Goal: Task Accomplishment & Management: Complete application form

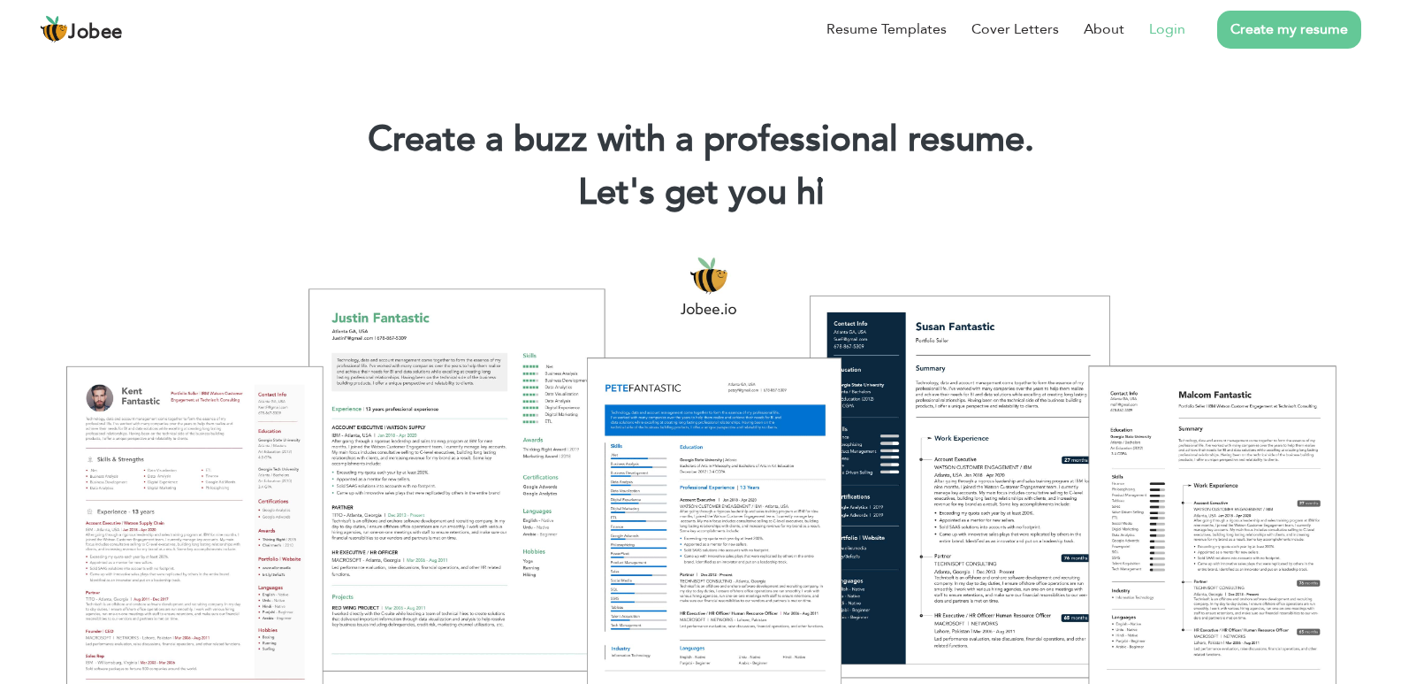
click at [1178, 35] on link "Login" at bounding box center [1167, 29] width 36 height 21
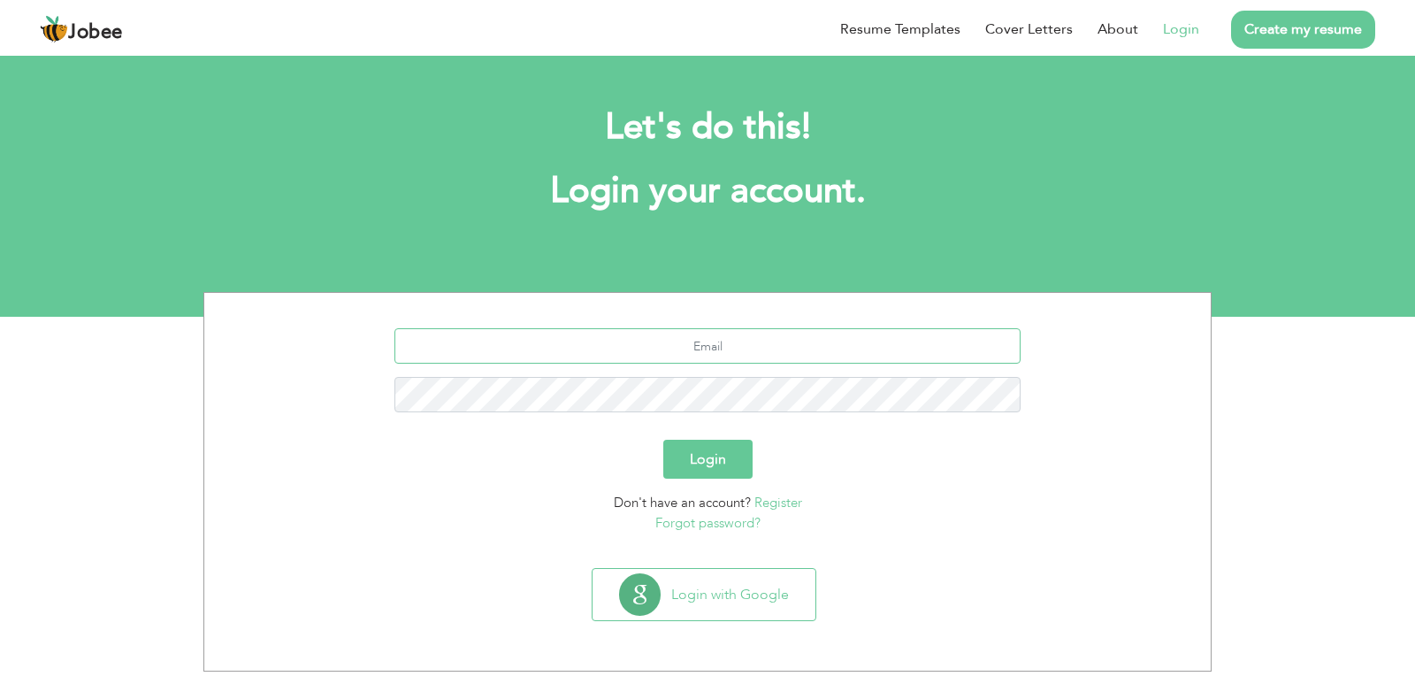
click at [761, 355] on input "text" at bounding box center [707, 345] width 627 height 35
type input "[EMAIL_ADDRESS][DOMAIN_NAME]"
click at [663, 439] on button "Login" at bounding box center [707, 458] width 89 height 39
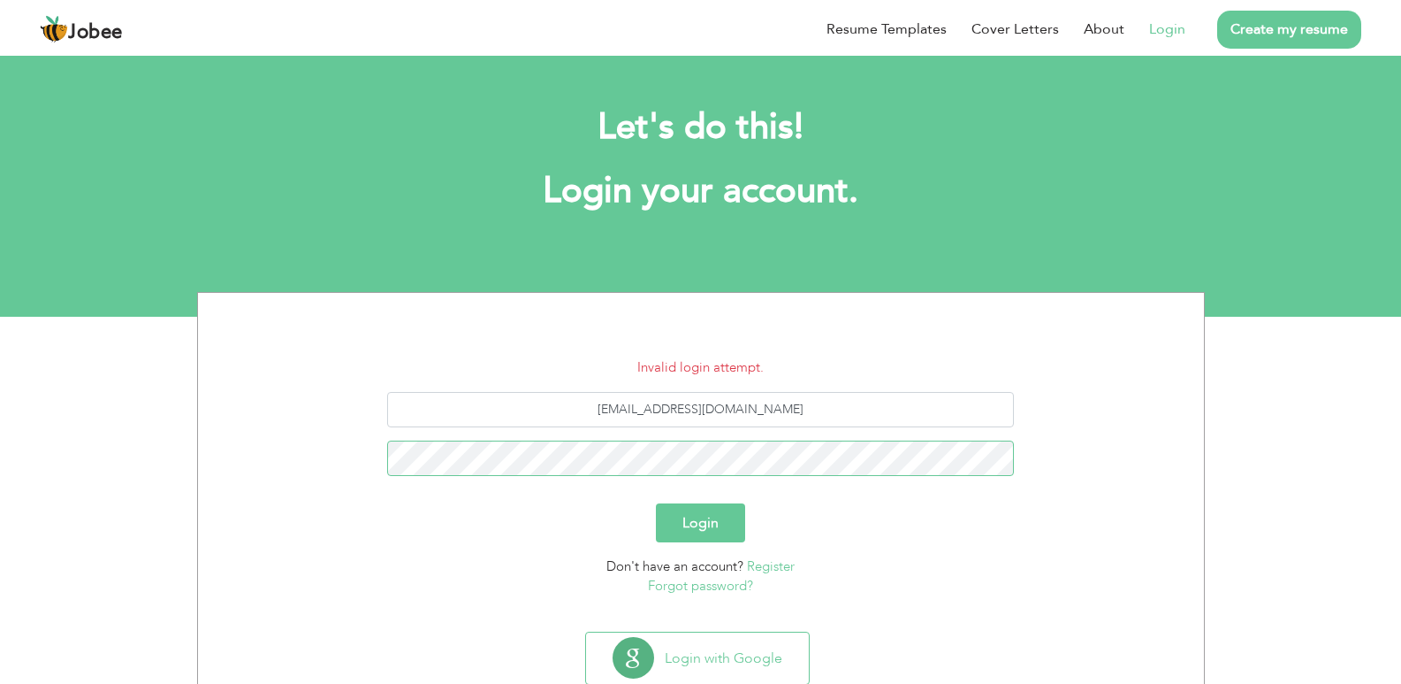
click at [656, 503] on button "Login" at bounding box center [700, 522] width 89 height 39
click at [657, 408] on input "imranussain745@gmail.com" at bounding box center [700, 409] width 627 height 35
type input "imranhussain745@gmail.com"
click at [656, 503] on button "Login" at bounding box center [700, 522] width 89 height 39
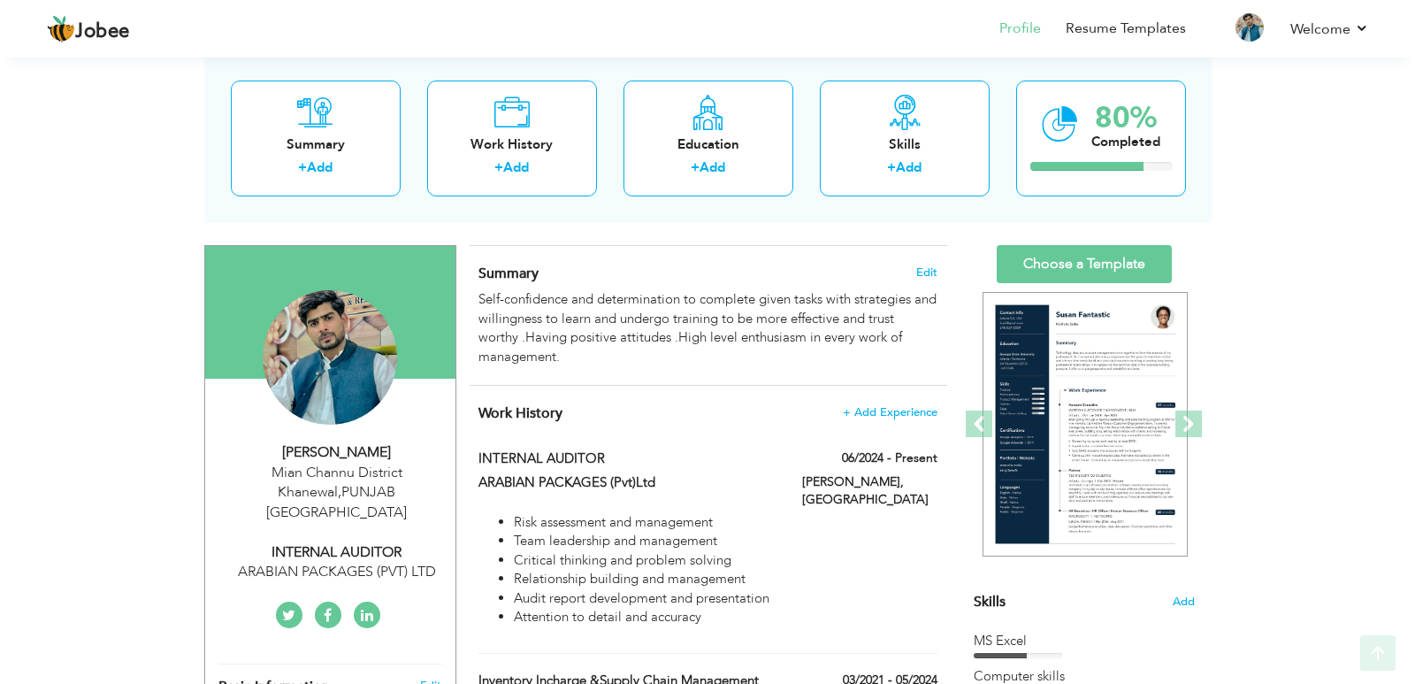
scroll to position [177, 0]
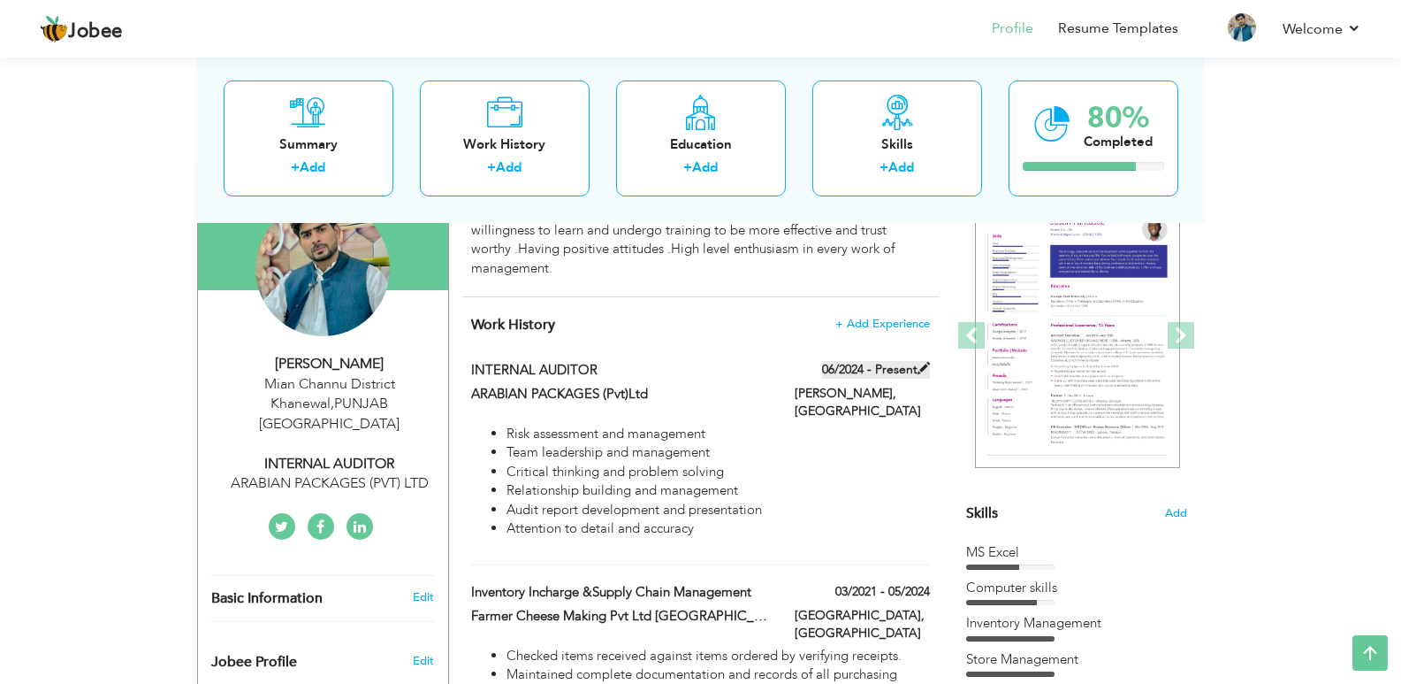
click at [893, 370] on label "06/2024 - Present" at bounding box center [876, 370] width 108 height 18
type input "INTERNAL AUDITOR"
type input "ARABIAN PACKAGES (Pvt)Ltd"
type input "06/2024"
type input "PAKISTAN"
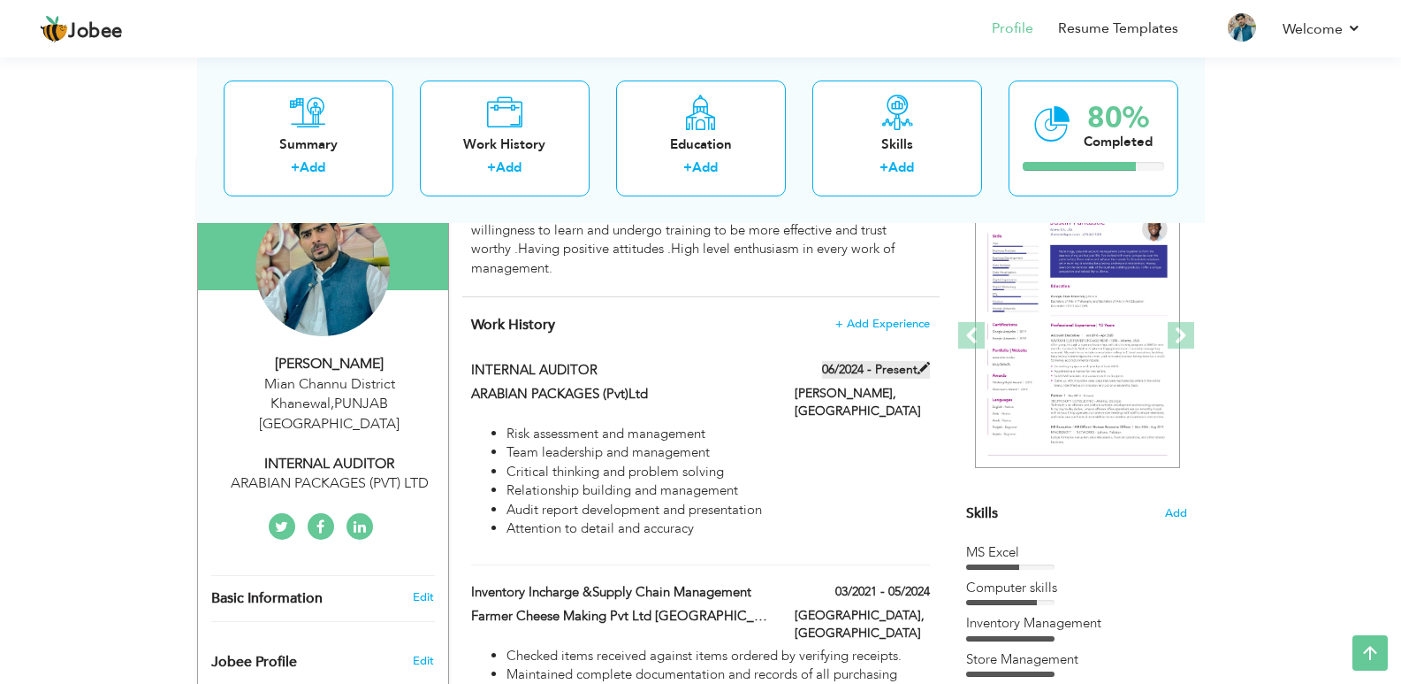
type input "MIAN CHANNU"
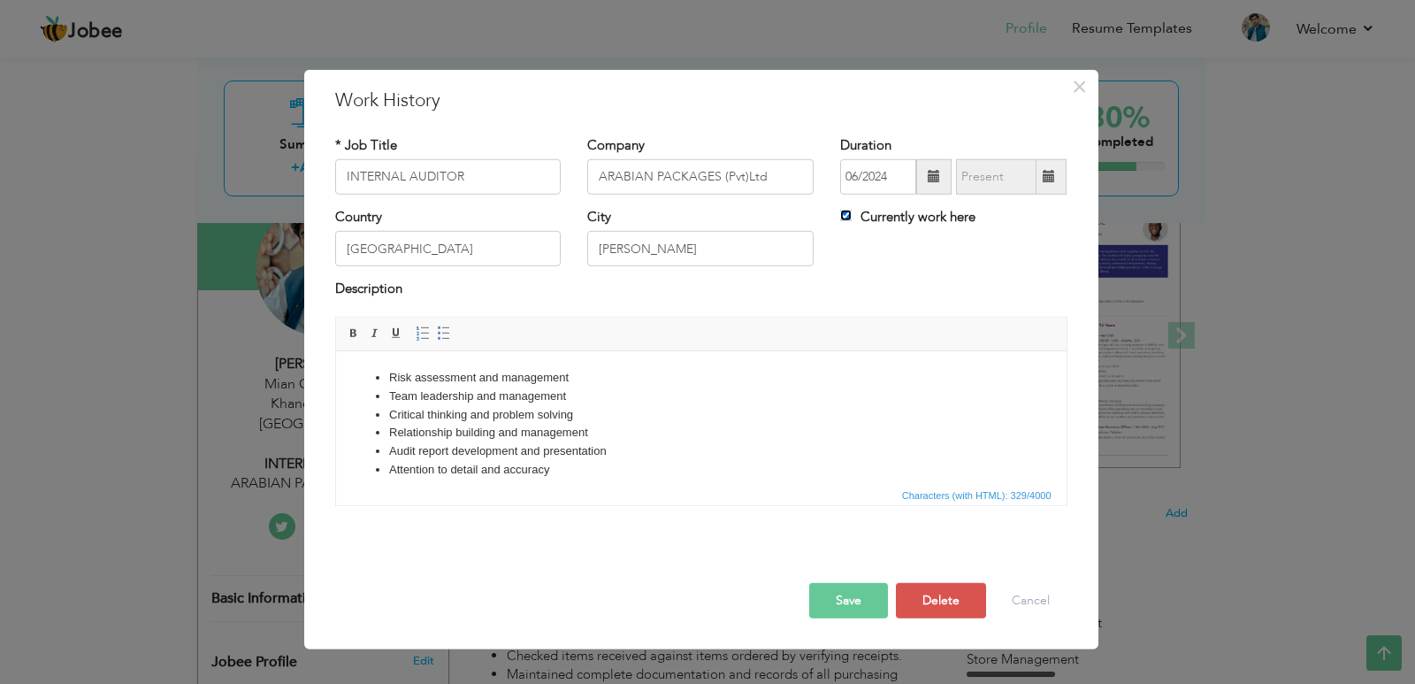
click at [849, 210] on input "Currently work here" at bounding box center [845, 215] width 11 height 11
checkbox input "false"
click at [970, 174] on input "09/2025" at bounding box center [996, 176] width 80 height 35
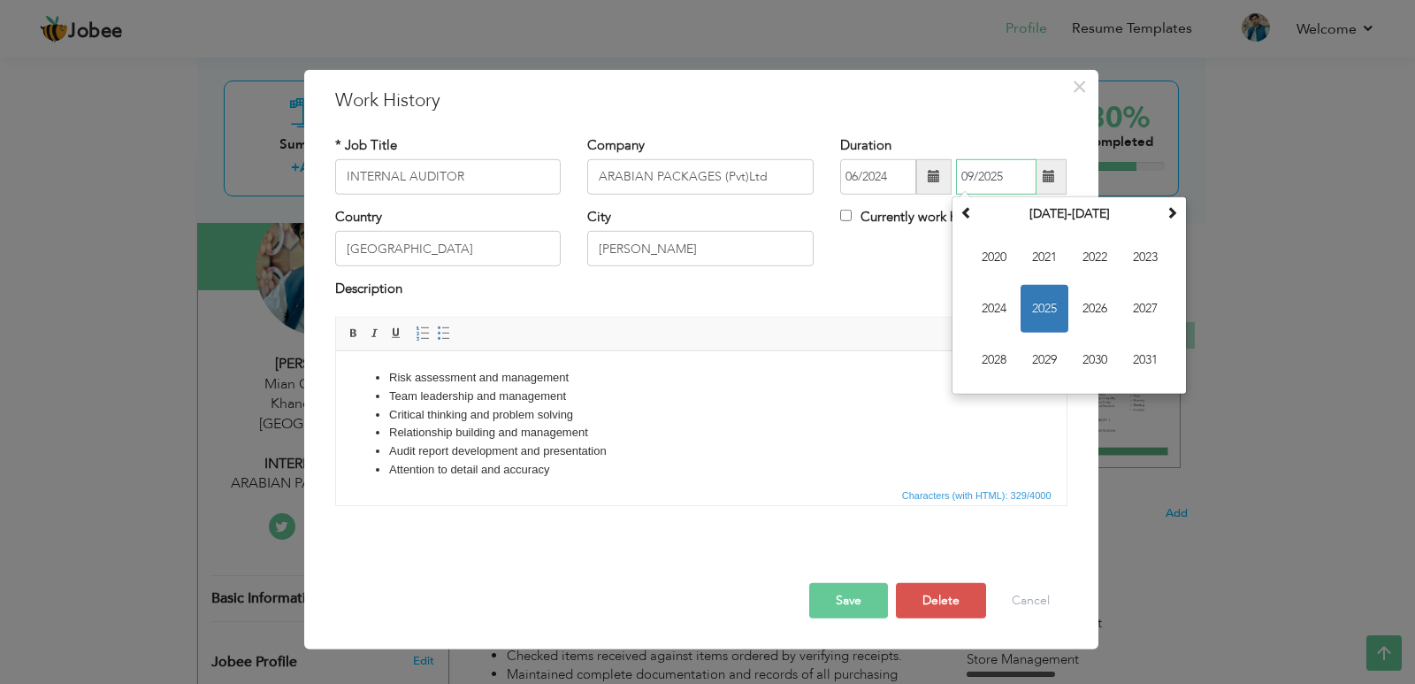
click at [973, 172] on input "09/2025" at bounding box center [996, 176] width 80 height 35
type input "07/2025"
click at [852, 272] on div "Country PAKISTAN City MIAN CHANNU Currently work here" at bounding box center [701, 244] width 759 height 72
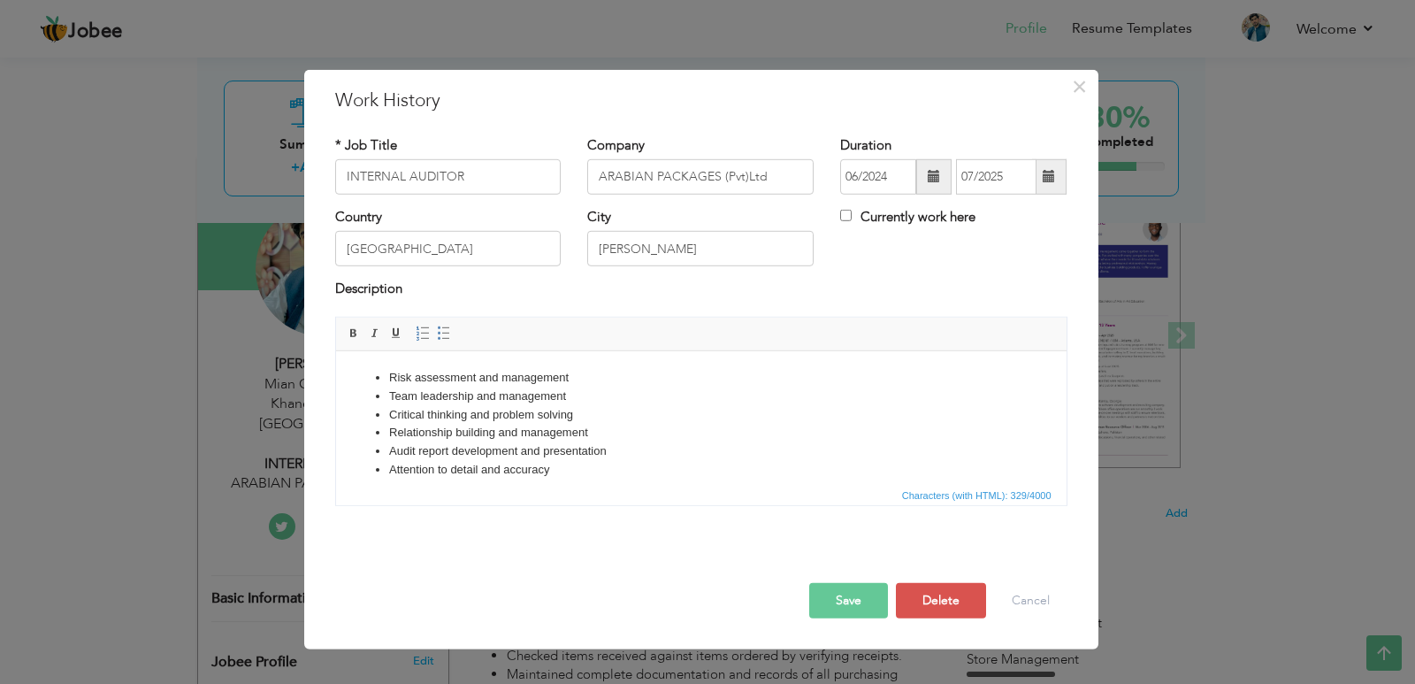
click at [868, 596] on button "Save" at bounding box center [848, 600] width 79 height 35
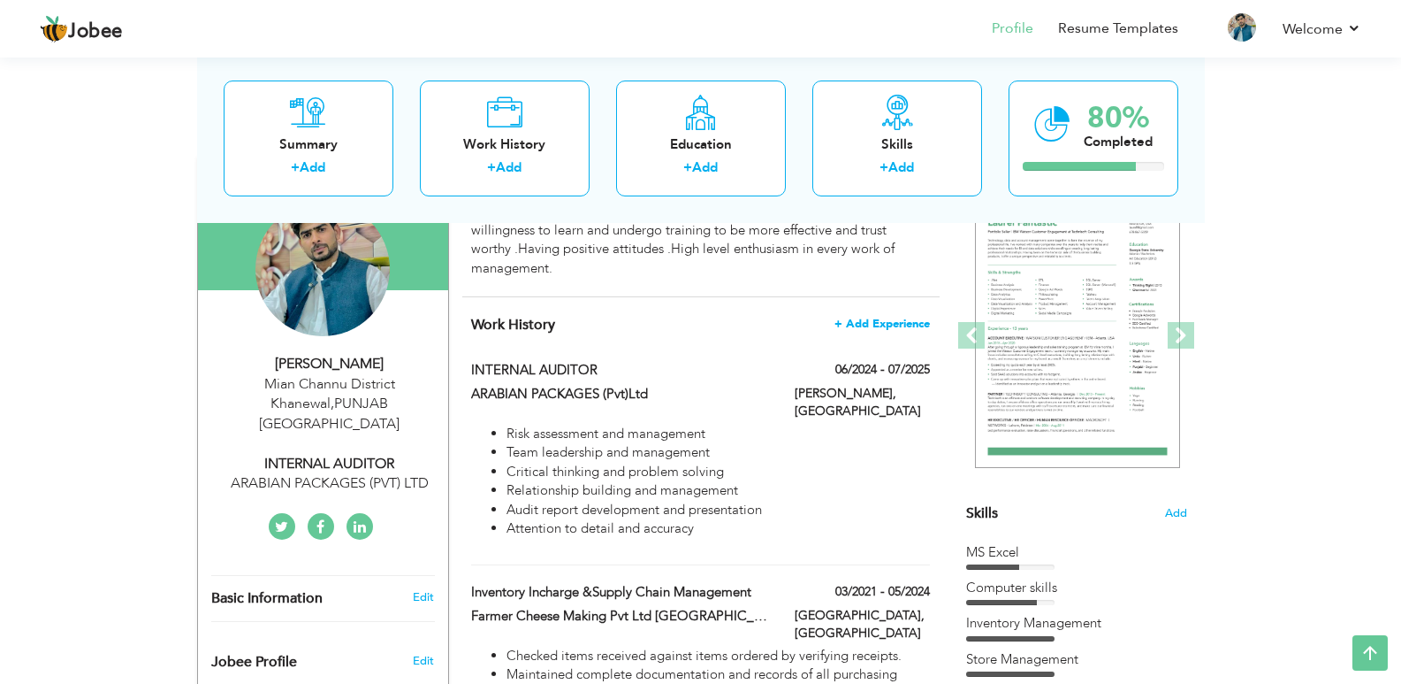
click at [875, 324] on span "+ Add Experience" at bounding box center [882, 323] width 95 height 12
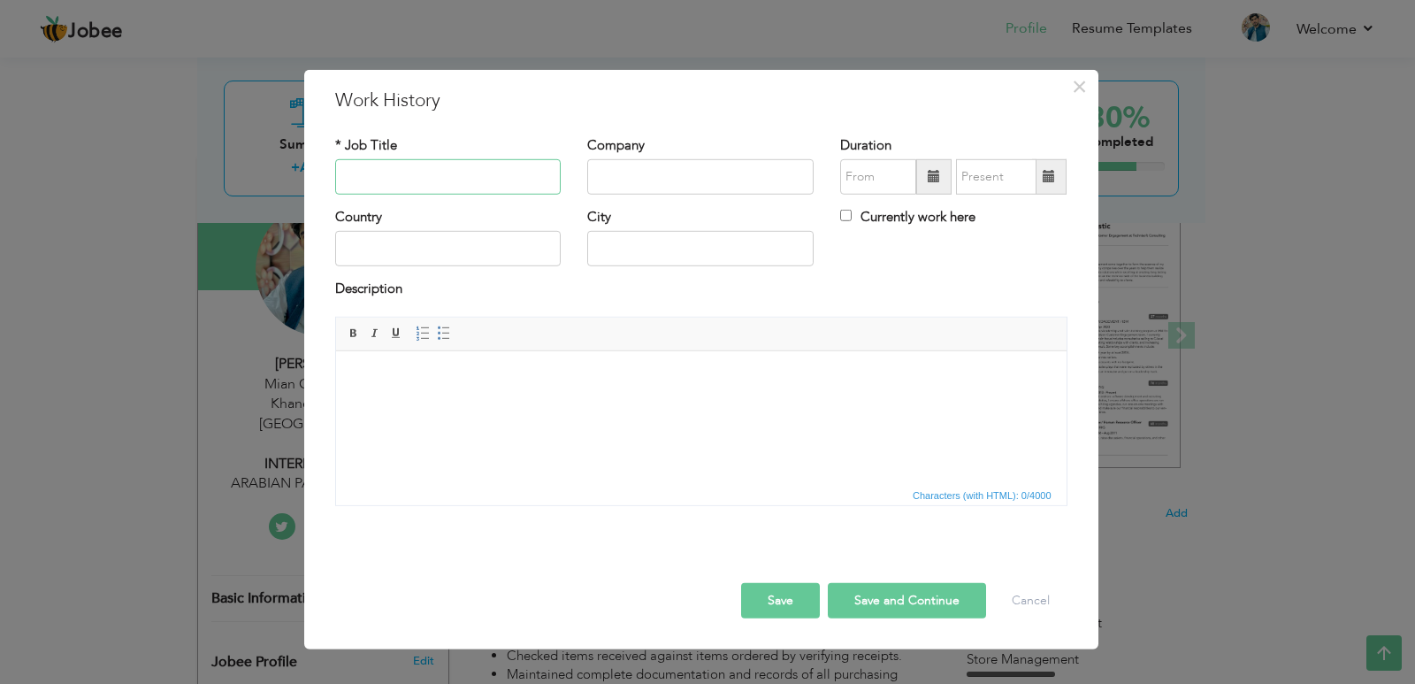
click at [388, 172] on input "text" at bounding box center [448, 176] width 226 height 35
type input "w"
click at [376, 177] on input "WareHouse" at bounding box center [448, 176] width 226 height 35
click at [421, 178] on input "Ware House" at bounding box center [448, 176] width 226 height 35
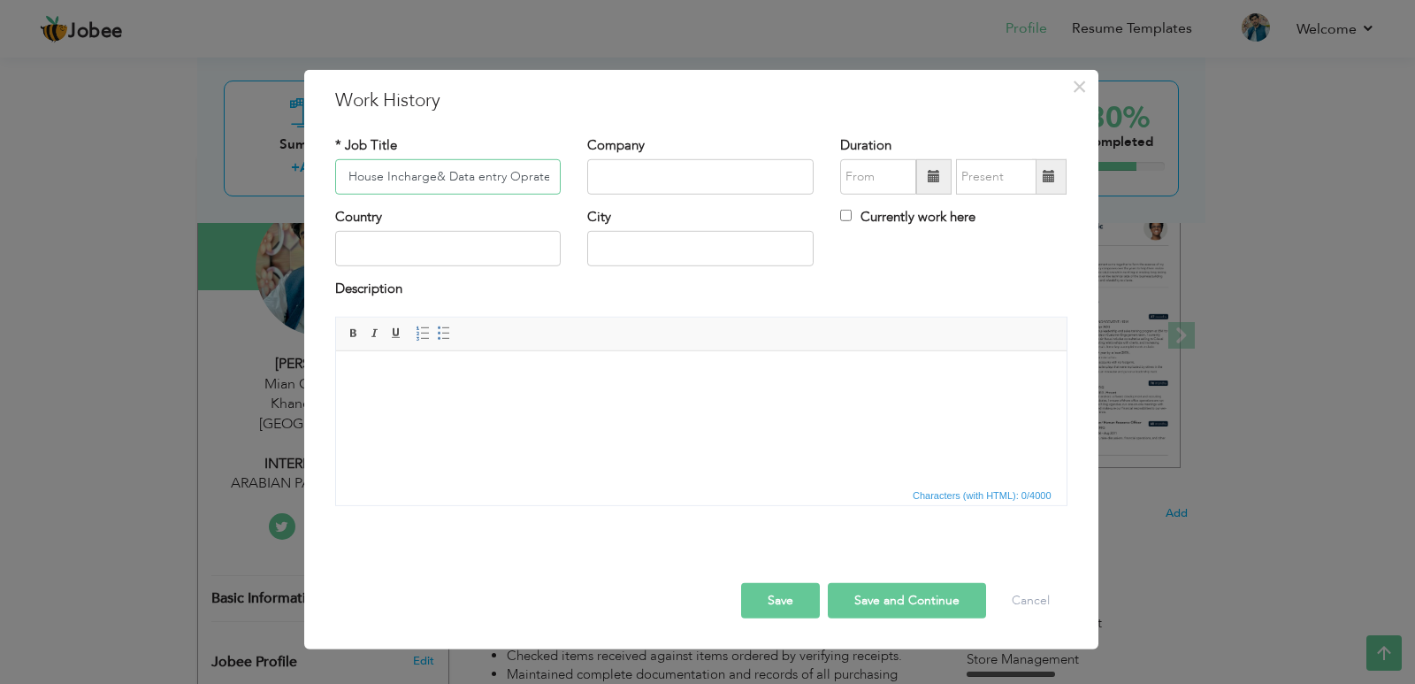
click at [519, 175] on input "Ware House Incharge& Data entry Oprater" at bounding box center [448, 176] width 226 height 35
click at [550, 180] on input "Ware House Incharge& Data entry Oprater" at bounding box center [448, 176] width 226 height 35
drag, startPoint x: 550, startPoint y: 180, endPoint x: 510, endPoint y: 185, distance: 40.0
click at [510, 185] on input "Ware House Incharge& Data entry Oprater" at bounding box center [448, 176] width 226 height 35
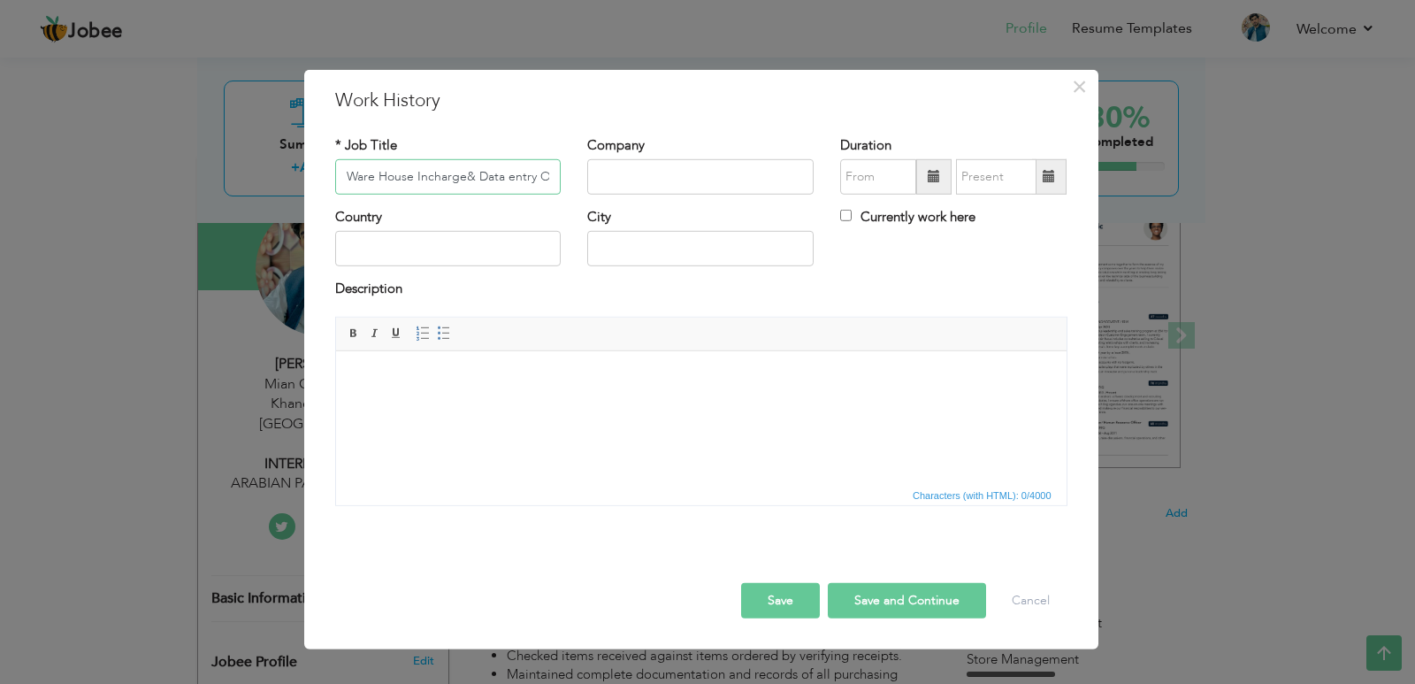
click at [546, 178] on input "Ware House Incharge& Data entry Oprater" at bounding box center [448, 176] width 226 height 35
click at [523, 174] on input "Ware House Incharge& Data entry Oprater" at bounding box center [448, 176] width 226 height 35
click at [548, 178] on input "Ware House Incharge& Data entry Operater" at bounding box center [448, 176] width 226 height 35
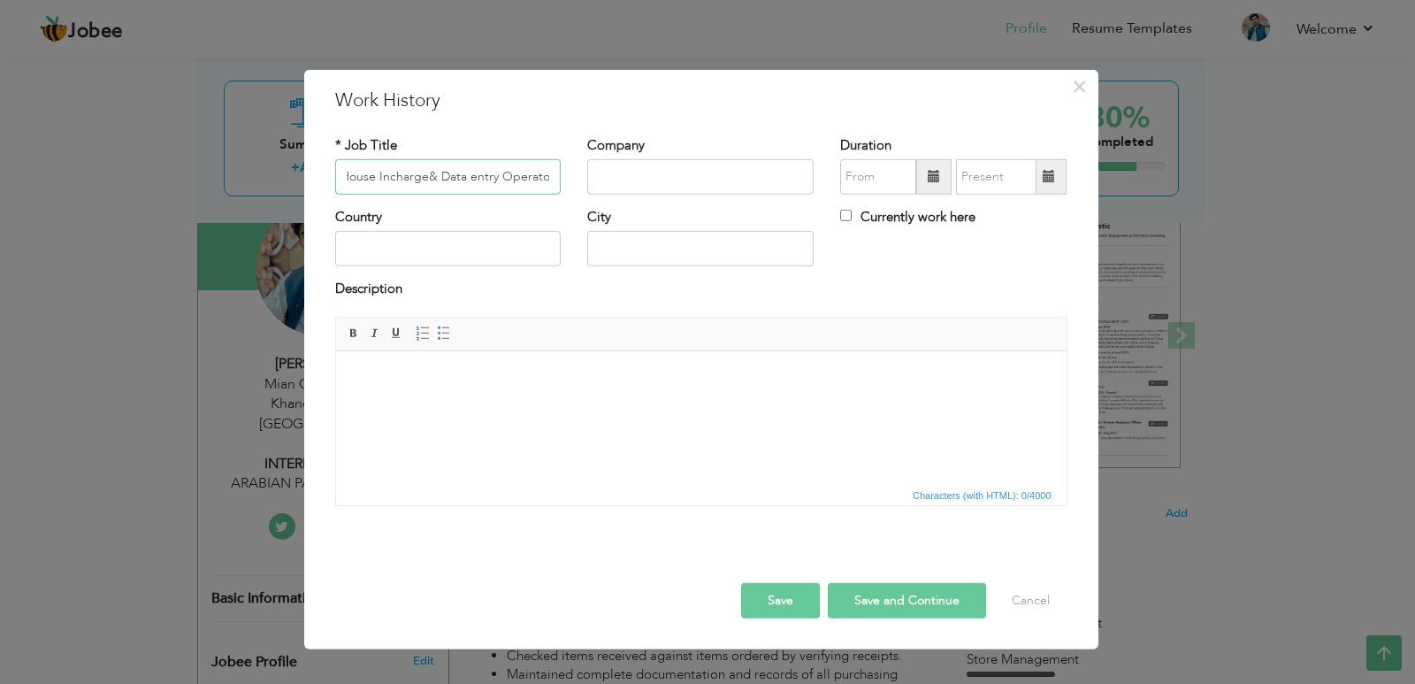
click at [424, 178] on input "Ware House Incharge& Data entry Operator" at bounding box center [448, 176] width 226 height 35
type input "Ware House Incharge & Data entry Operator"
click at [652, 185] on input "text" at bounding box center [700, 176] width 226 height 35
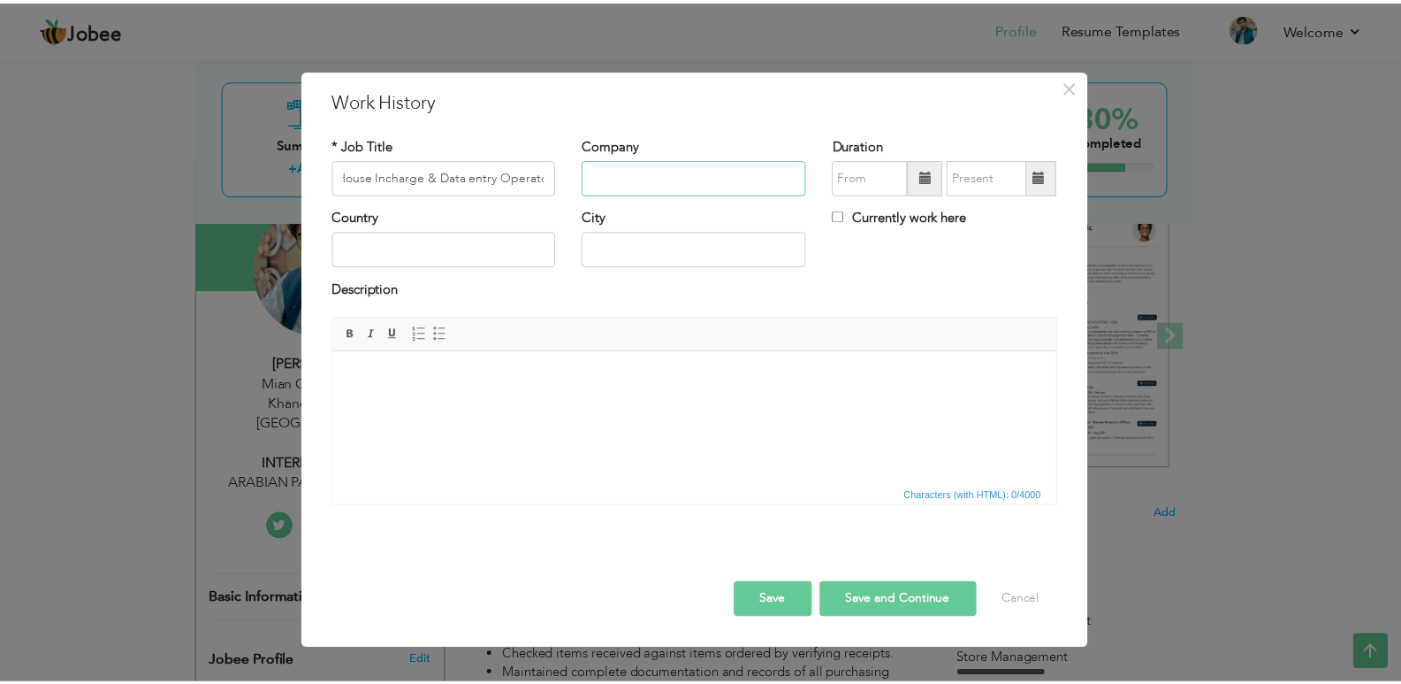
scroll to position [0, 0]
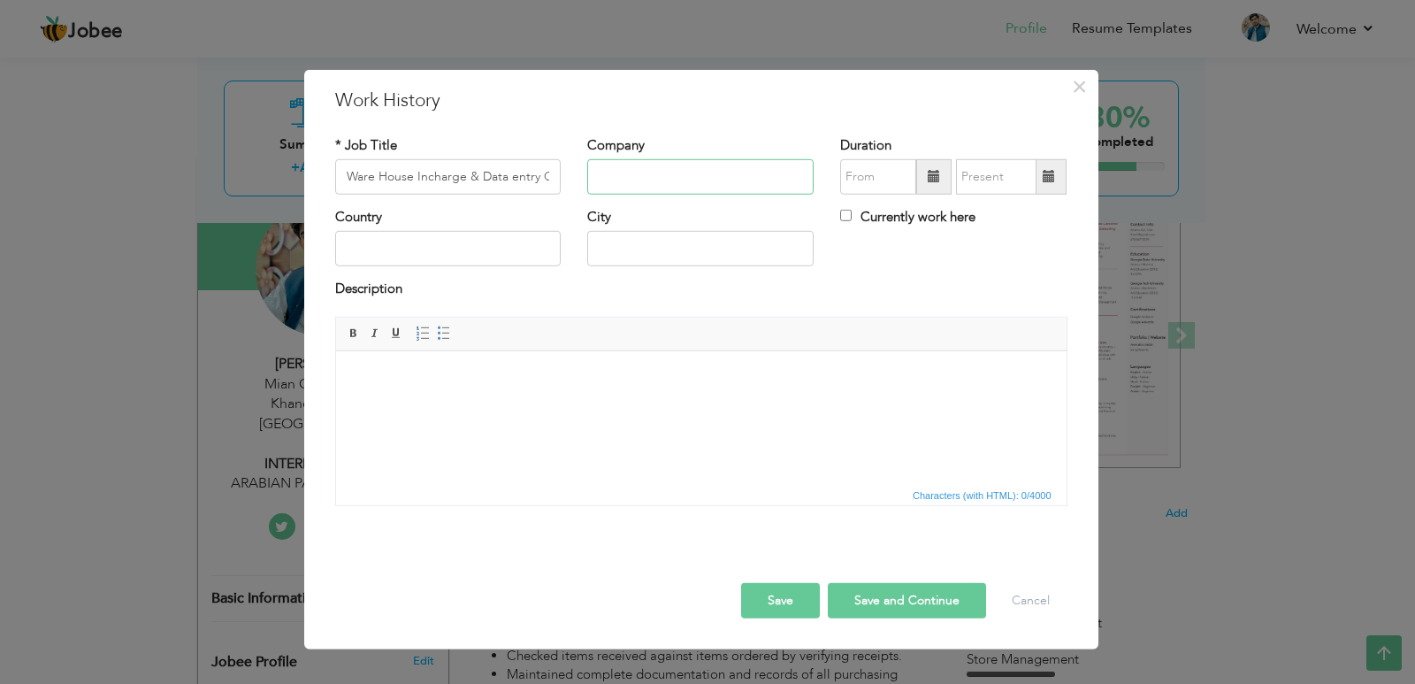
type input "h"
type input "Happy Mart"
click at [894, 179] on input "09/2025" at bounding box center [878, 176] width 76 height 35
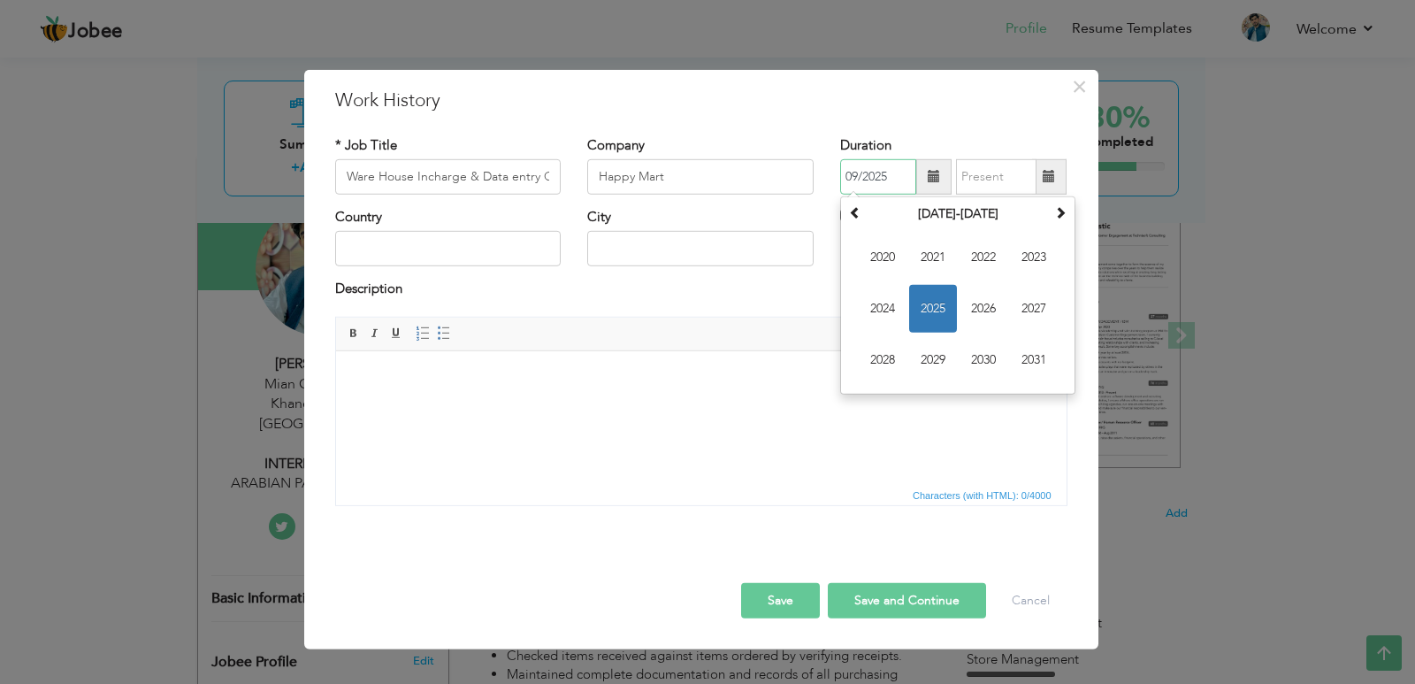
click at [857, 176] on input "09/2025" at bounding box center [878, 176] width 76 height 35
type input "07/2025"
click at [799, 292] on div "Description" at bounding box center [701, 290] width 732 height 23
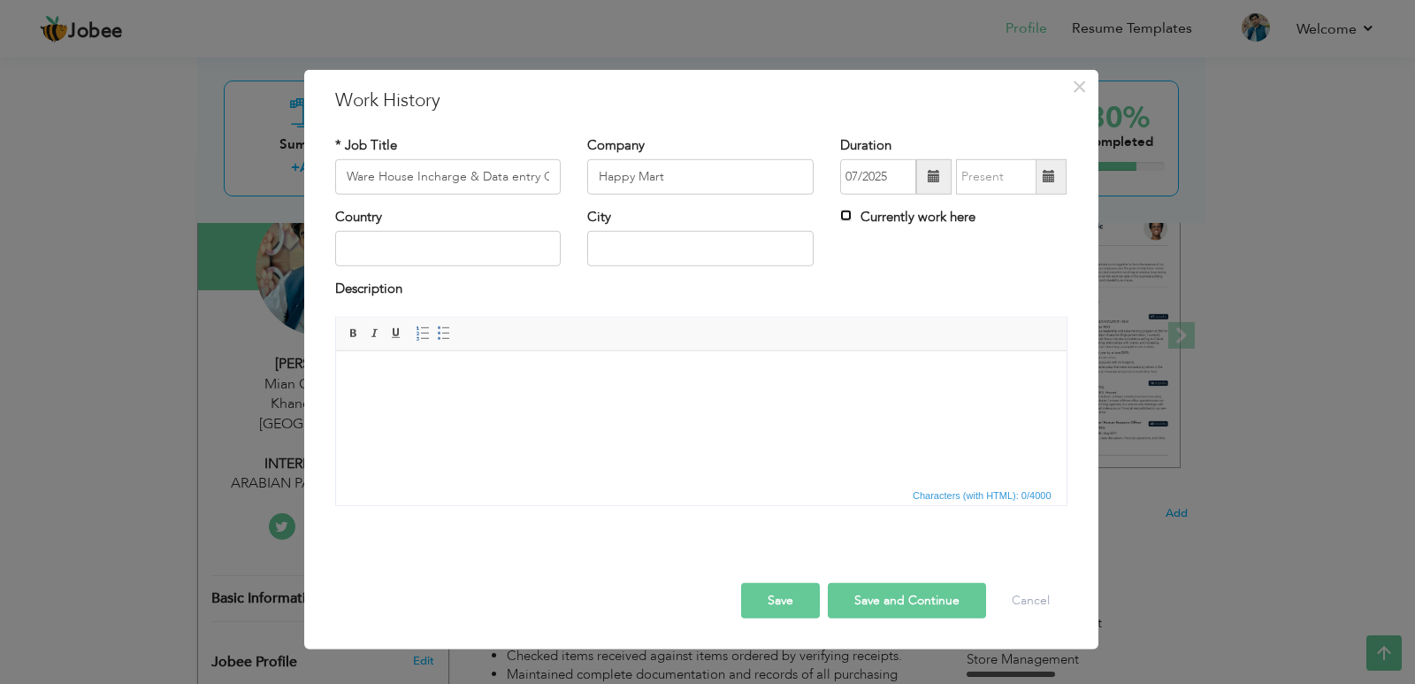
click at [845, 210] on input "Currently work here" at bounding box center [845, 215] width 11 height 11
checkbox input "true"
click at [428, 251] on input "text" at bounding box center [448, 248] width 226 height 35
type input "[GEOGRAPHIC_DATA]"
click at [635, 235] on input "text" at bounding box center [700, 248] width 226 height 35
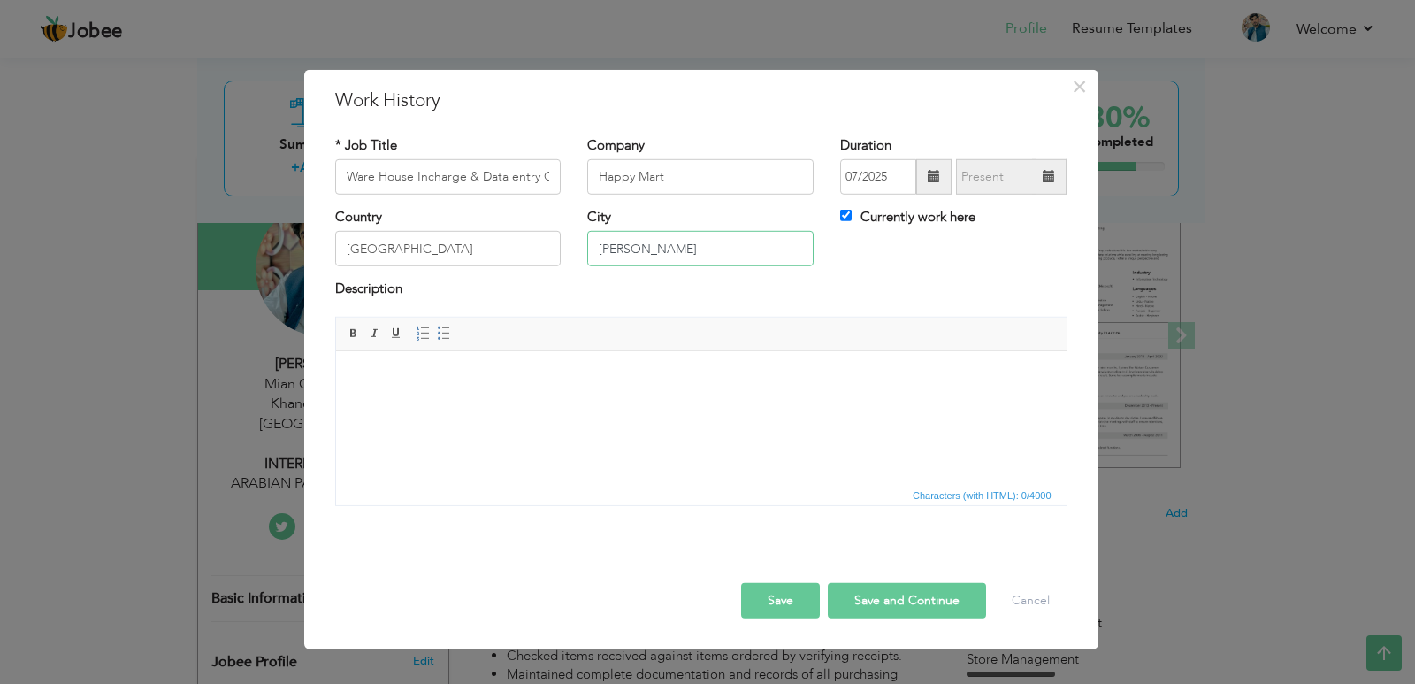
type input "[PERSON_NAME]"
click at [375, 372] on body at bounding box center [700, 377] width 695 height 19
click at [395, 426] on p "Product Knowledge ​​​​​​​" at bounding box center [700, 416] width 624 height 37
click at [376, 418] on ul "Inventory Management Product Knowledge ​​​​​​​" at bounding box center [700, 401] width 695 height 66
click at [378, 431] on ul "Inventory Management Product Knowledge" at bounding box center [700, 401] width 695 height 66
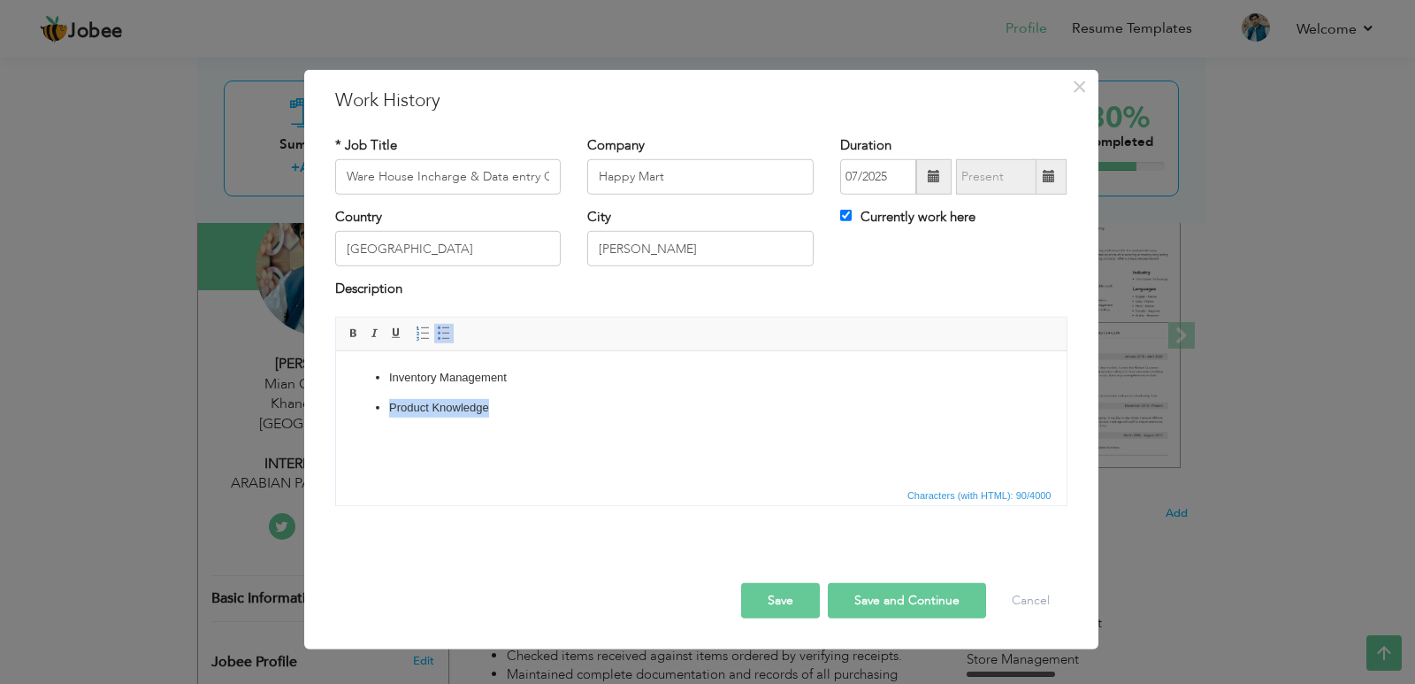
drag, startPoint x: 372, startPoint y: 404, endPoint x: 485, endPoint y: 407, distance: 112.3
click at [485, 407] on ul "Inventory Management Product Knowledge" at bounding box center [700, 401] width 695 height 66
copy p "Product Knowledge"
click at [379, 429] on ul "Inventory Management Product Knowledge" at bounding box center [700, 401] width 695 height 66
drag, startPoint x: 479, startPoint y: 427, endPoint x: 355, endPoint y: 424, distance: 123.8
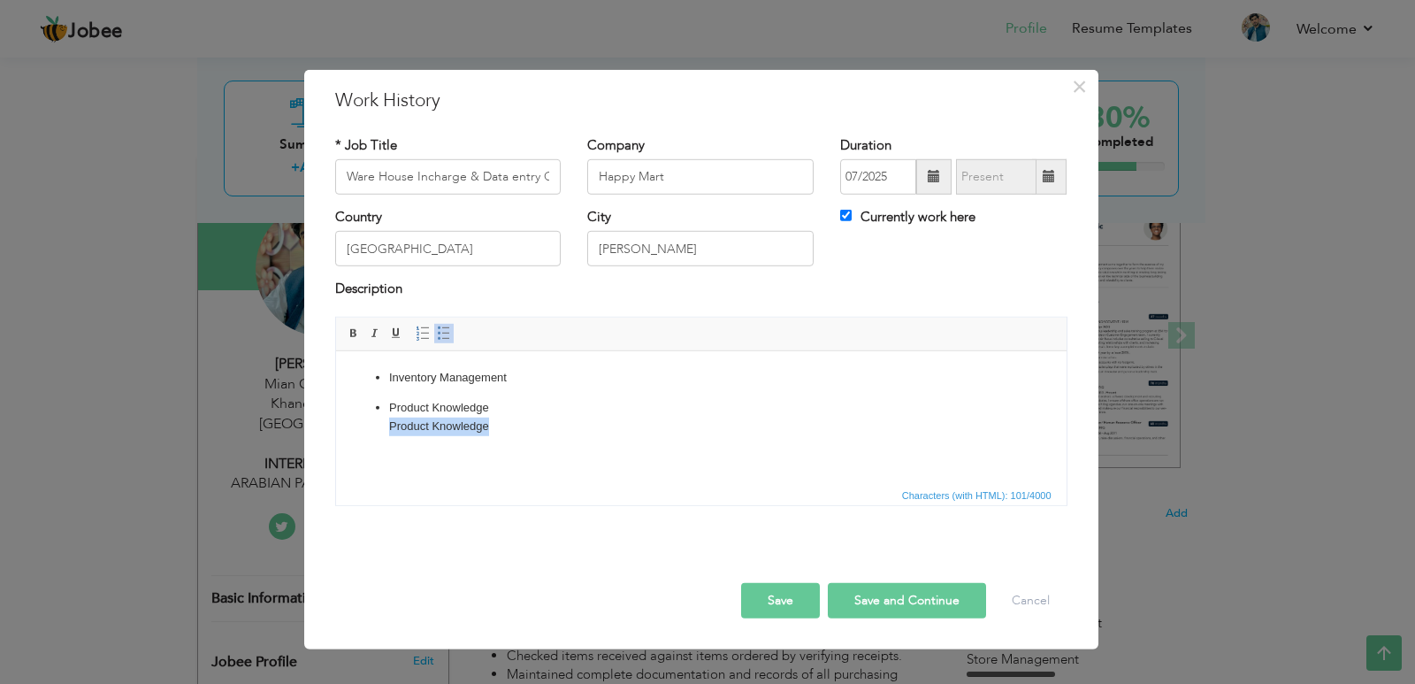
click at [355, 424] on ul "Inventory Management Product Knowledge Product Knowledge" at bounding box center [700, 401] width 695 height 66
drag, startPoint x: 367, startPoint y: 378, endPoint x: 396, endPoint y: 380, distance: 29.3
click at [396, 380] on ul "Inventory Management Product Knowledge" at bounding box center [700, 401] width 695 height 66
drag, startPoint x: 522, startPoint y: 372, endPoint x: 356, endPoint y: 378, distance: 165.4
click at [356, 378] on ul "Inventory Management Product Knowledge" at bounding box center [700, 401] width 695 height 66
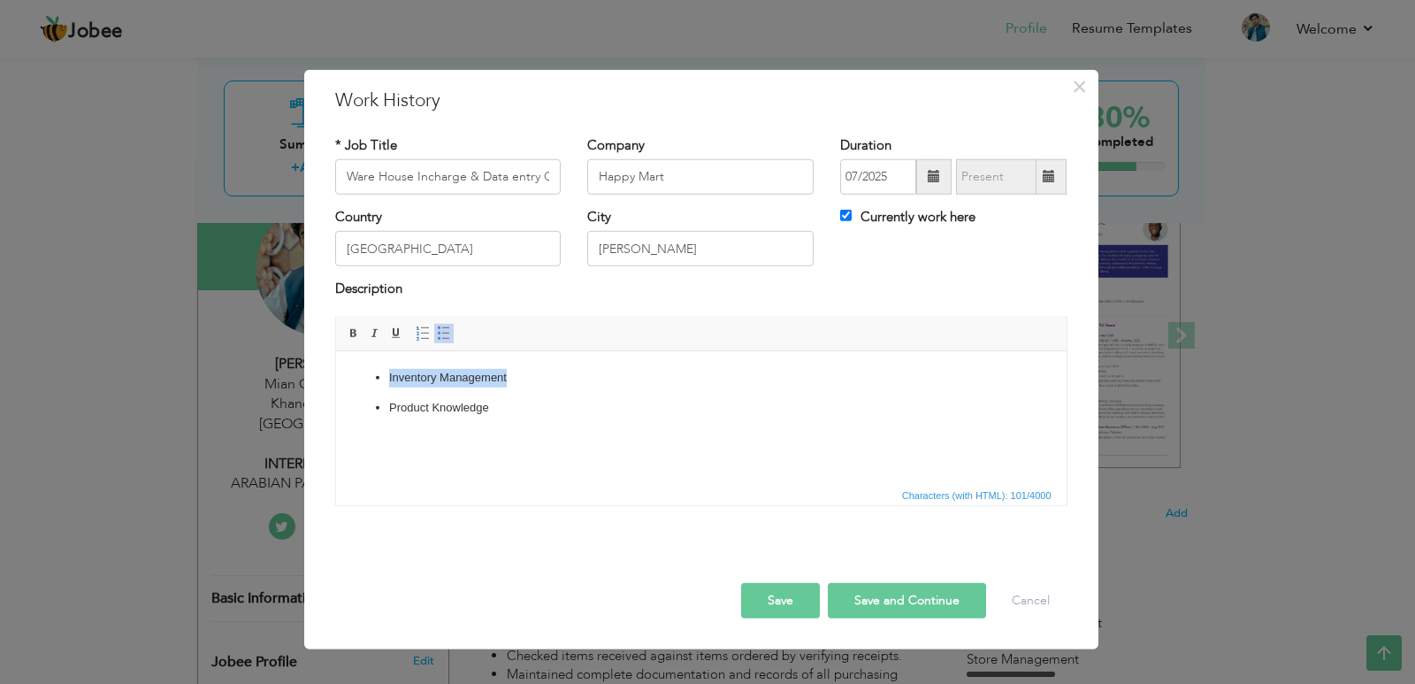
click at [442, 332] on span at bounding box center [444, 333] width 14 height 14
click at [432, 409] on p "Product Knowledge" at bounding box center [700, 416] width 624 height 37
click at [439, 338] on span at bounding box center [444, 333] width 14 height 14
click at [346, 424] on html "Inventory Management Product Knowledge" at bounding box center [700, 401] width 730 height 102
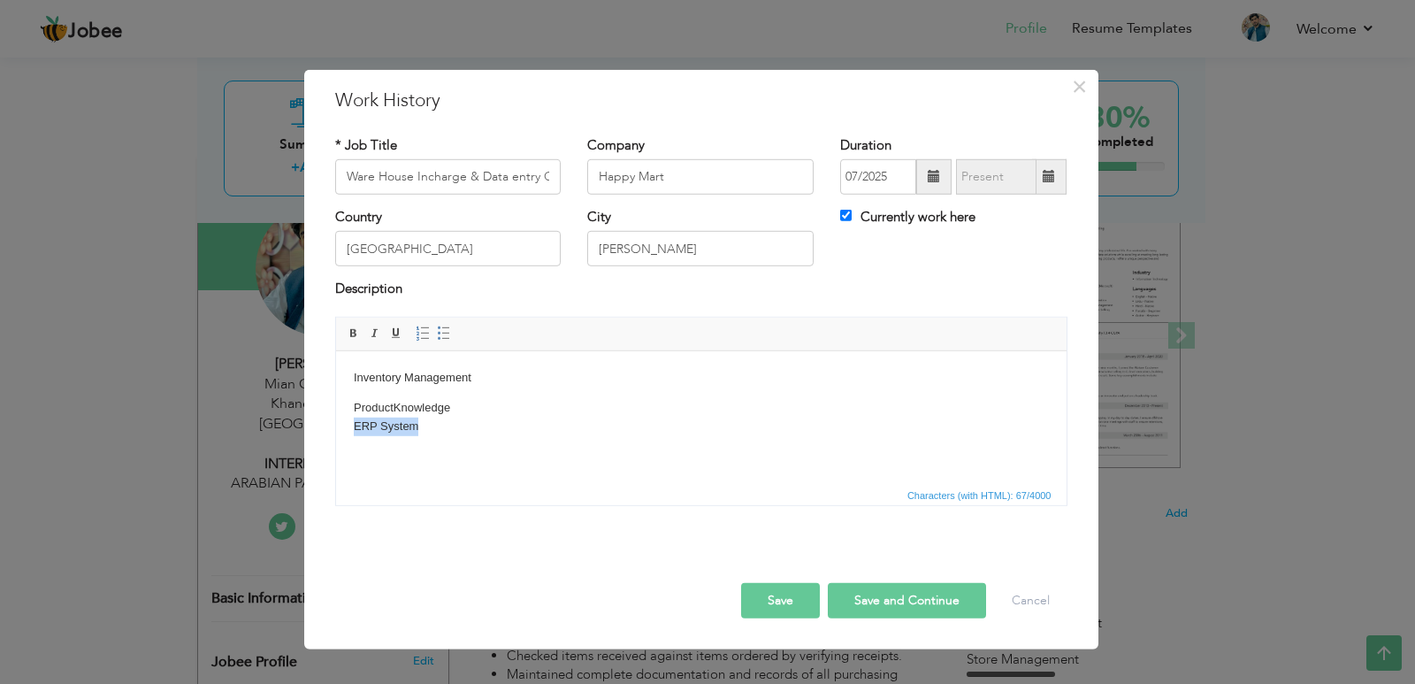
drag, startPoint x: 422, startPoint y: 430, endPoint x: 325, endPoint y: 420, distance: 96.9
click at [335, 420] on html "Inventory Management Product Knowledge ERP System" at bounding box center [700, 401] width 730 height 102
click at [449, 405] on p "Product Knowledge ERP Systems in Retai" at bounding box center [700, 407] width 695 height 19
click at [456, 405] on p "Product Knowledge ​​​​​​​ ERP Systems in Retai" at bounding box center [700, 416] width 695 height 37
click at [349, 405] on html "Inventory Management Product Knowledge ERP Systems in Retai" at bounding box center [700, 401] width 730 height 102
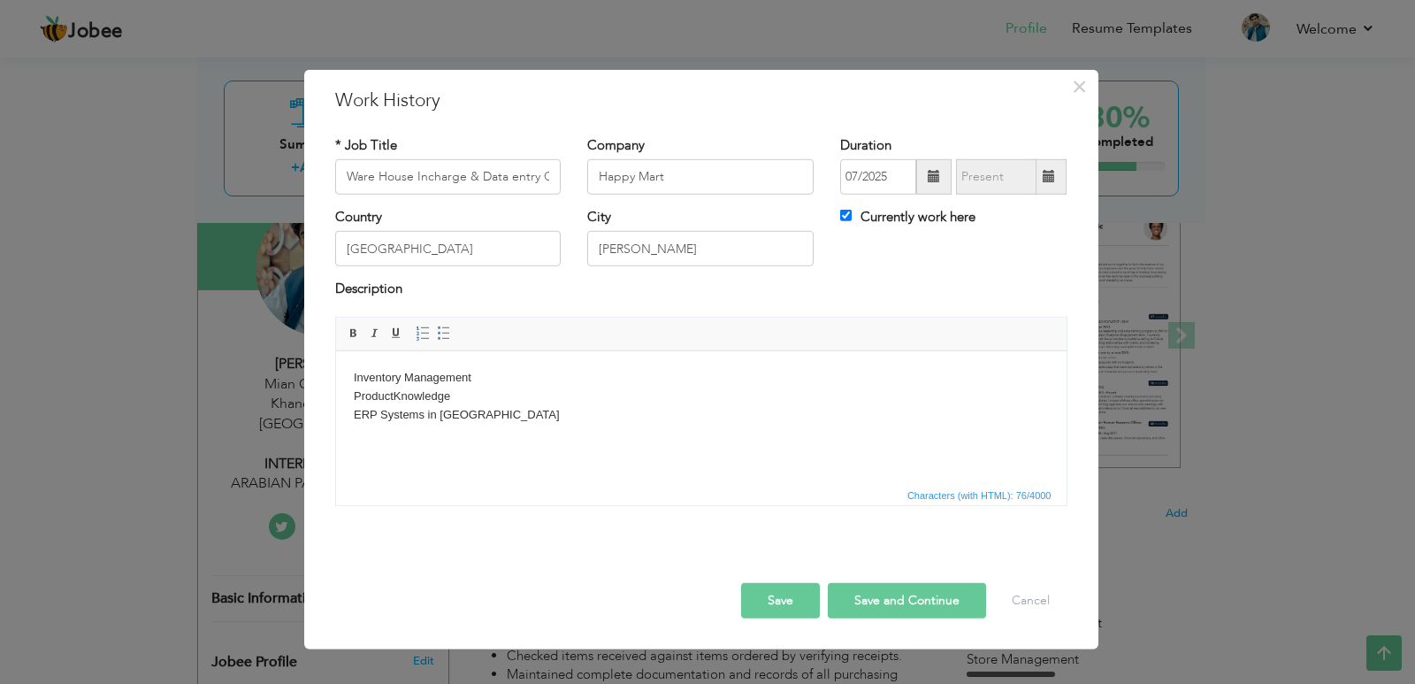
click at [791, 597] on button "Save" at bounding box center [780, 600] width 79 height 35
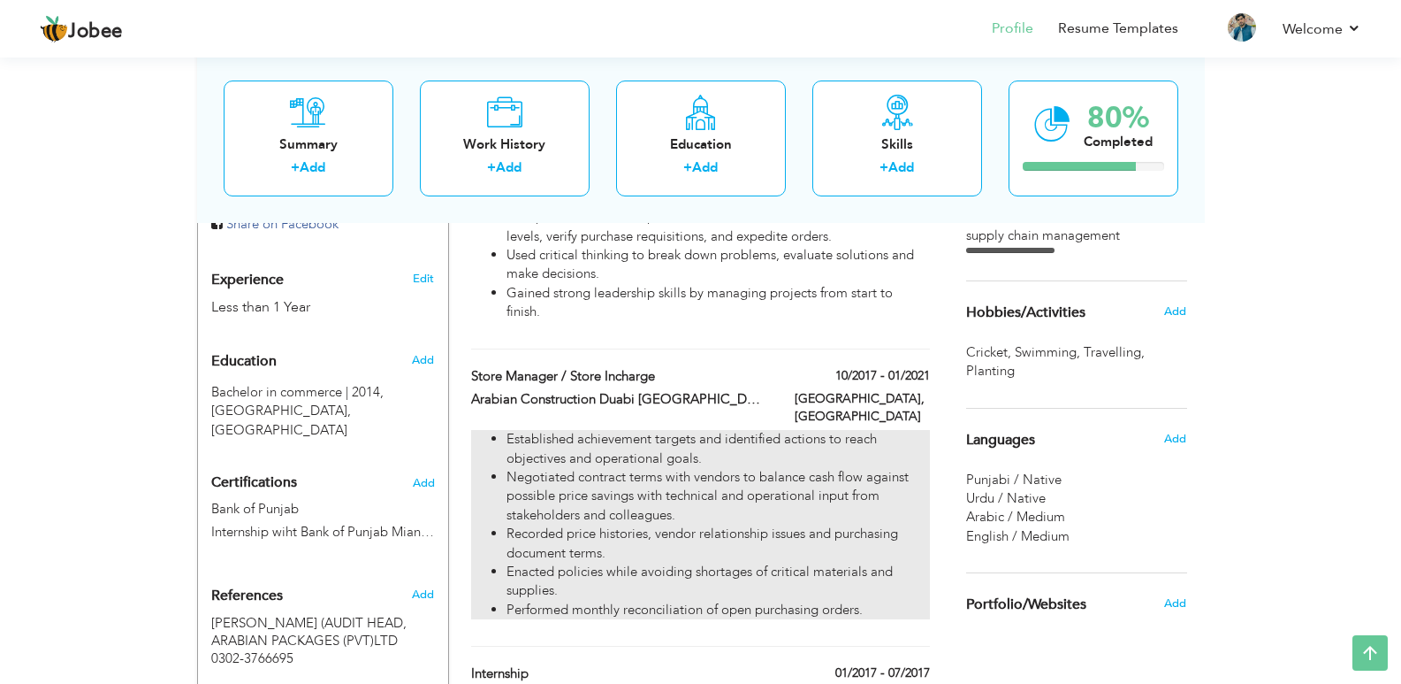
scroll to position [654, 0]
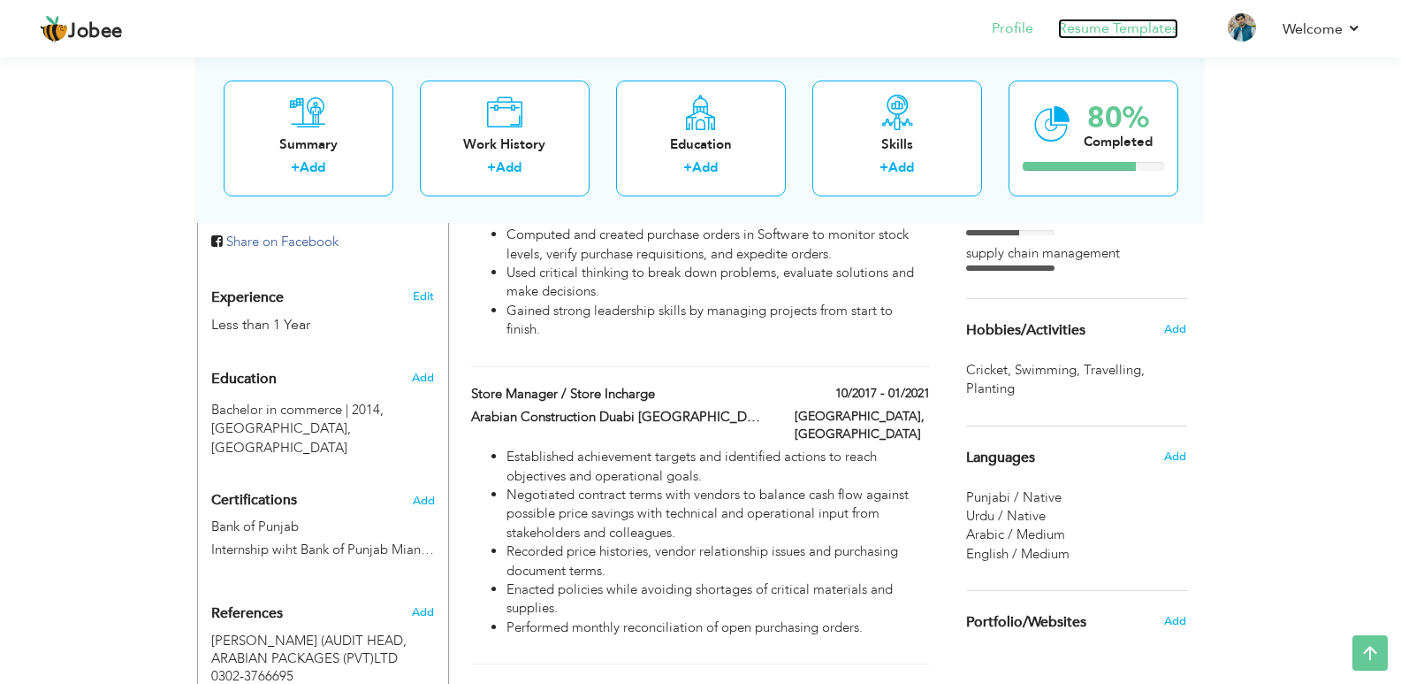
click at [1134, 34] on link "Resume Templates" at bounding box center [1118, 29] width 120 height 20
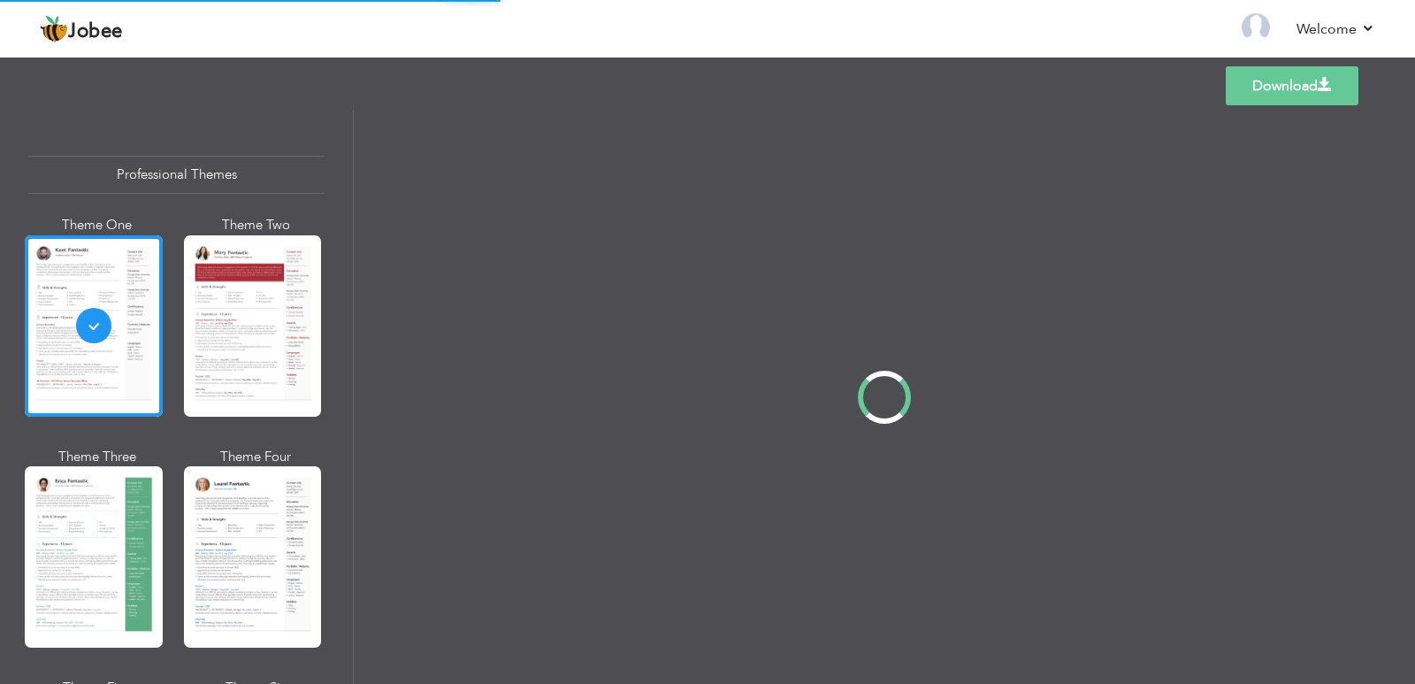
click at [274, 348] on div "Professional Themes Theme One Theme Two Theme Three Theme Four" at bounding box center [707, 397] width 1415 height 574
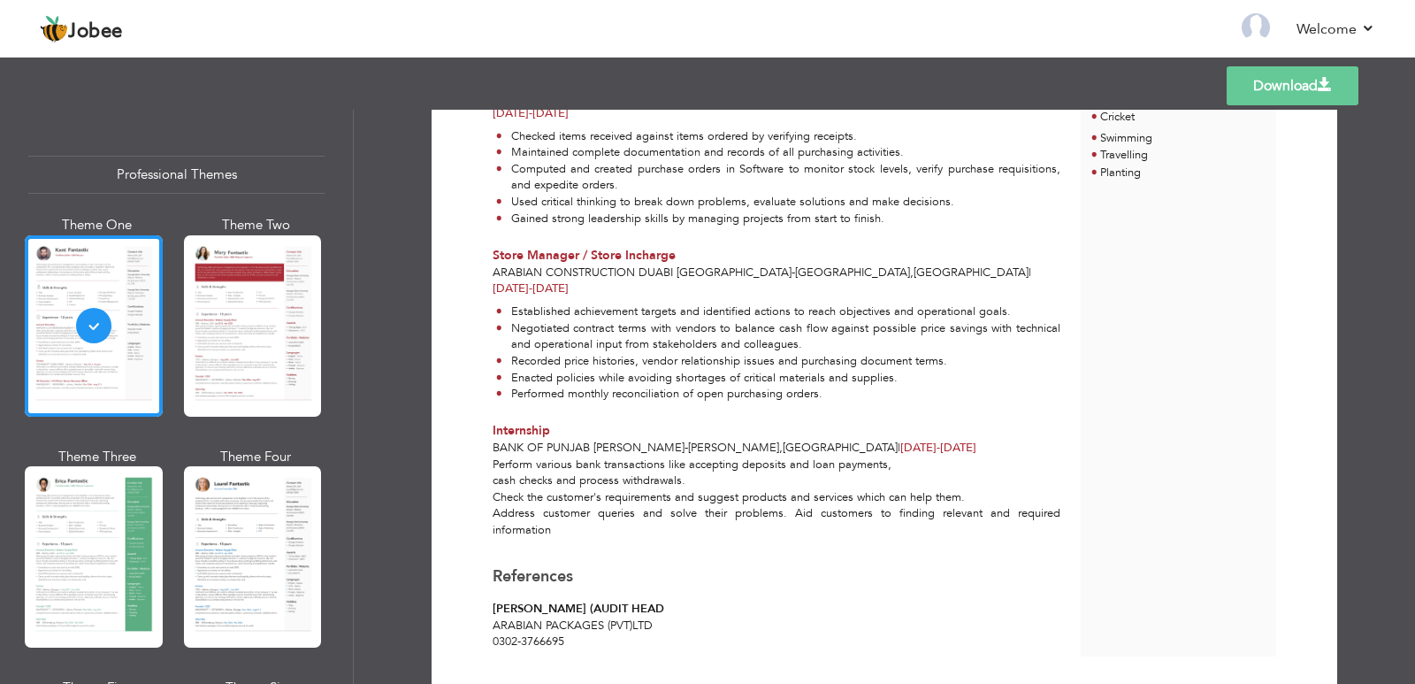
scroll to position [702, 0]
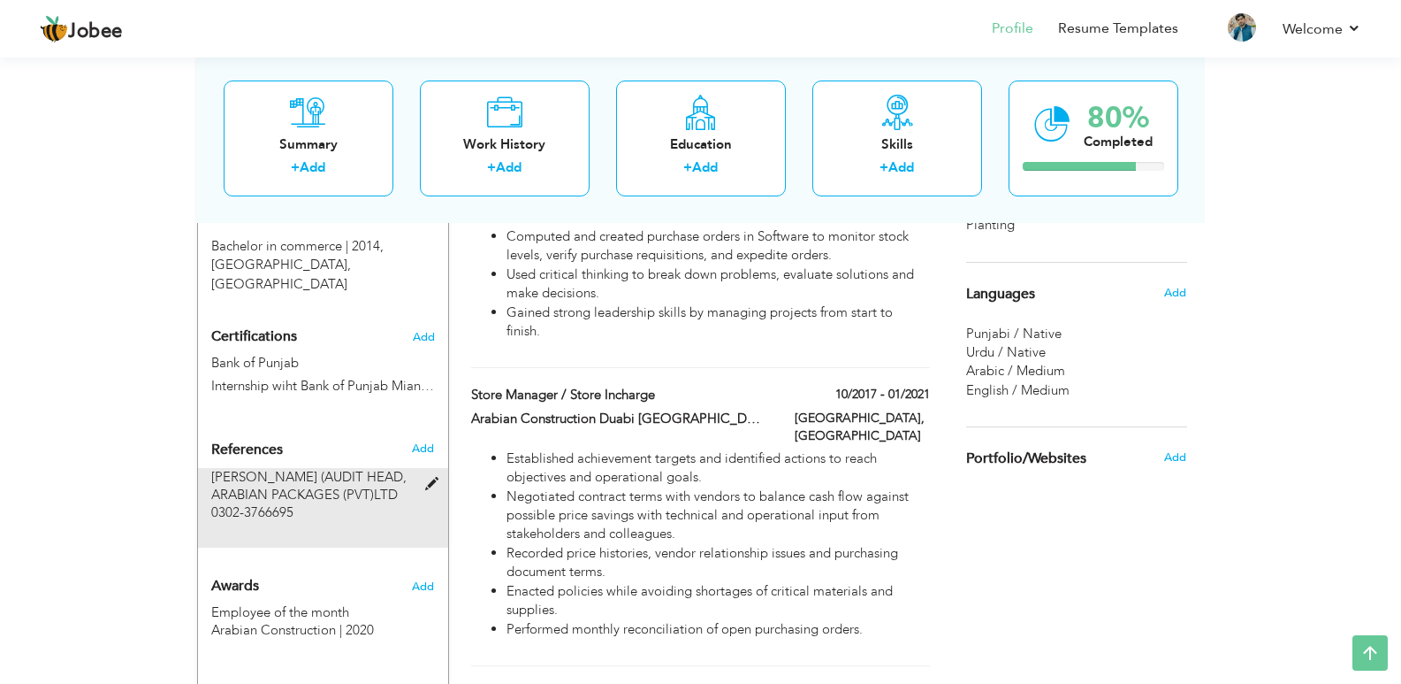
scroll to position [831, 0]
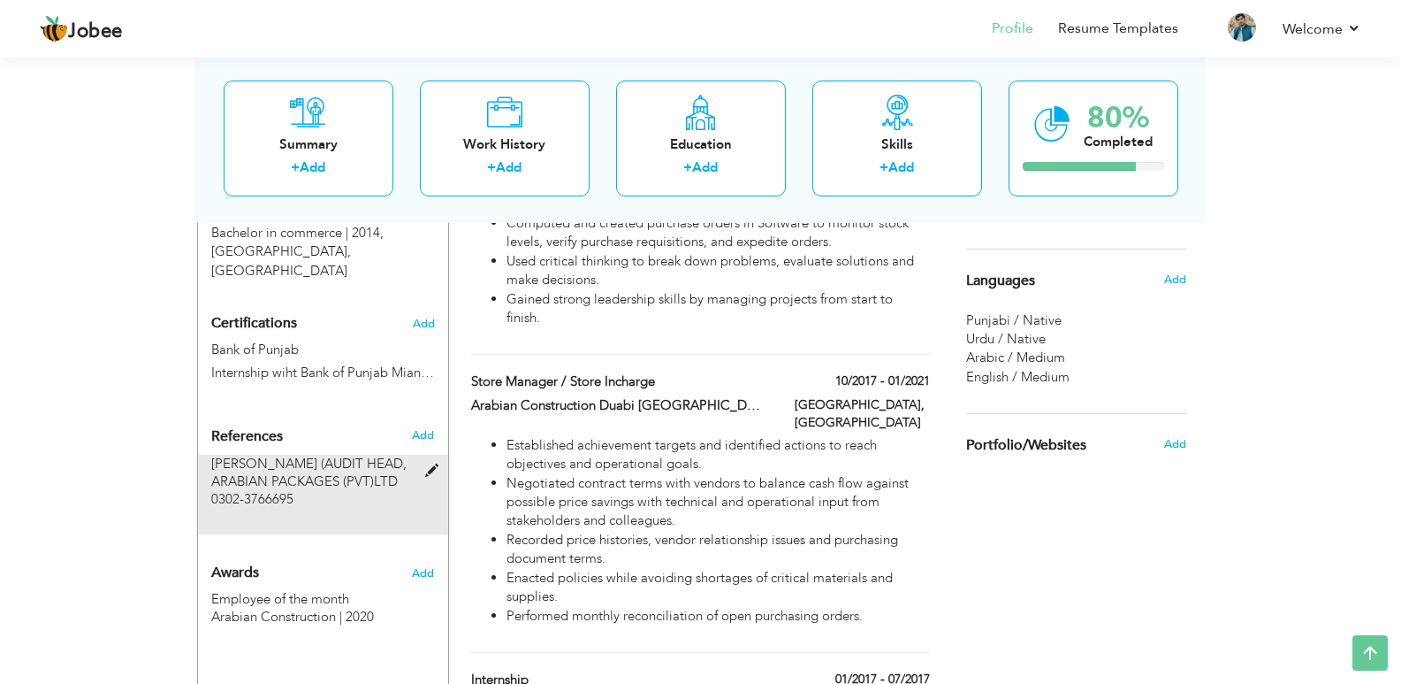
click at [368, 482] on div "TASNEEM AKHTAR (AUDIT HEAD, ARABIAN PACKAGES (PVT)LTD 0302-3766695" at bounding box center [312, 480] width 202 height 53
type input "TASNEEM AKHTAR (AUDIT HEAD"
type input "ARABIAN PACKAGES (PVT)LTD"
type input "0302-3766695"
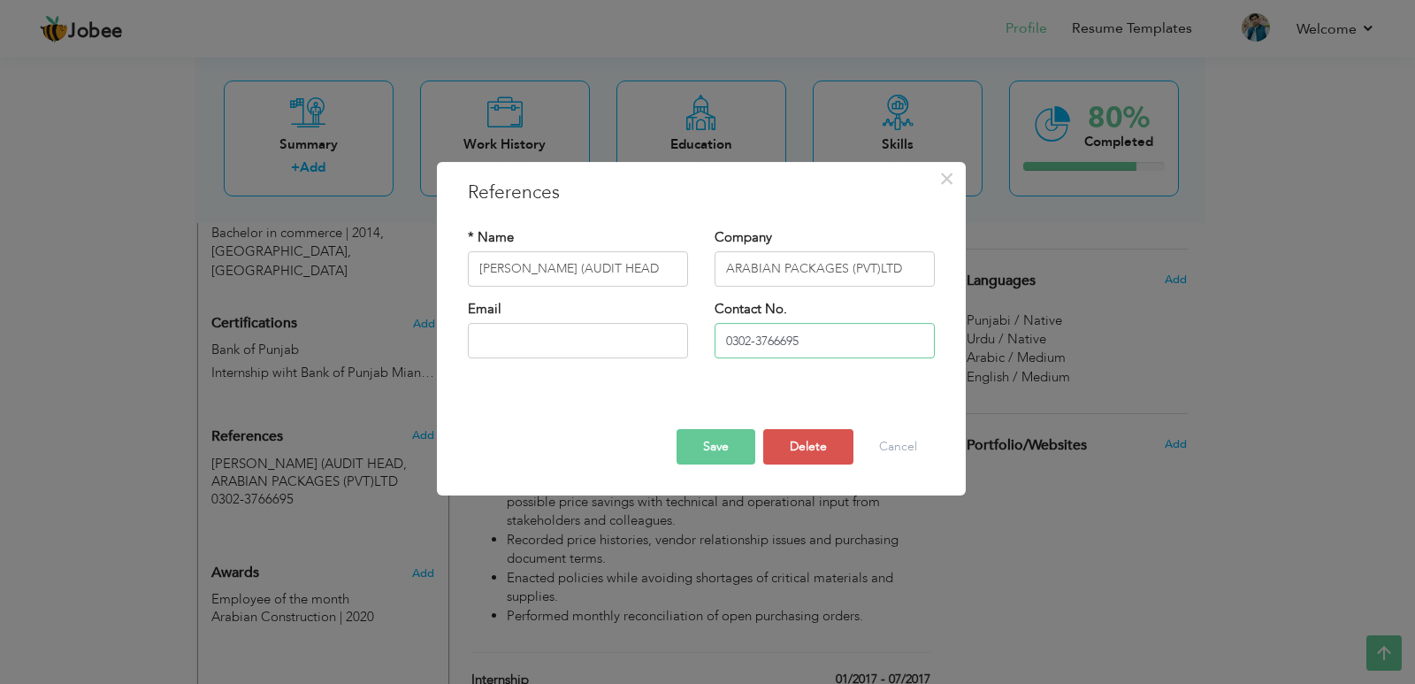
drag, startPoint x: 838, startPoint y: 337, endPoint x: 482, endPoint y: 265, distance: 363.5
click at [482, 265] on div "* Name TASNEEM AKHTAR (AUDIT HEAD Company ARABIAN PACKAGES (PVT)LTD Email Conta…" at bounding box center [700, 300] width 493 height 171
click at [819, 457] on button "Delete" at bounding box center [808, 446] width 90 height 35
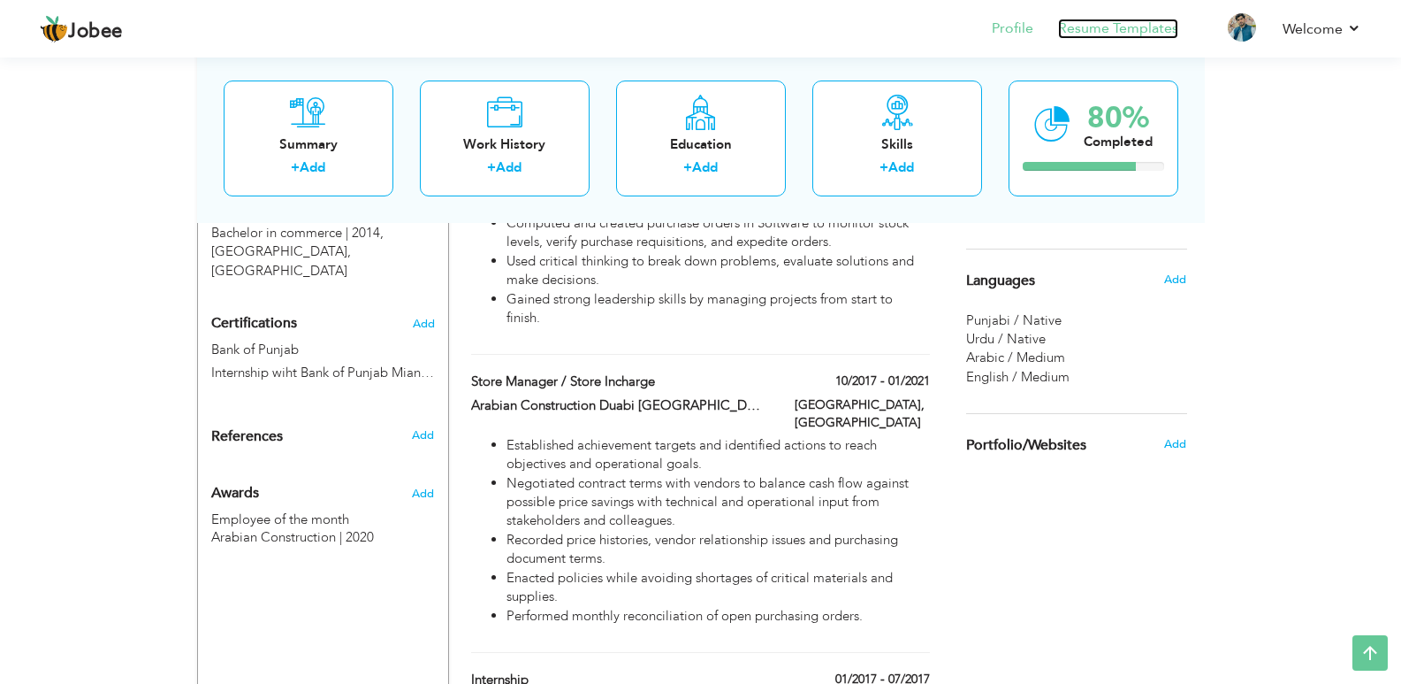
click at [1127, 26] on link "Resume Templates" at bounding box center [1118, 29] width 120 height 20
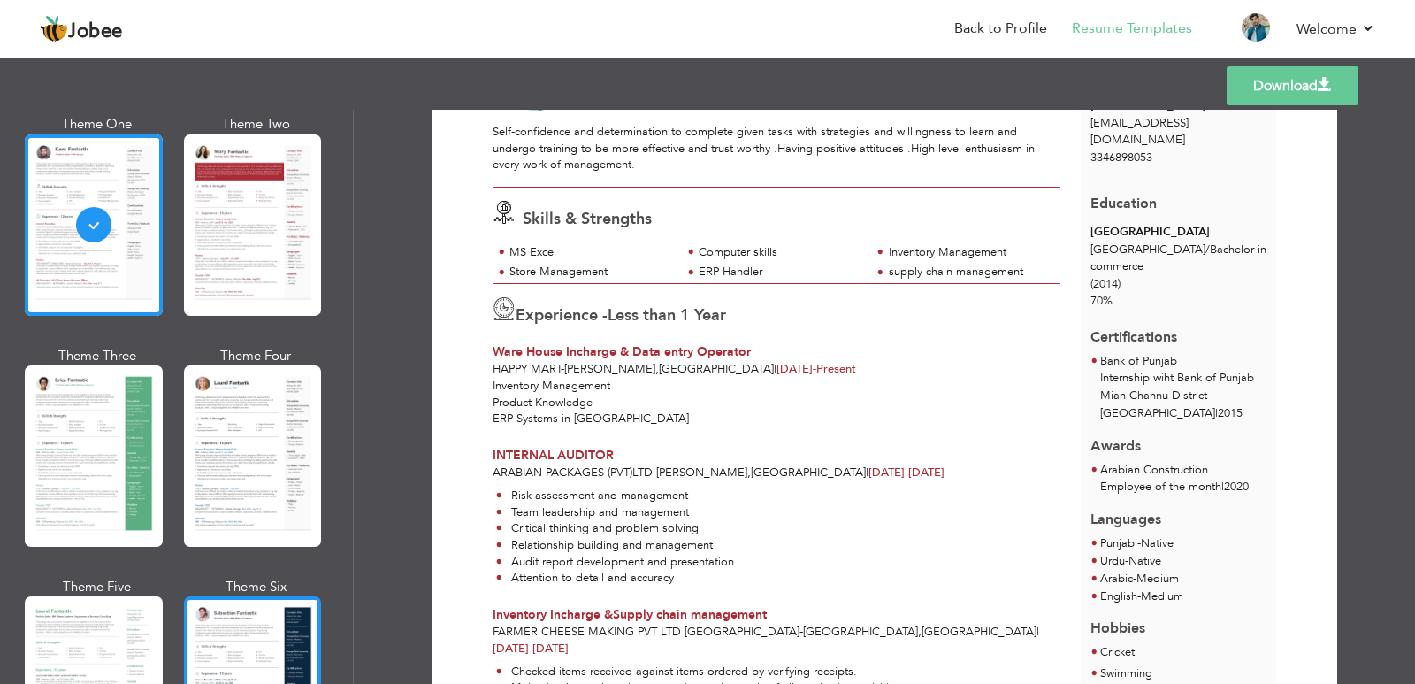
scroll to position [354, 0]
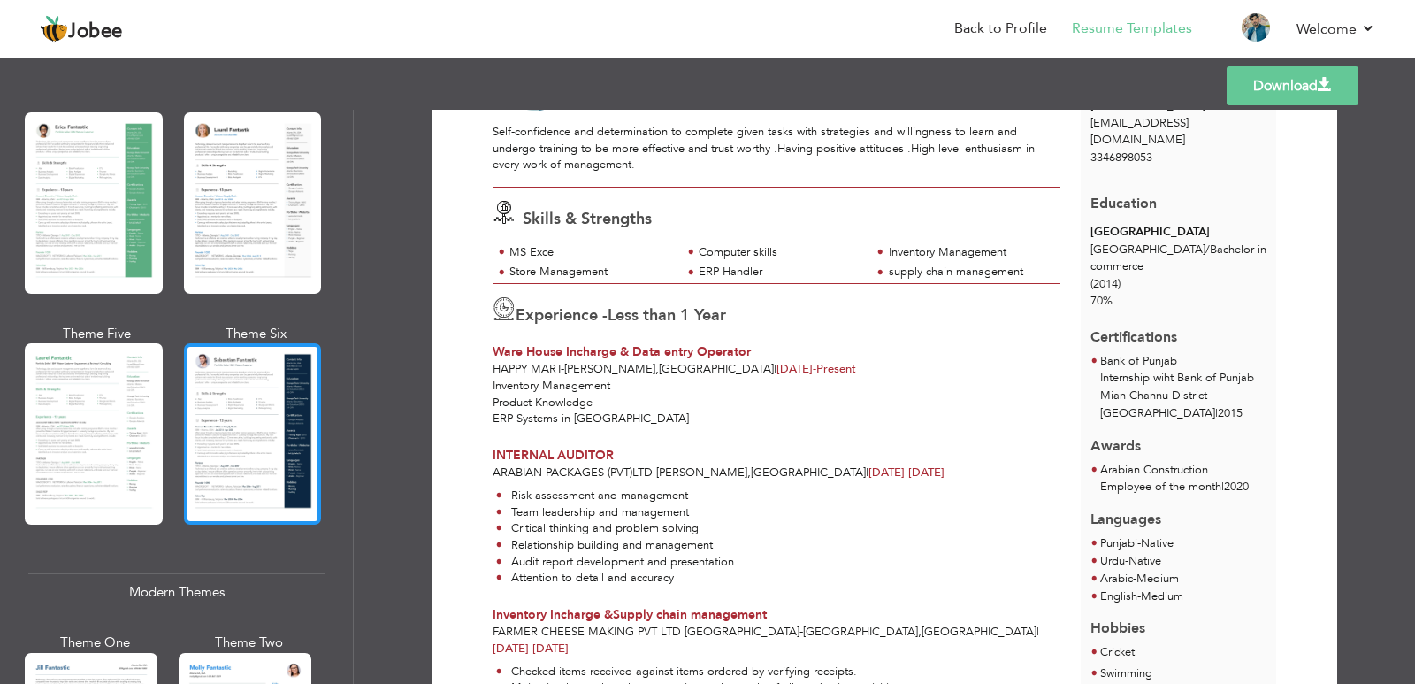
click at [258, 434] on div at bounding box center [253, 433] width 138 height 181
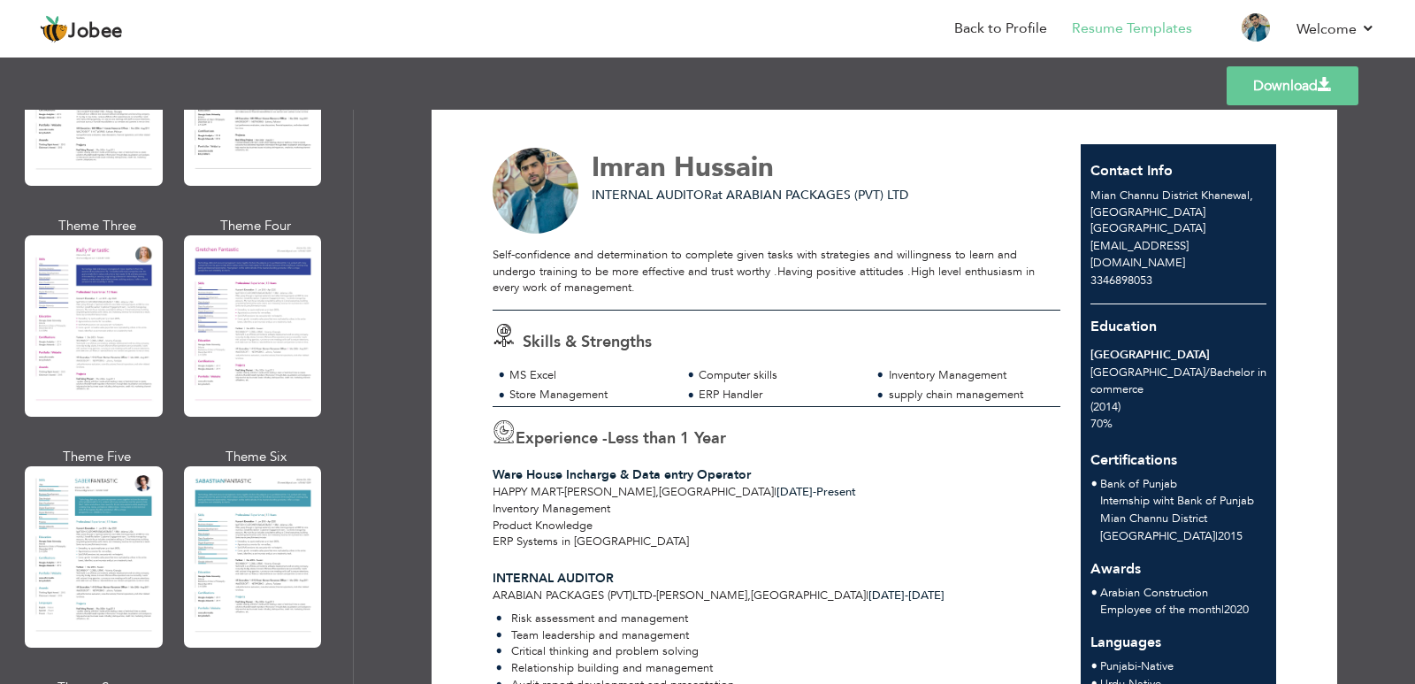
scroll to position [0, 0]
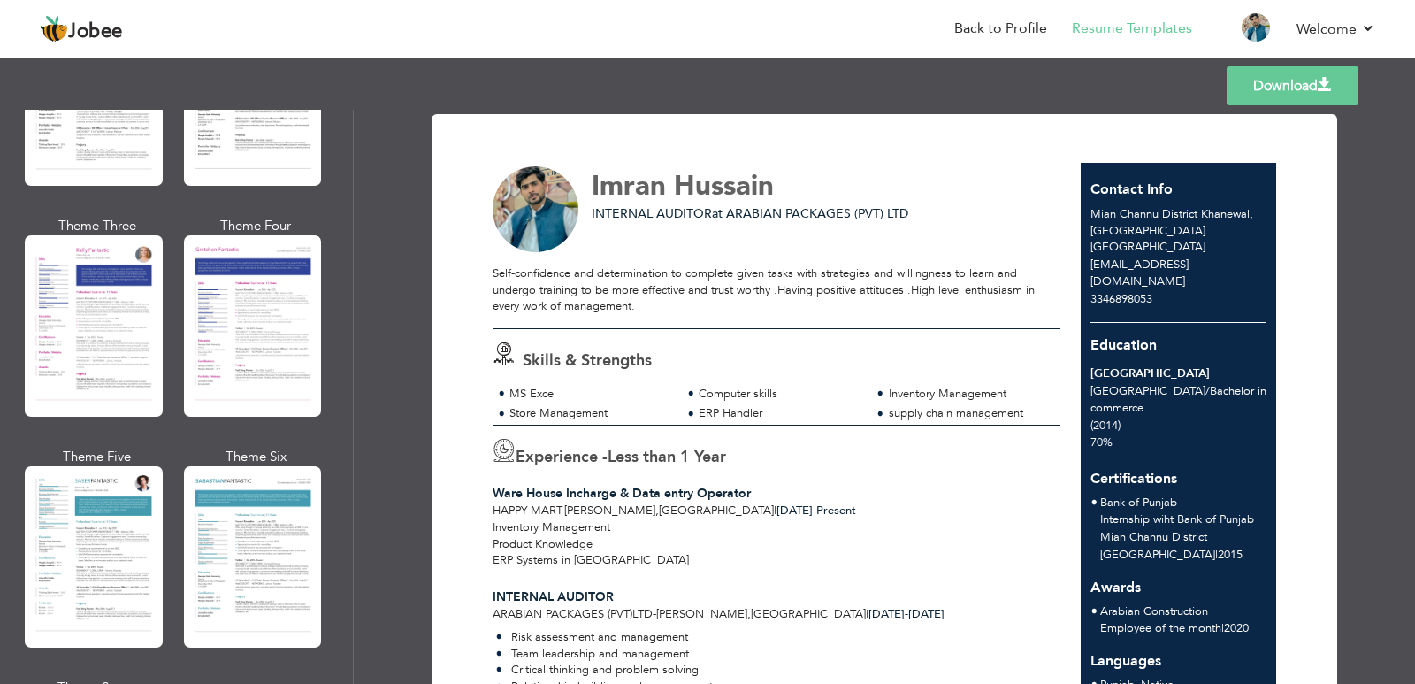
click at [1301, 81] on link "Download" at bounding box center [1292, 85] width 132 height 39
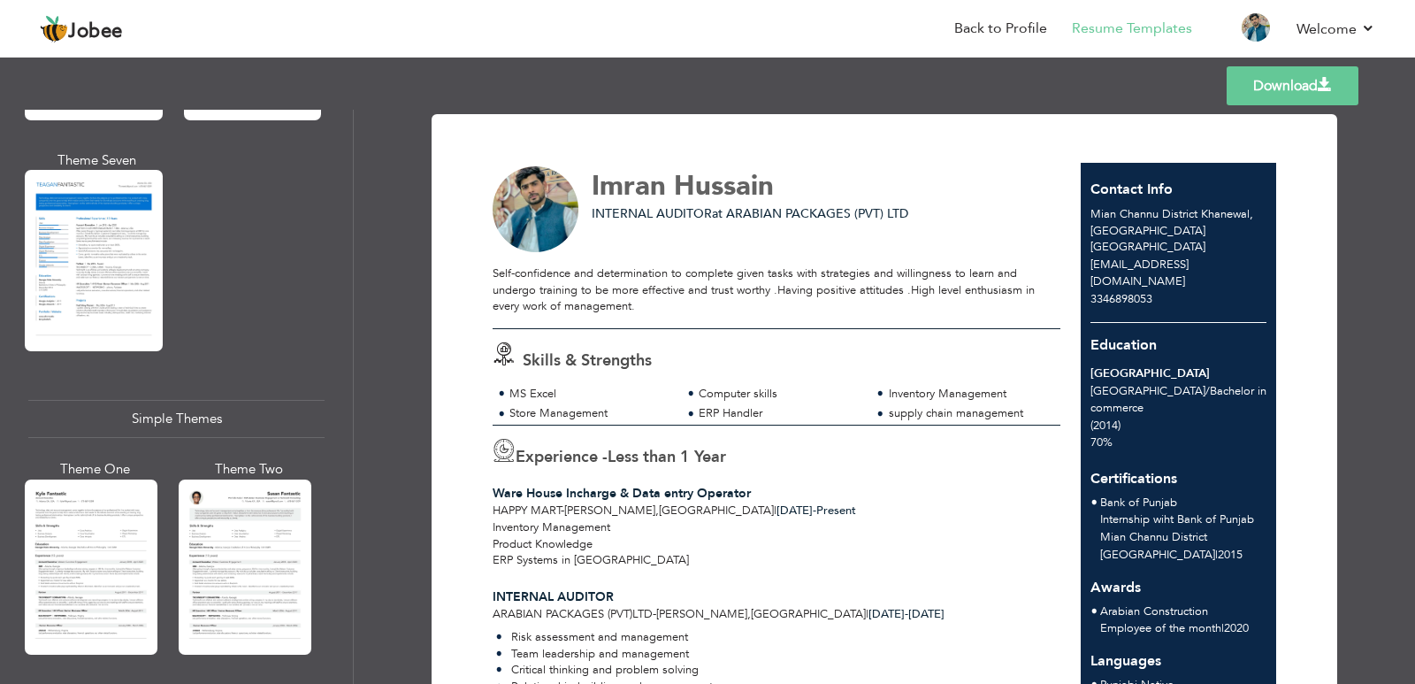
scroll to position [3031, 0]
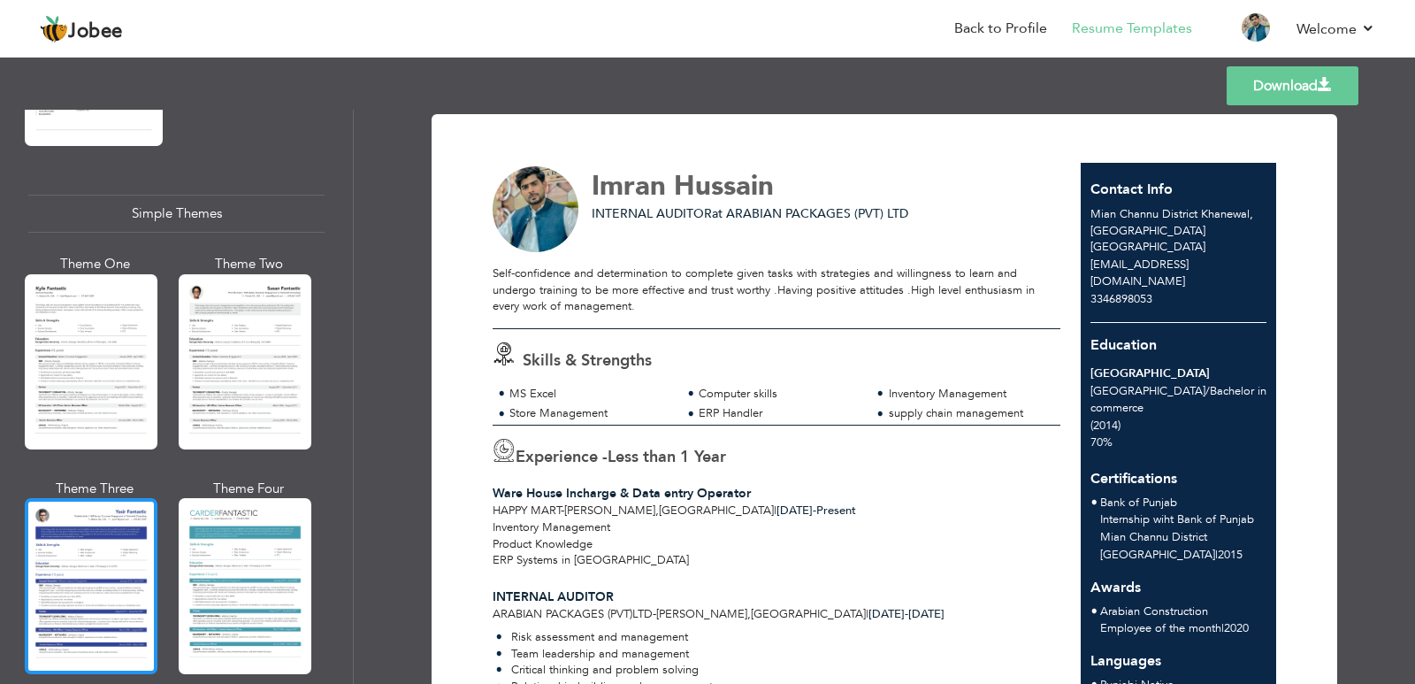
click at [104, 516] on div at bounding box center [91, 585] width 133 height 175
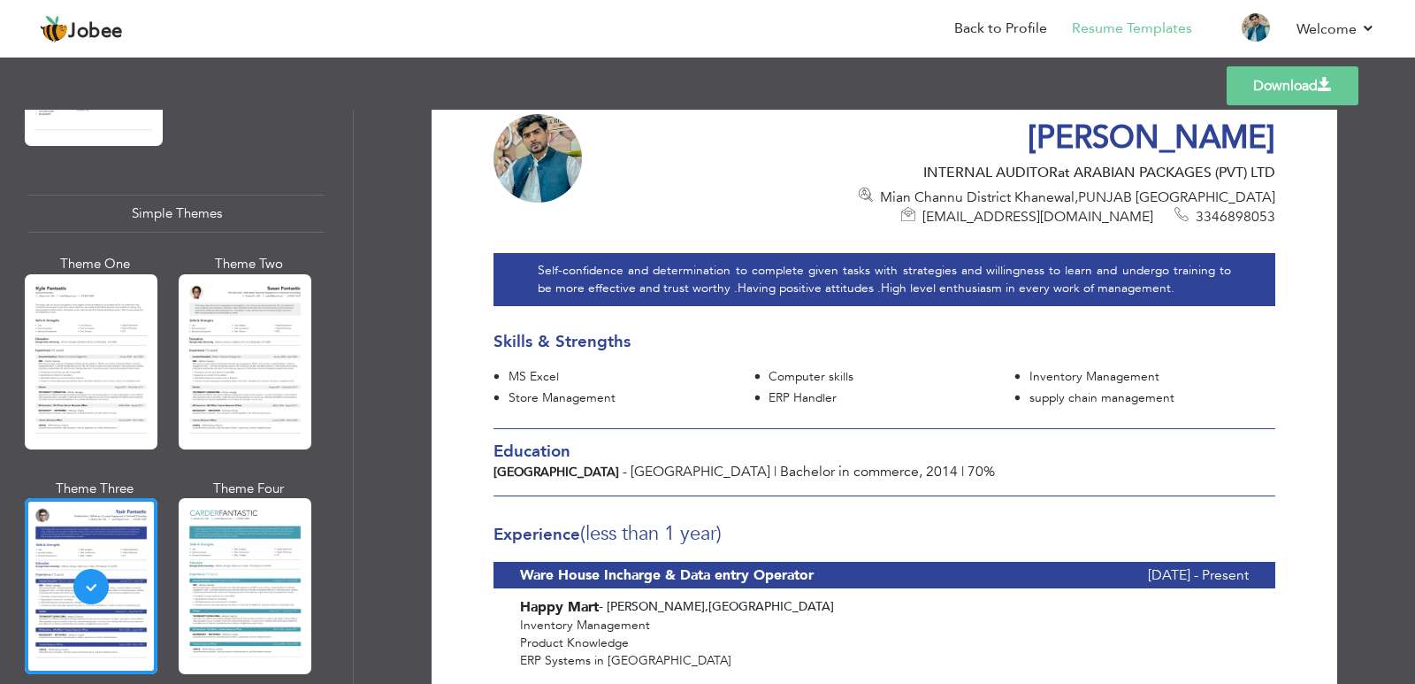
scroll to position [88, 0]
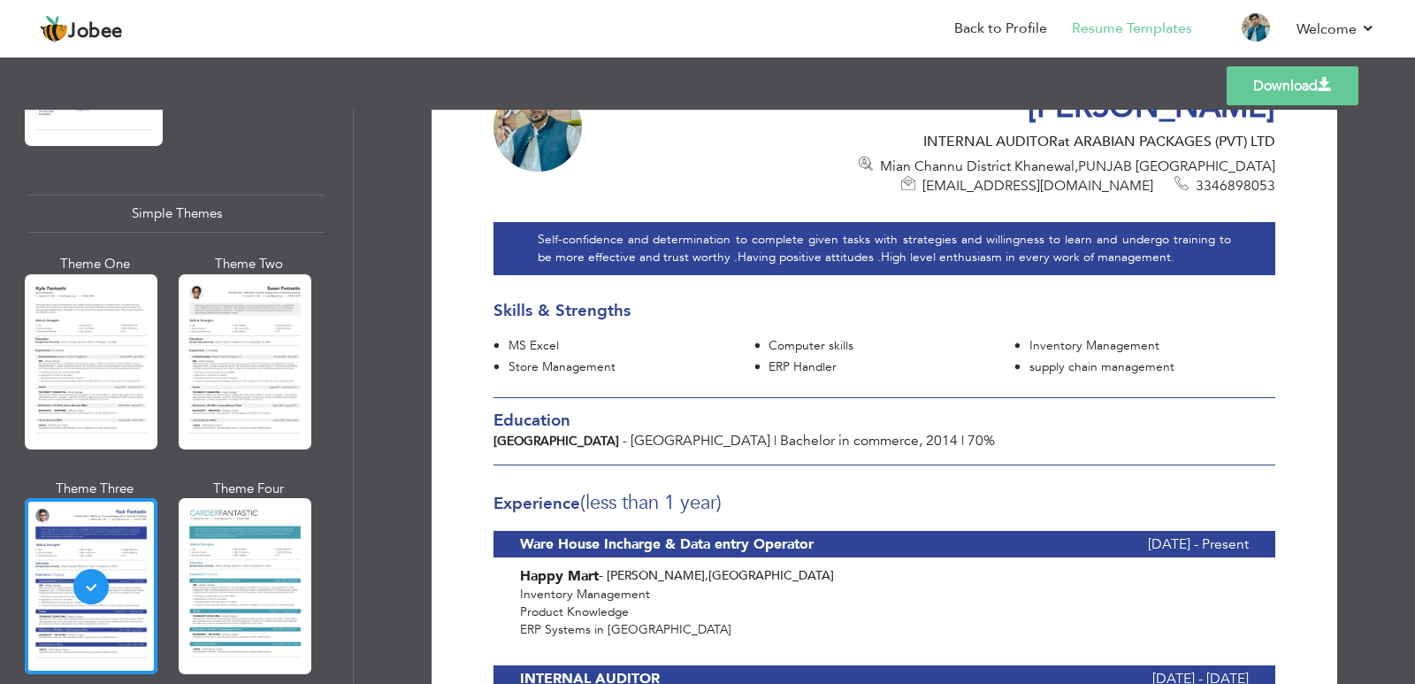
click at [820, 546] on div "Ware House Incharge & Data entry Operator" at bounding box center [762, 544] width 485 height 27
click at [1000, 29] on link "Back to Profile" at bounding box center [1000, 29] width 93 height 20
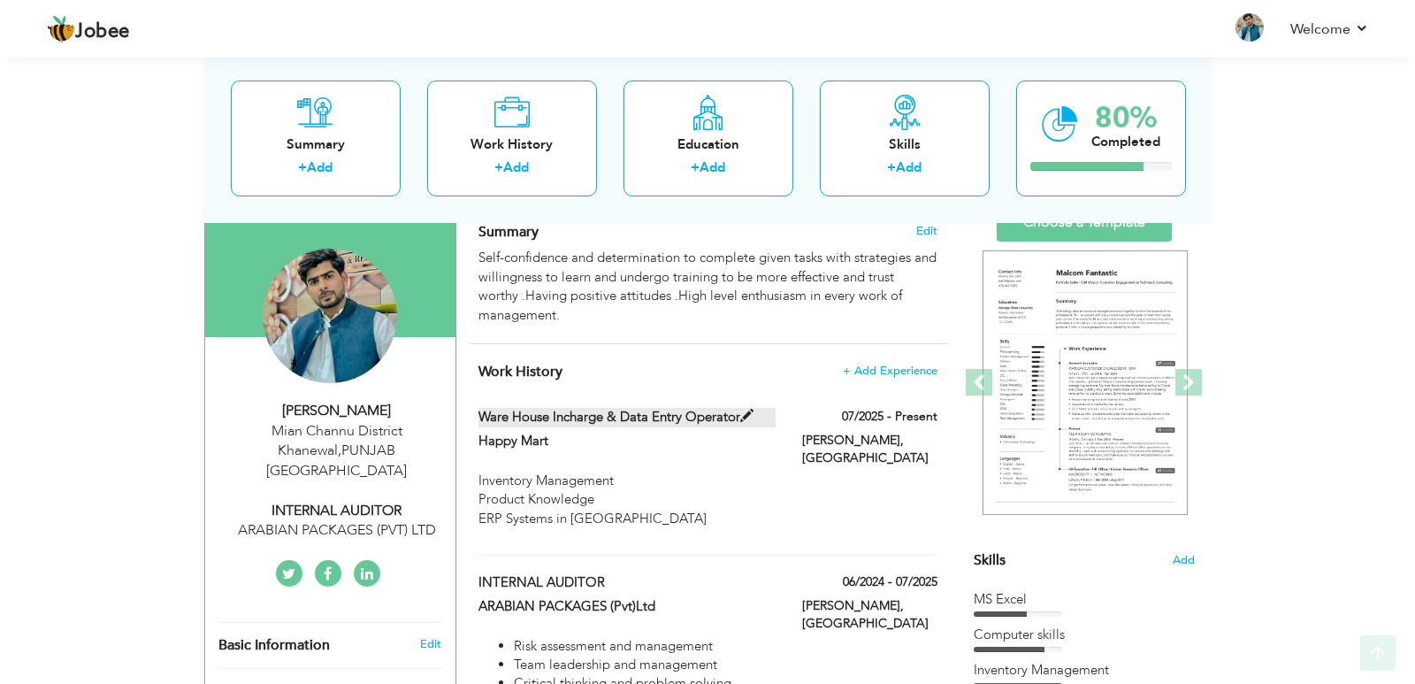
scroll to position [177, 0]
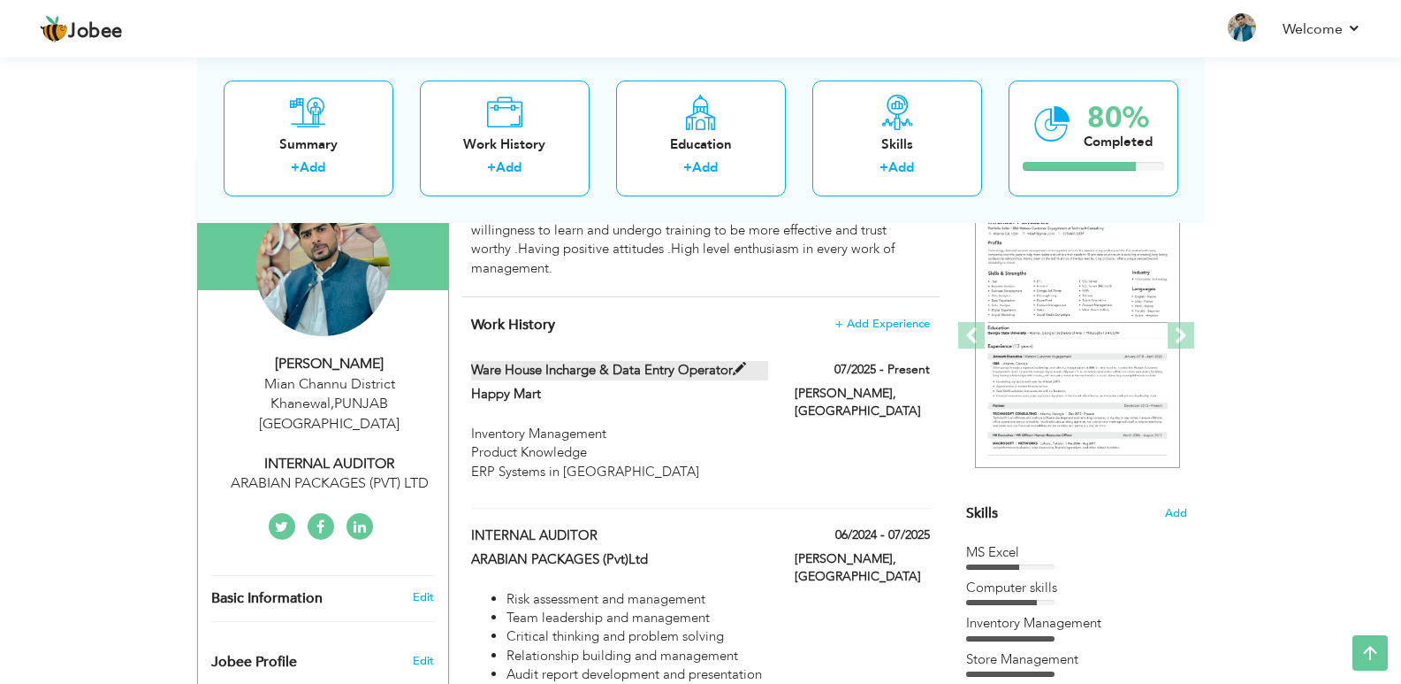
click at [738, 369] on span at bounding box center [739, 369] width 13 height 13
type input "Ware House Incharge & Data entry Operator"
type input "Happy Mart"
type input "07/2025"
type input "[GEOGRAPHIC_DATA]"
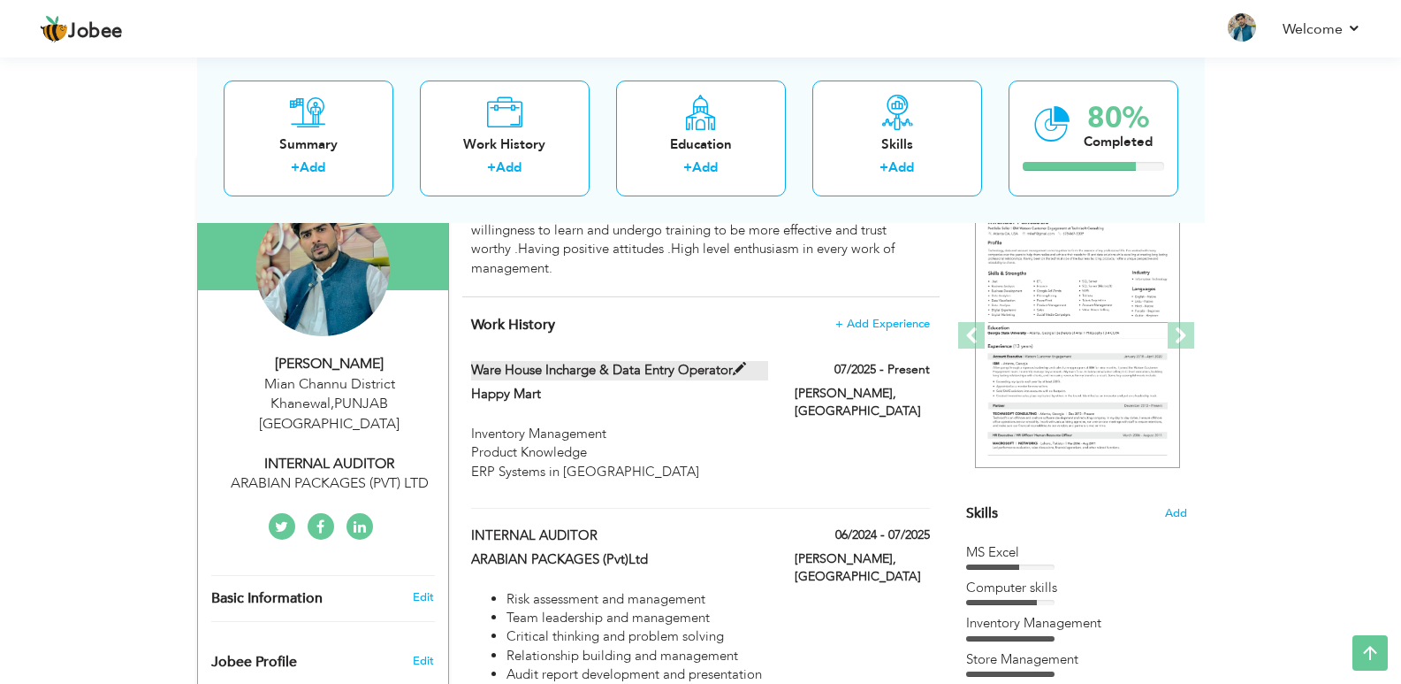
type input "[PERSON_NAME]"
checkbox input "true"
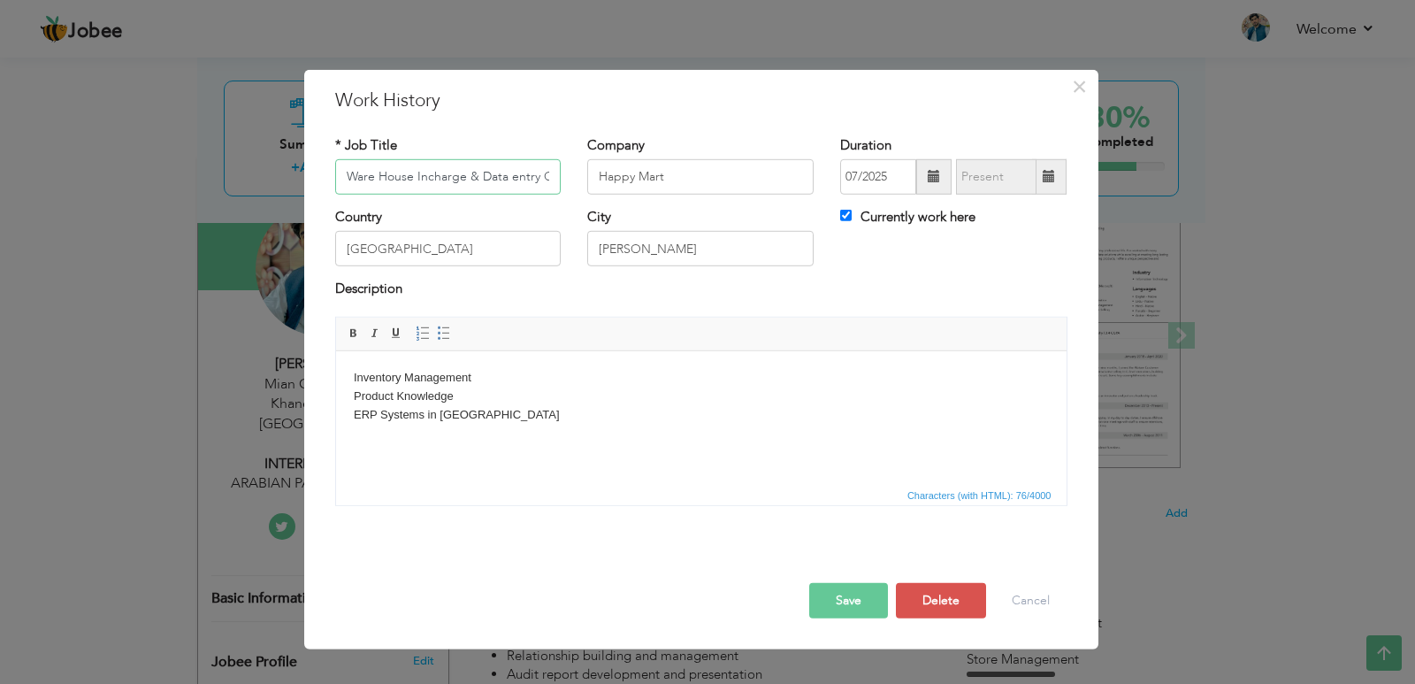
scroll to position [0, 41]
click at [342, 174] on input "Ware House Incharge & Data entry Operator" at bounding box center [448, 176] width 226 height 35
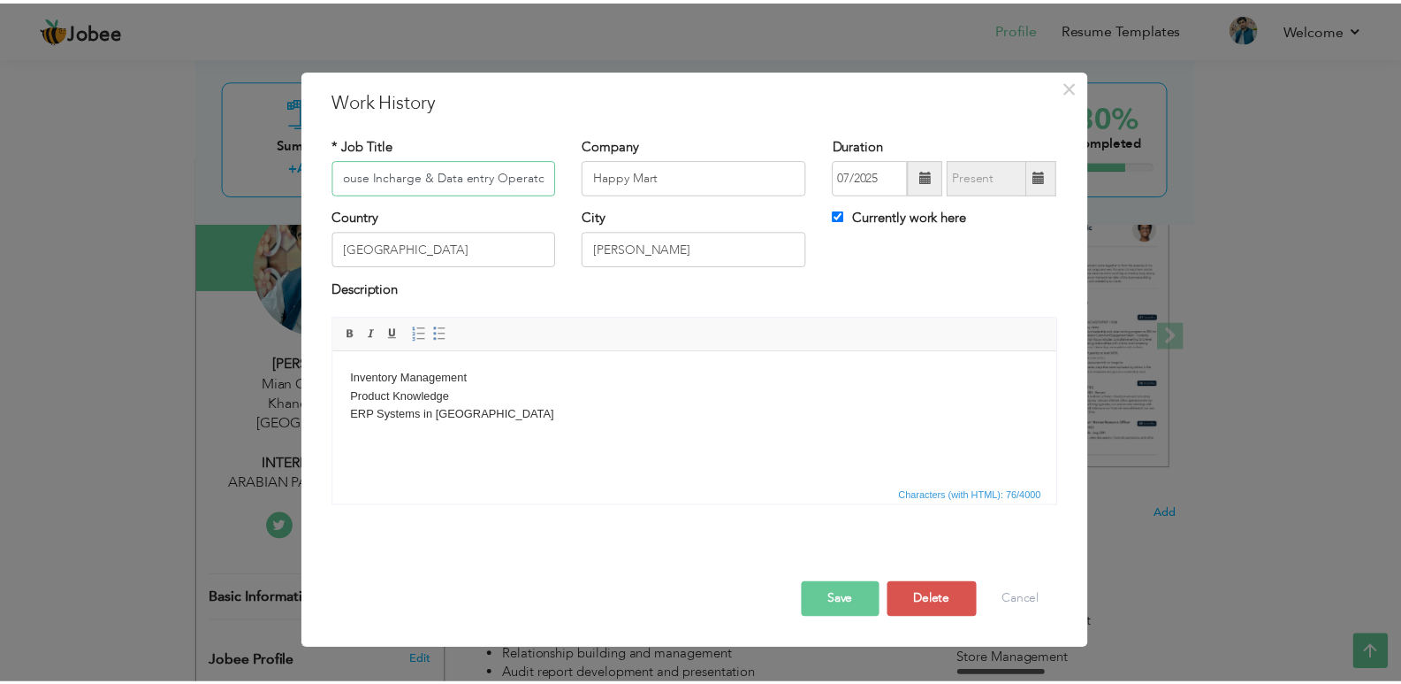
scroll to position [0, 0]
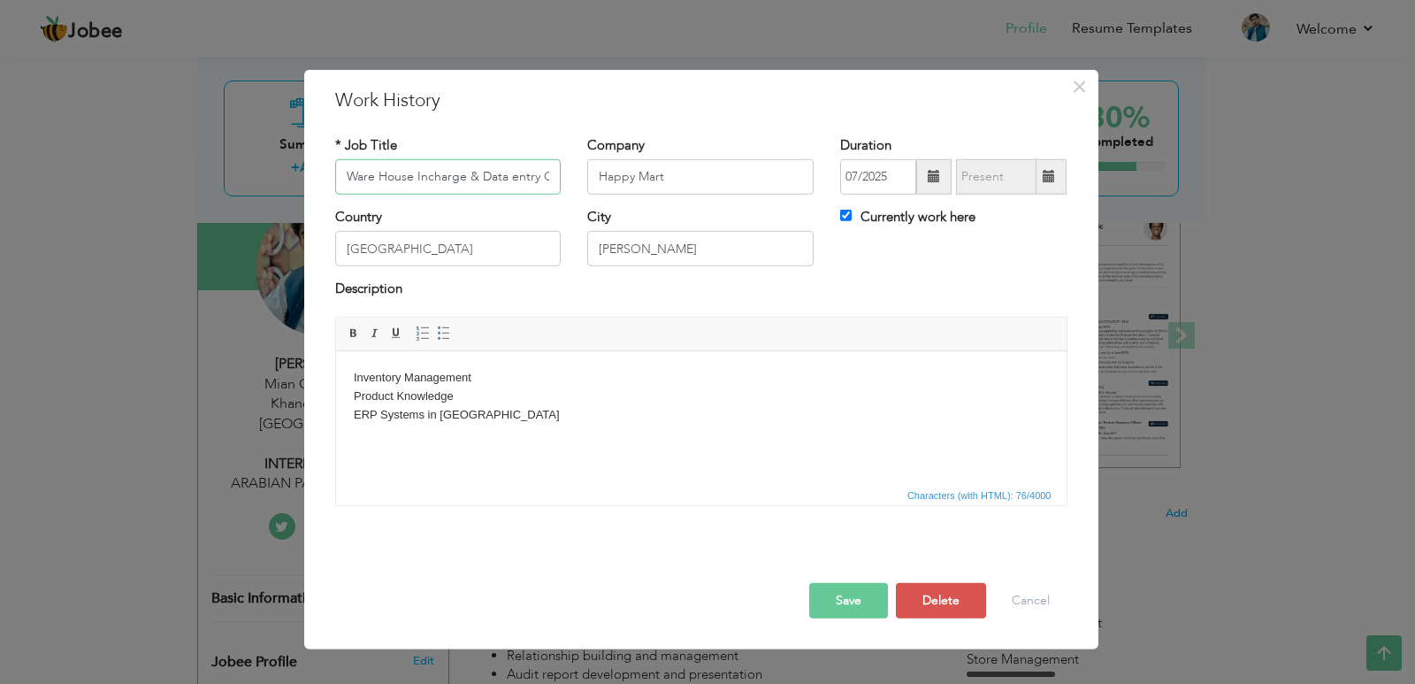
drag, startPoint x: 552, startPoint y: 178, endPoint x: 322, endPoint y: 196, distance: 230.6
click at [322, 196] on div "* Job Title Ware House Incharge & Data entry Operator" at bounding box center [448, 171] width 253 height 72
click at [1077, 82] on span "×" at bounding box center [1079, 86] width 15 height 32
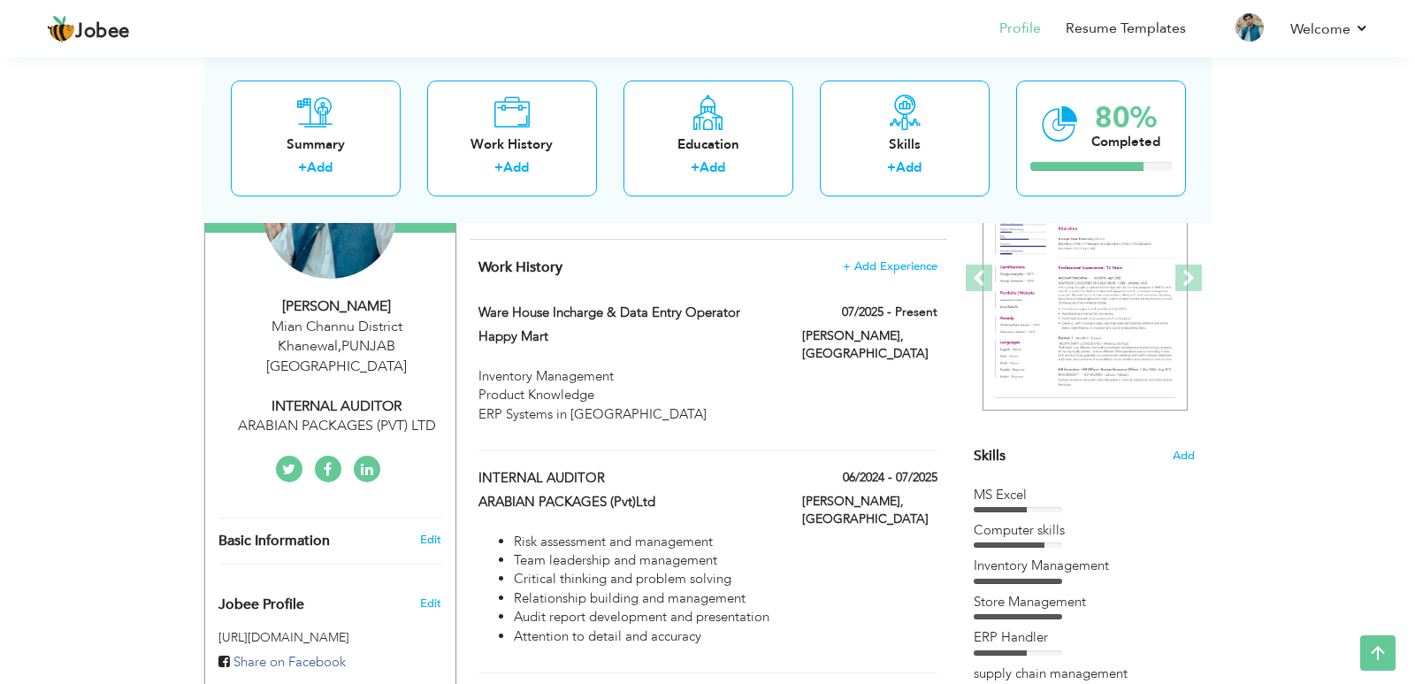
scroll to position [265, 0]
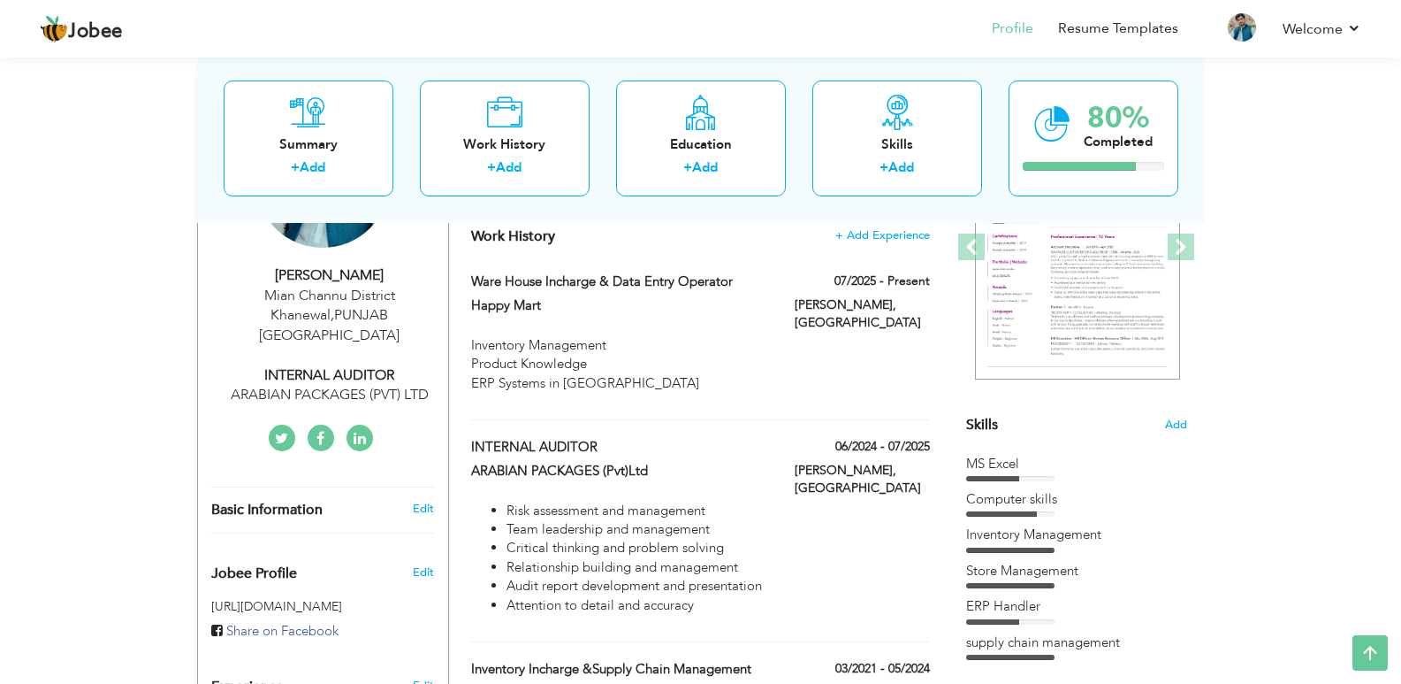
click at [393, 385] on div "ARABIAN PACKAGES (PVT) LTD" at bounding box center [329, 395] width 237 height 20
type input "Imran"
type input "Hussain"
type input "3346898053"
select select "number:166"
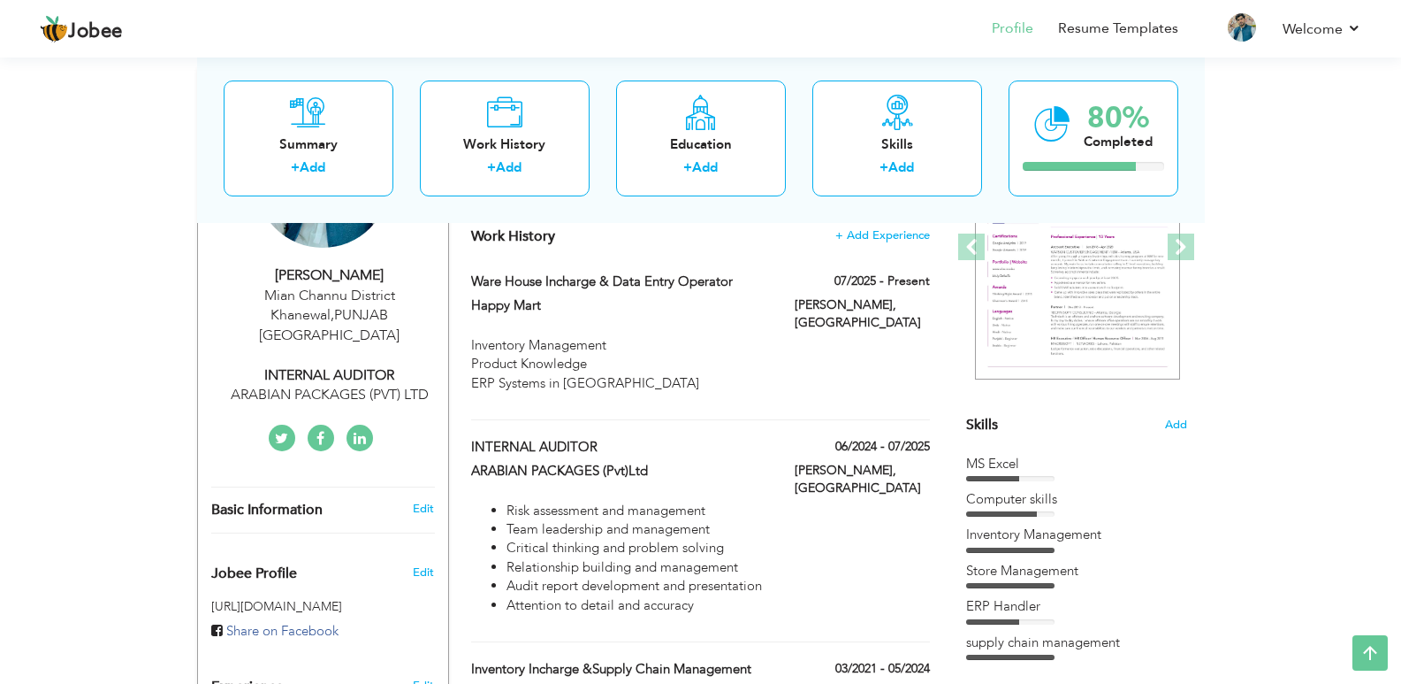
type input "[GEOGRAPHIC_DATA]"
type input "Mian Channu District Khanewal"
select select "number:2"
type input "ARABIAN PACKAGES (PVT) LTD"
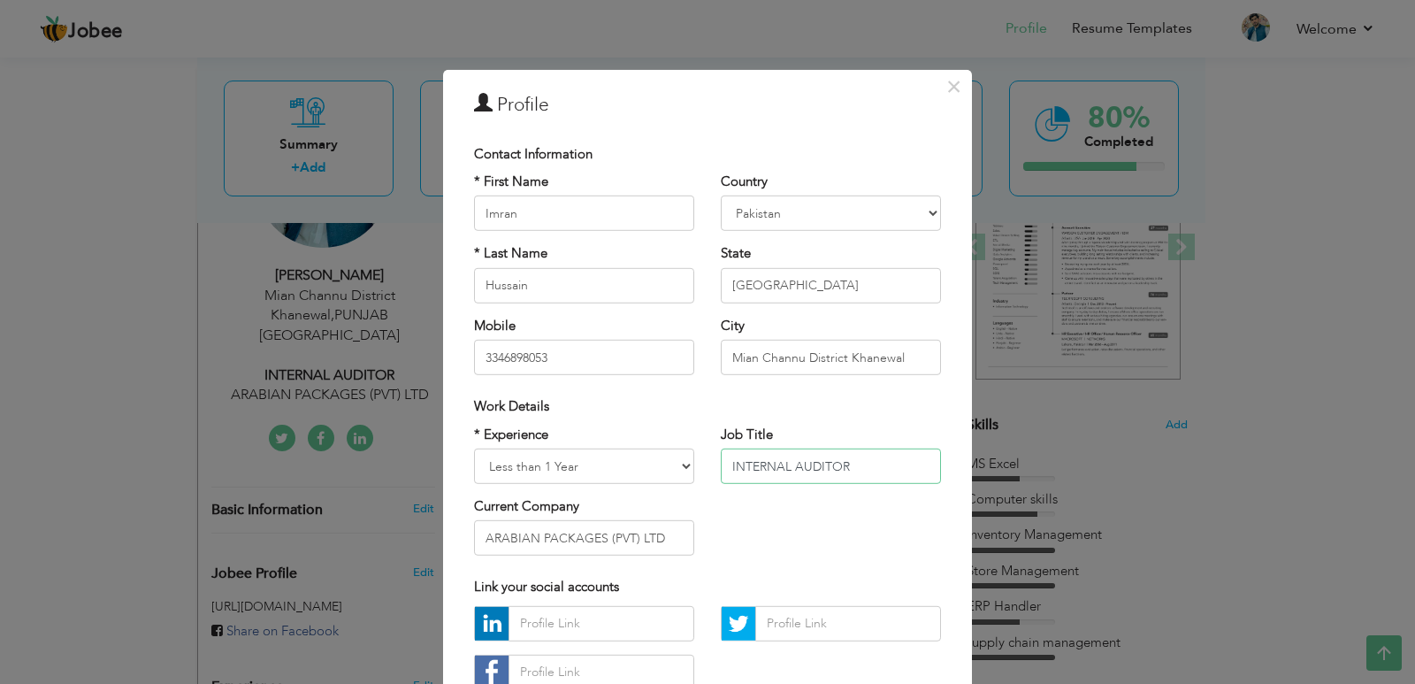
drag, startPoint x: 875, startPoint y: 465, endPoint x: 719, endPoint y: 507, distance: 161.9
click at [719, 507] on div "* Experience Entry Level Less than 1 Year 1 Year 2 Years 3 Years 4 Years 5 Year…" at bounding box center [707, 496] width 493 height 144
paste input "Ware House Incharge & Data entry Operator"
type input "Ware House Incharge & Data entry Operator"
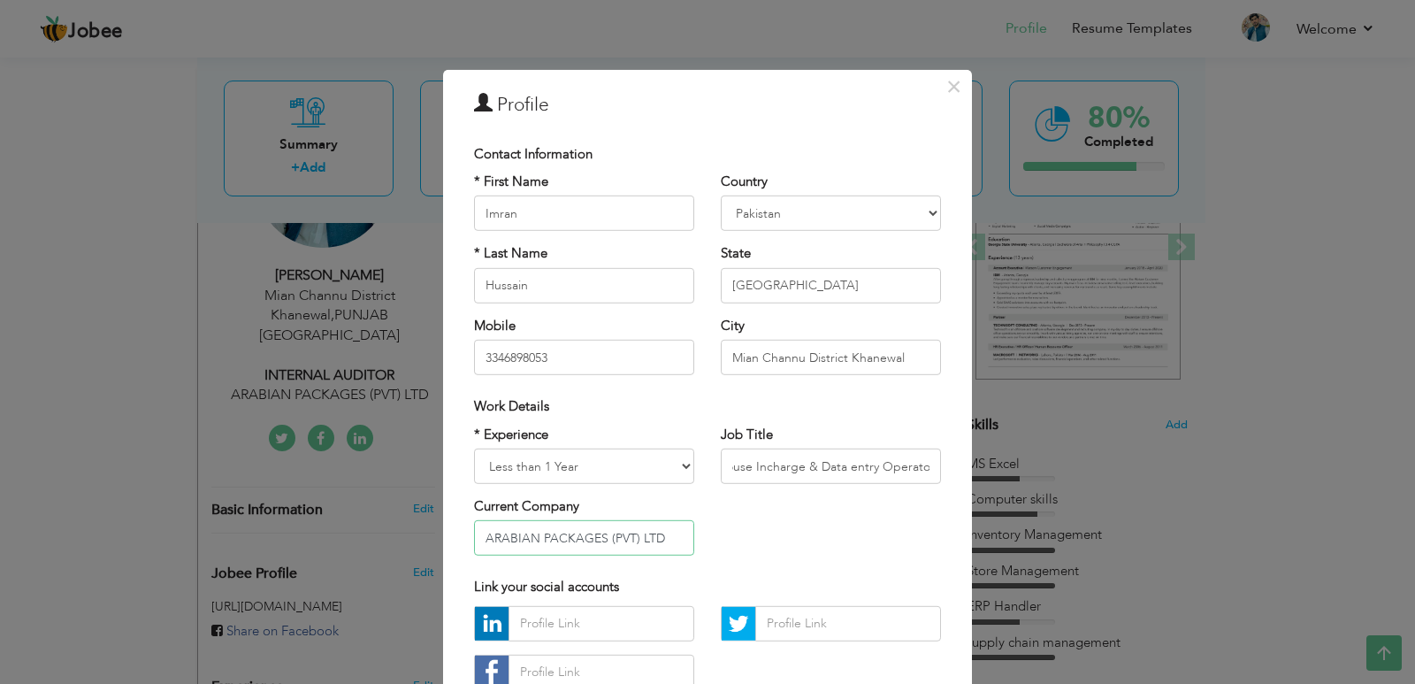
scroll to position [0, 0]
drag, startPoint x: 661, startPoint y: 541, endPoint x: 400, endPoint y: 567, distance: 262.1
click at [400, 567] on div "× Profile Contact Information * First Name Imran * Last Name Hussain" at bounding box center [707, 342] width 1415 height 684
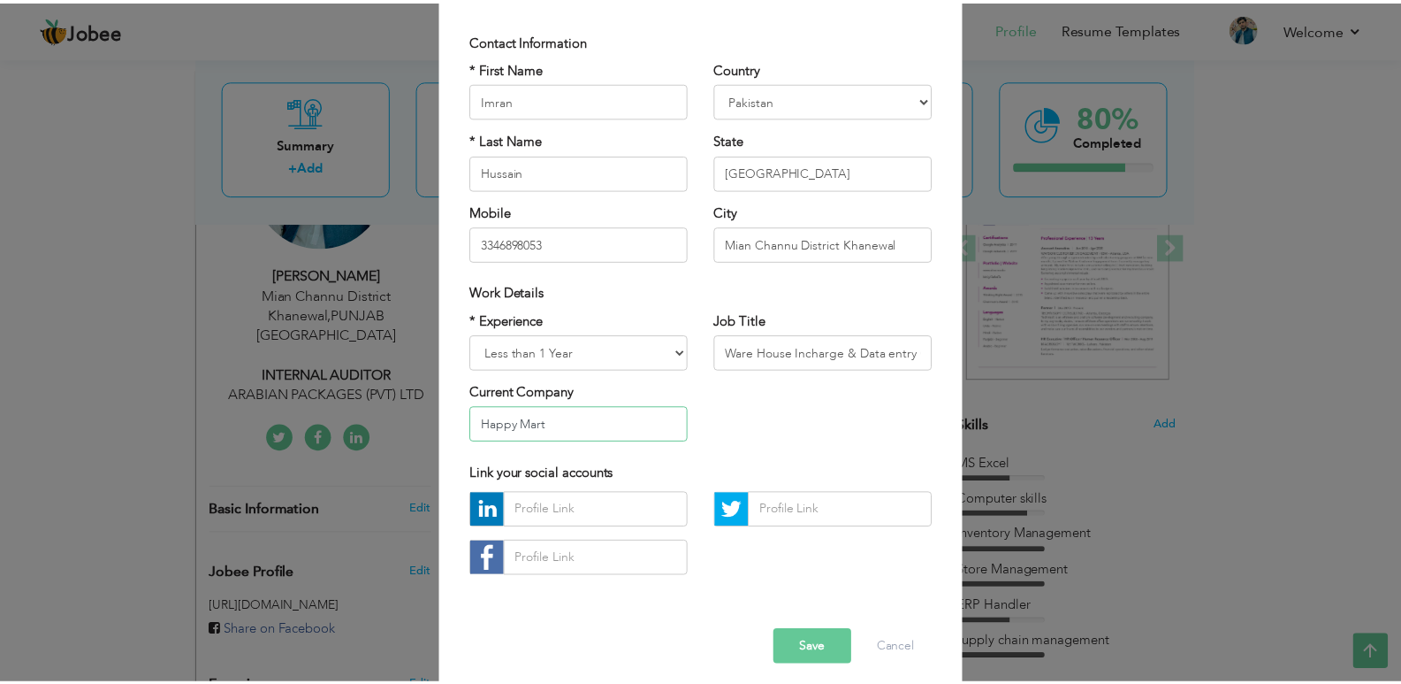
scroll to position [126, 0]
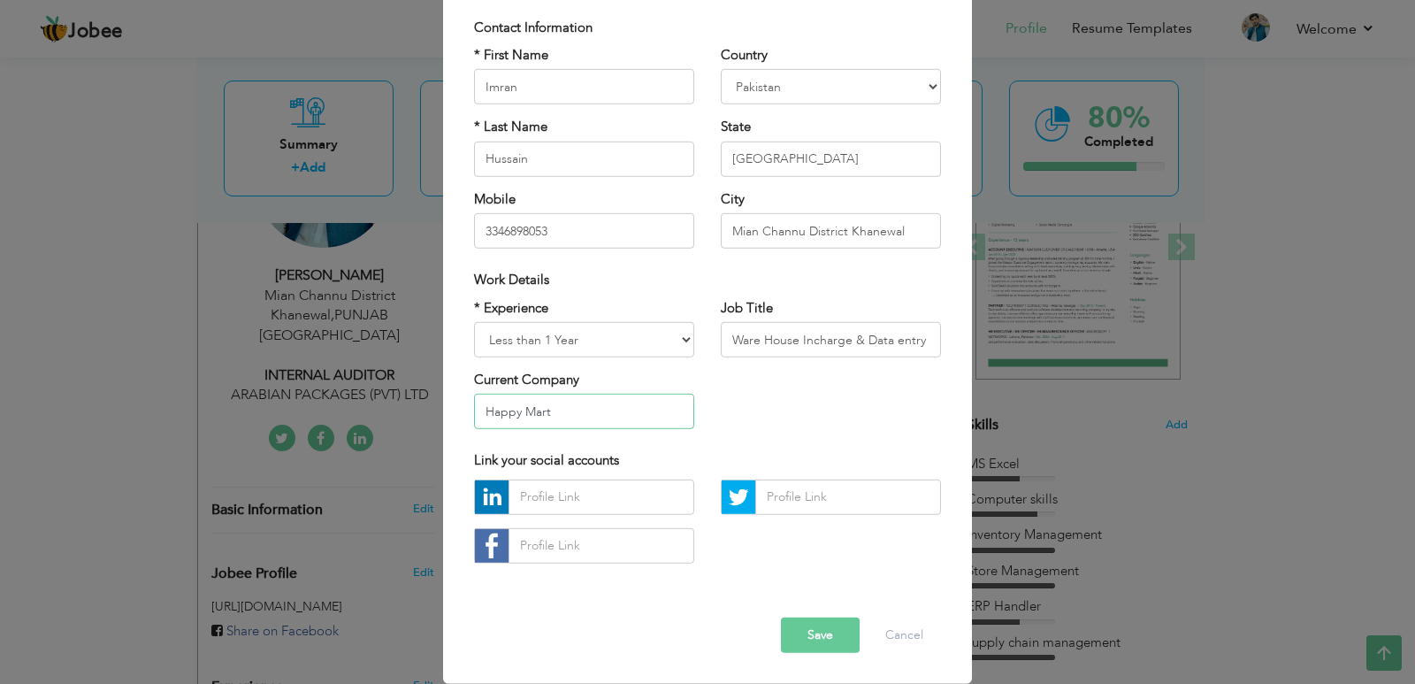
type input "Happy Mart"
click at [816, 624] on button "Save" at bounding box center [820, 634] width 79 height 35
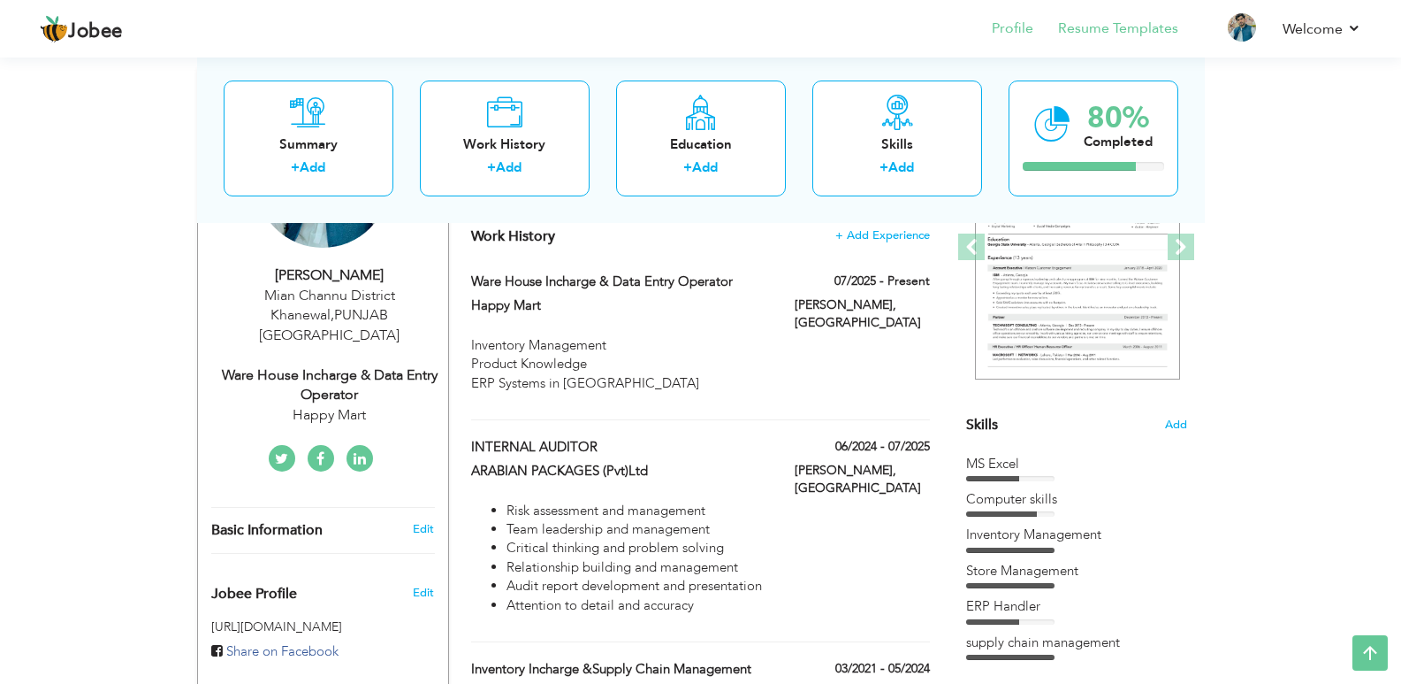
click at [1138, 17] on li "Resume Templates" at bounding box center [1106, 30] width 145 height 48
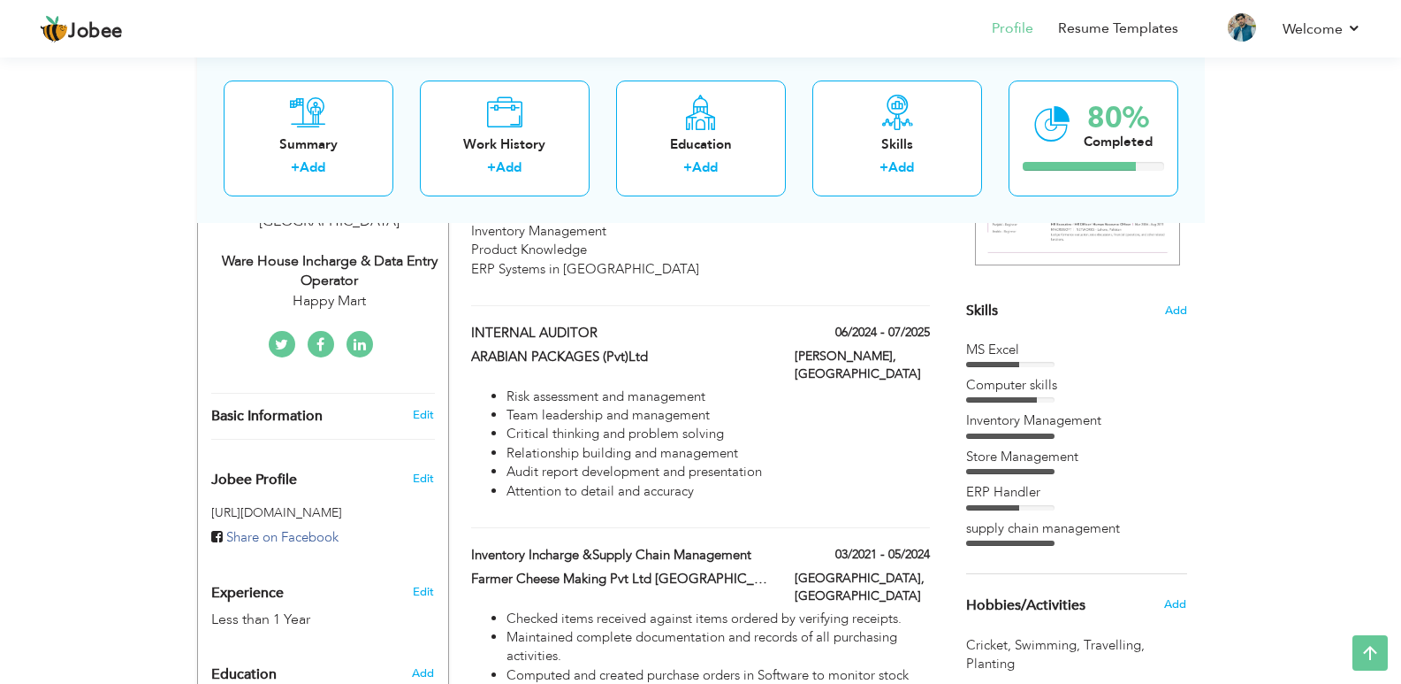
scroll to position [354, 0]
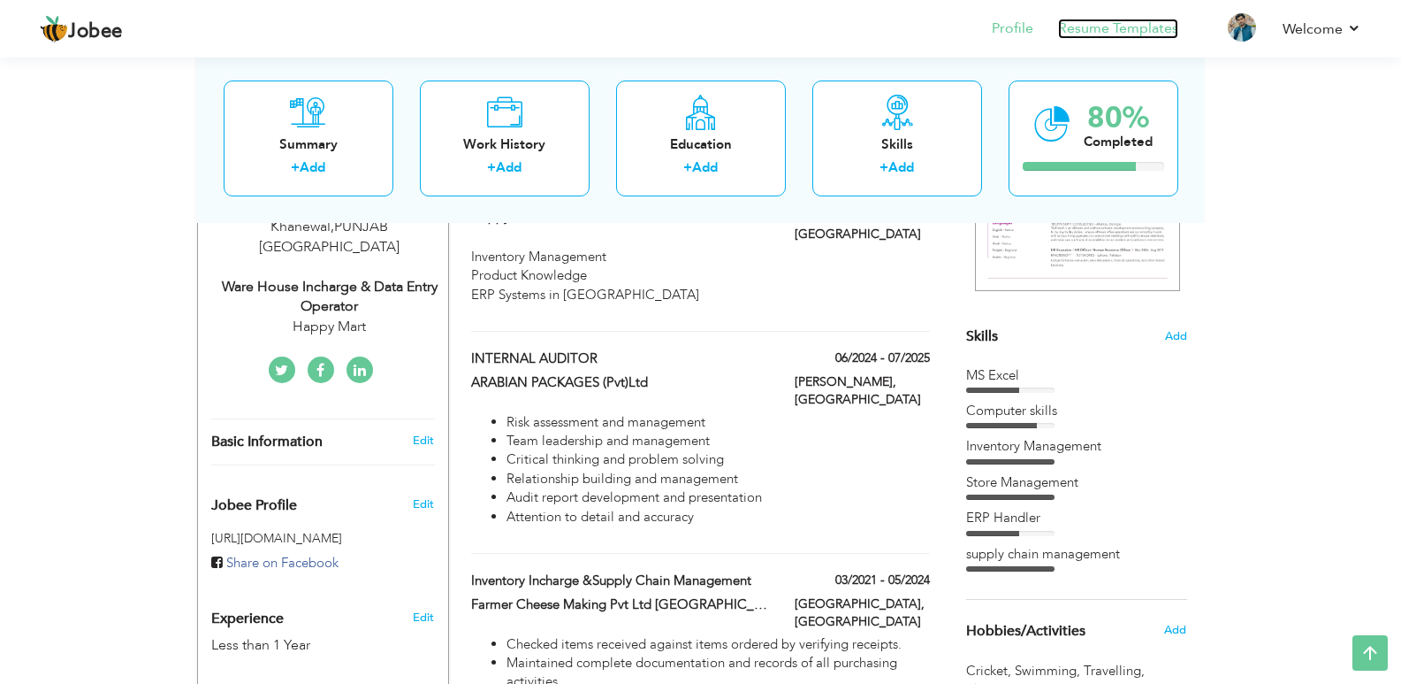
click at [1131, 21] on link "Resume Templates" at bounding box center [1118, 29] width 120 height 20
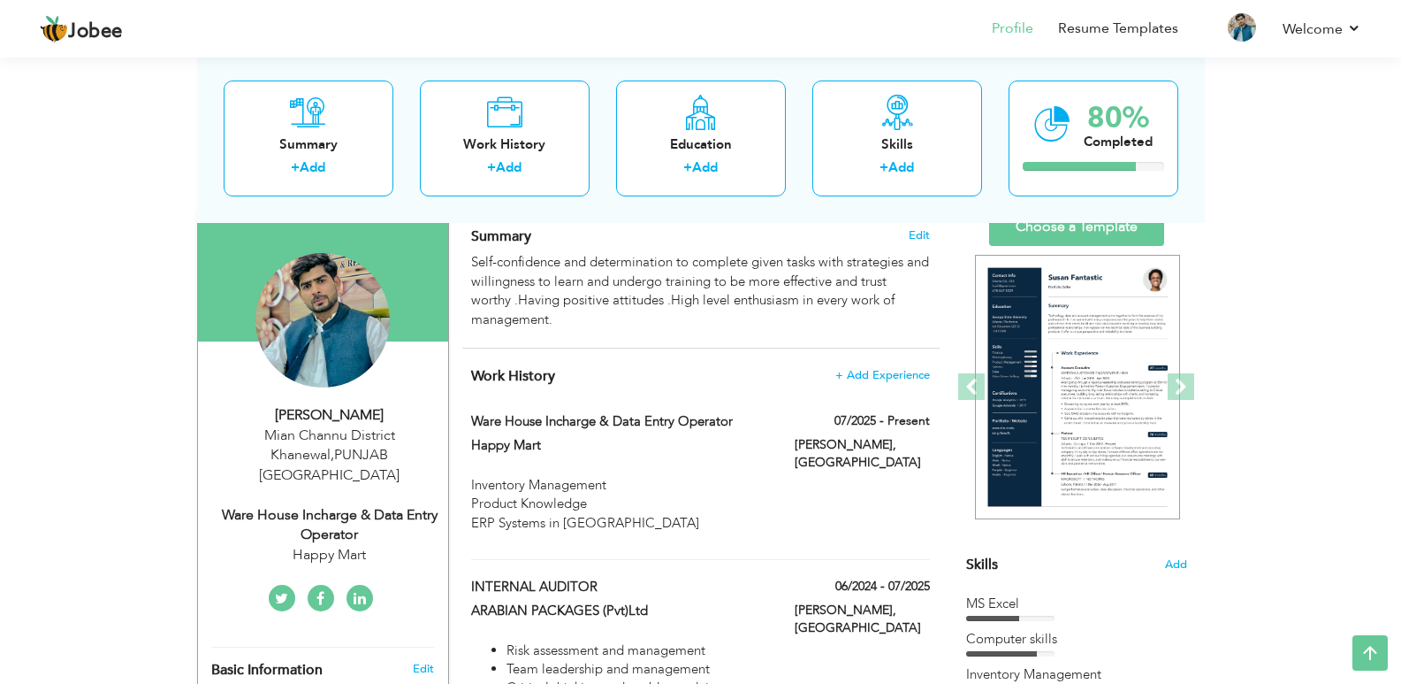
scroll to position [124, 0]
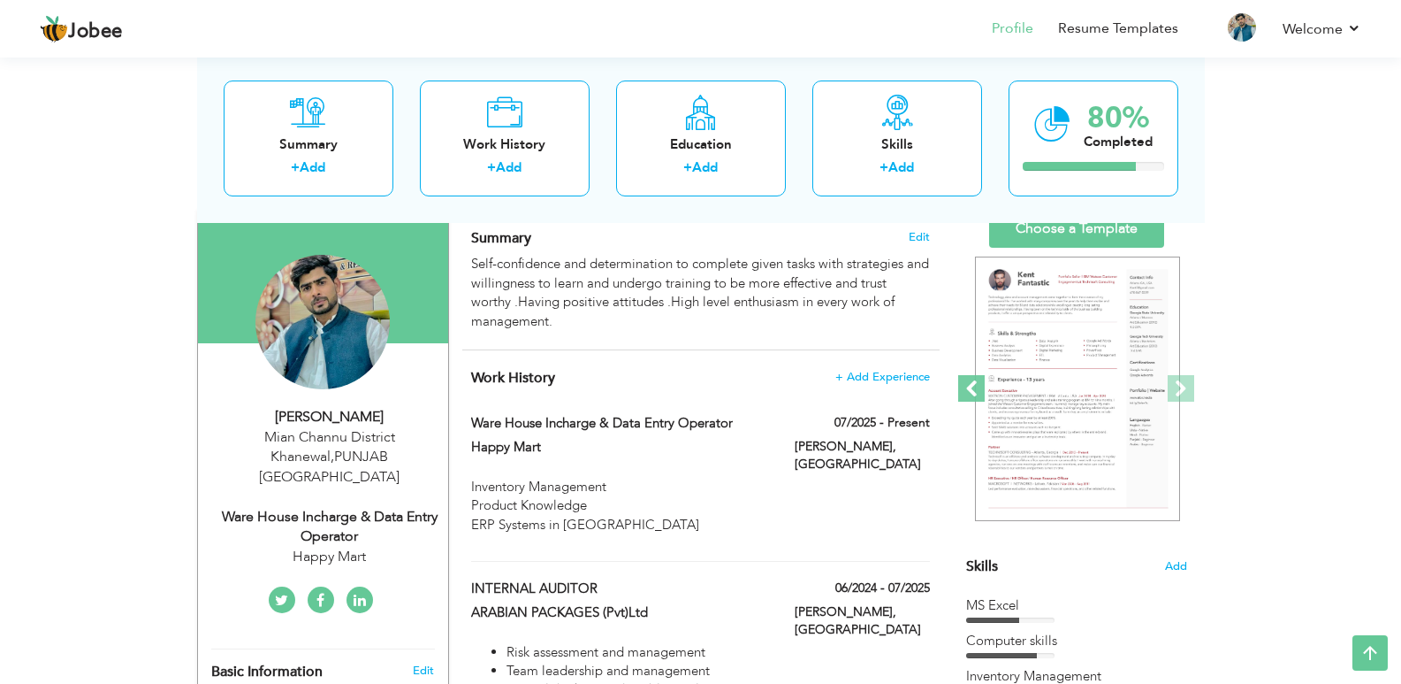
click at [976, 381] on span at bounding box center [971, 388] width 27 height 27
click at [977, 389] on span at bounding box center [971, 388] width 27 height 27
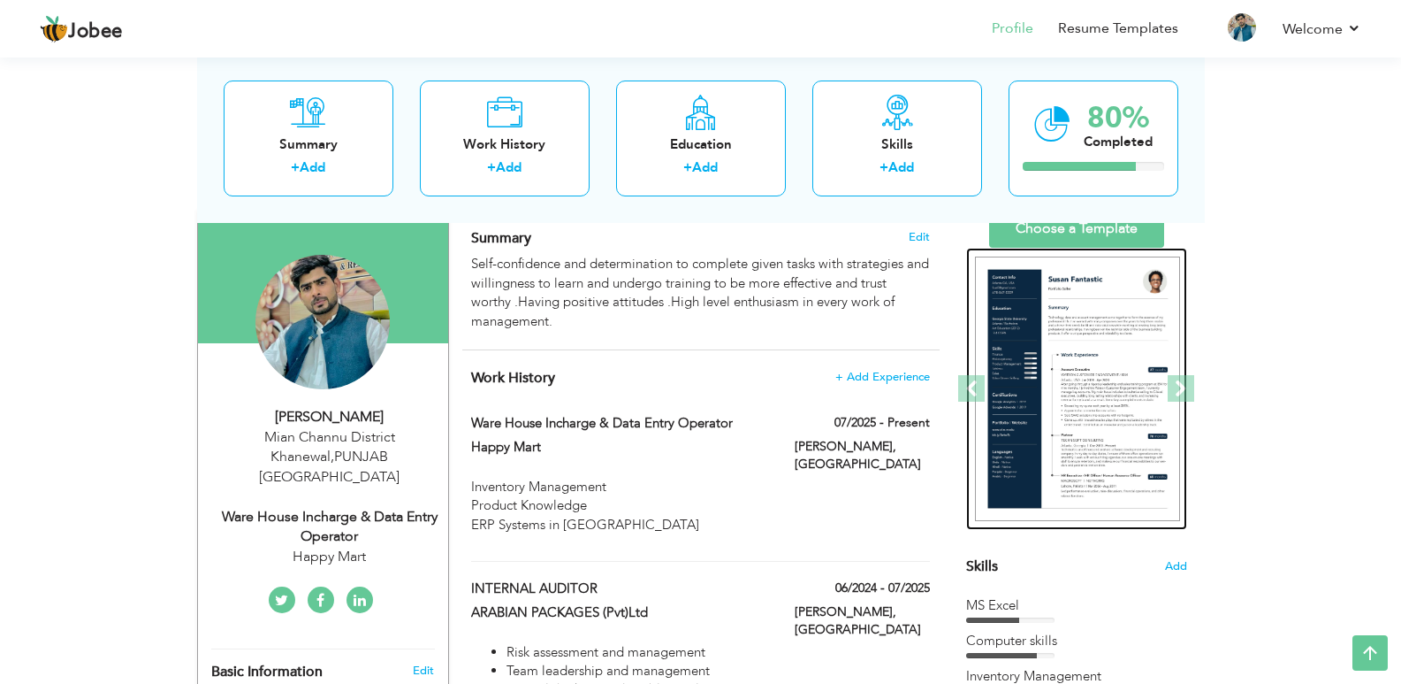
click at [1037, 392] on img at bounding box center [1077, 388] width 205 height 265
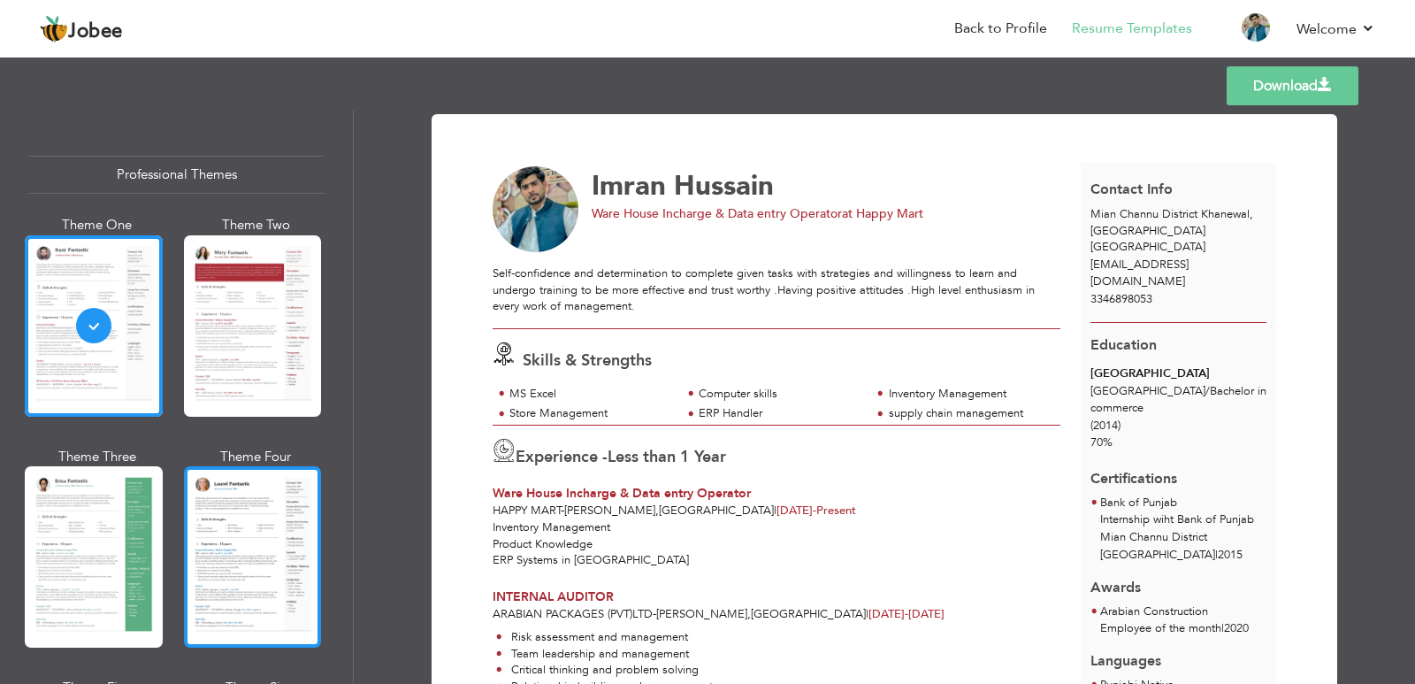
scroll to position [354, 0]
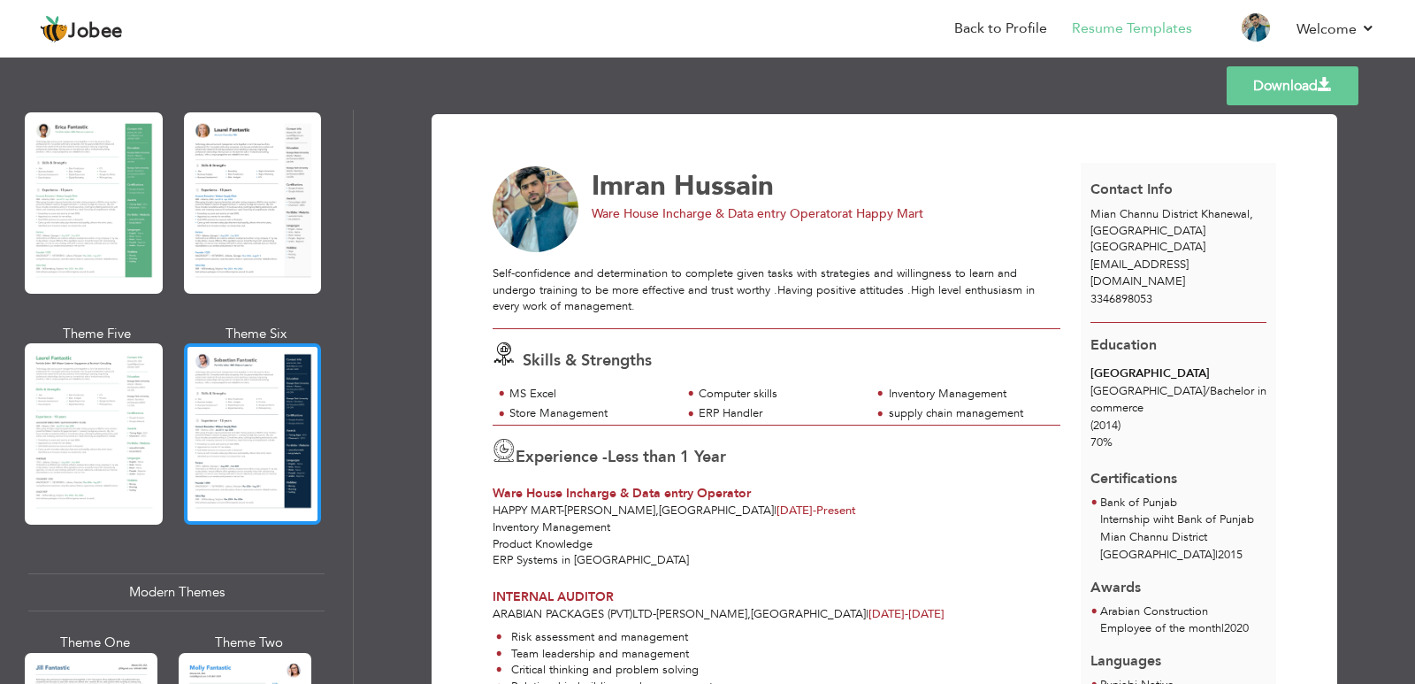
click at [289, 390] on div at bounding box center [253, 433] width 138 height 181
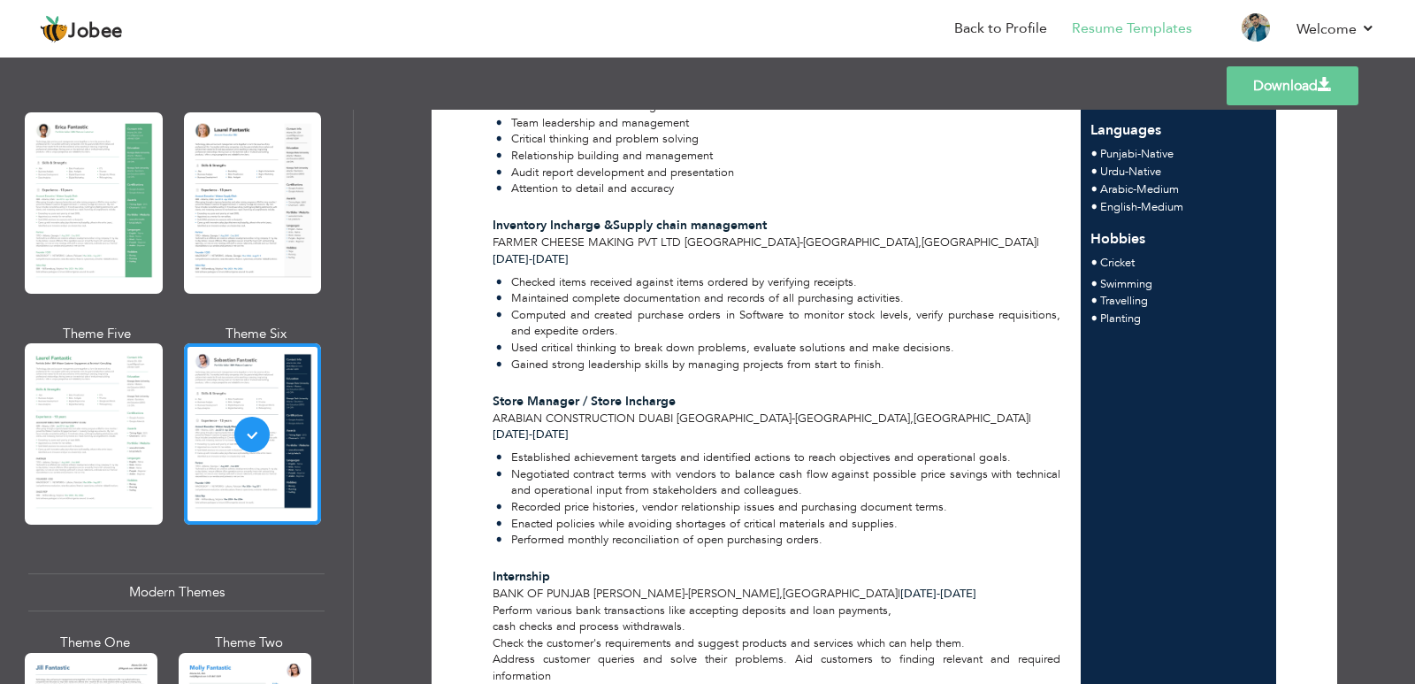
scroll to position [584, 0]
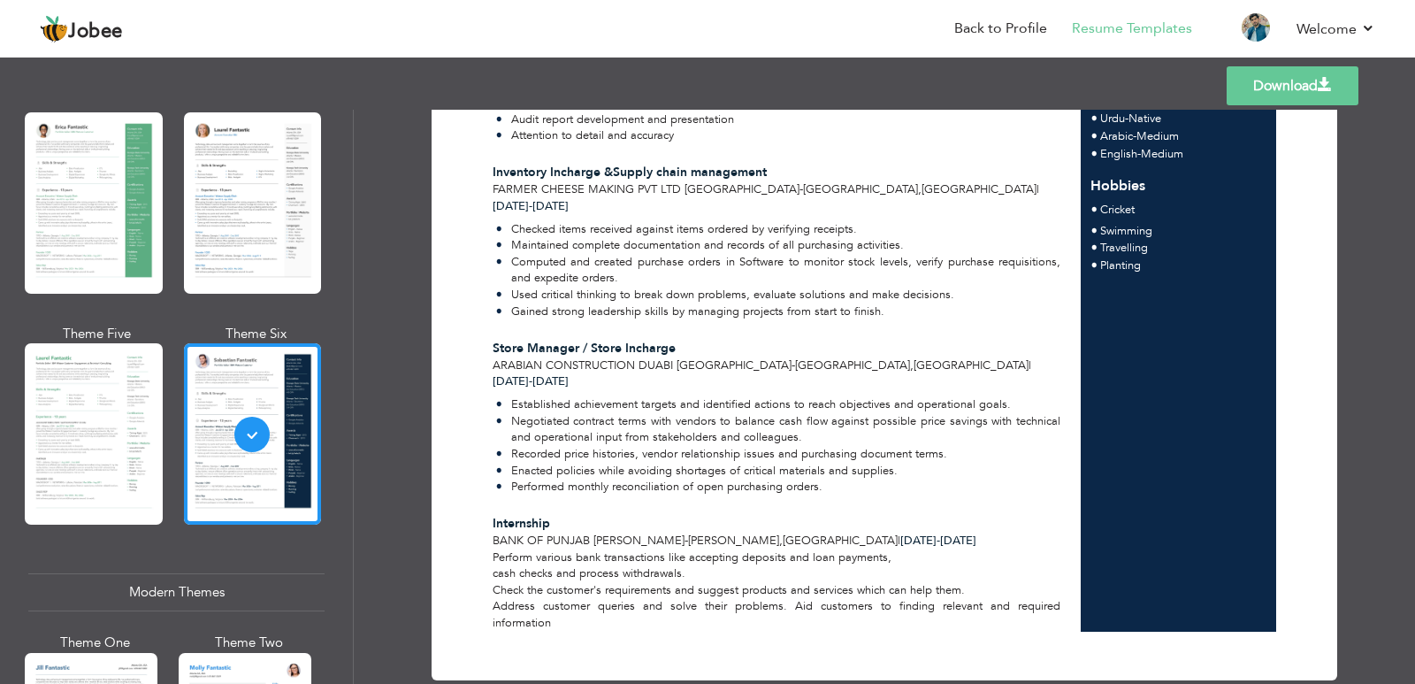
click at [1246, 75] on link "Download" at bounding box center [1292, 85] width 132 height 39
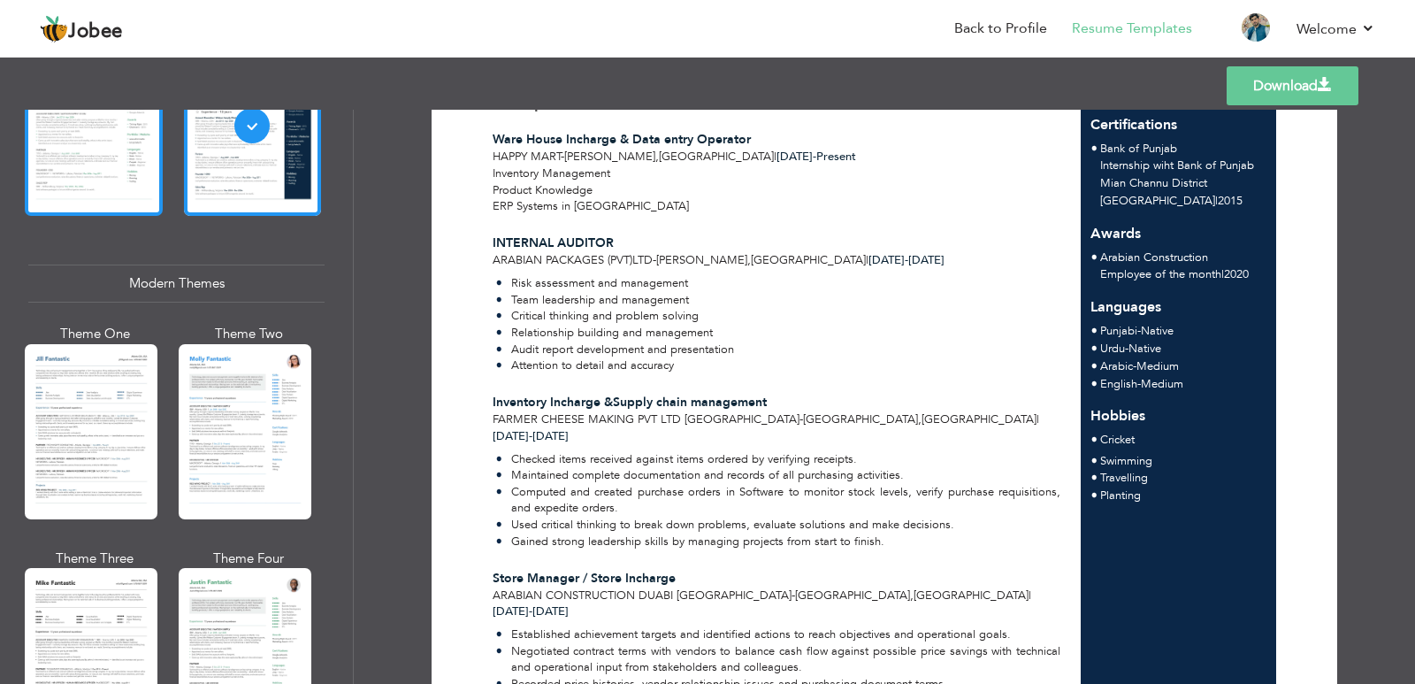
scroll to position [707, 0]
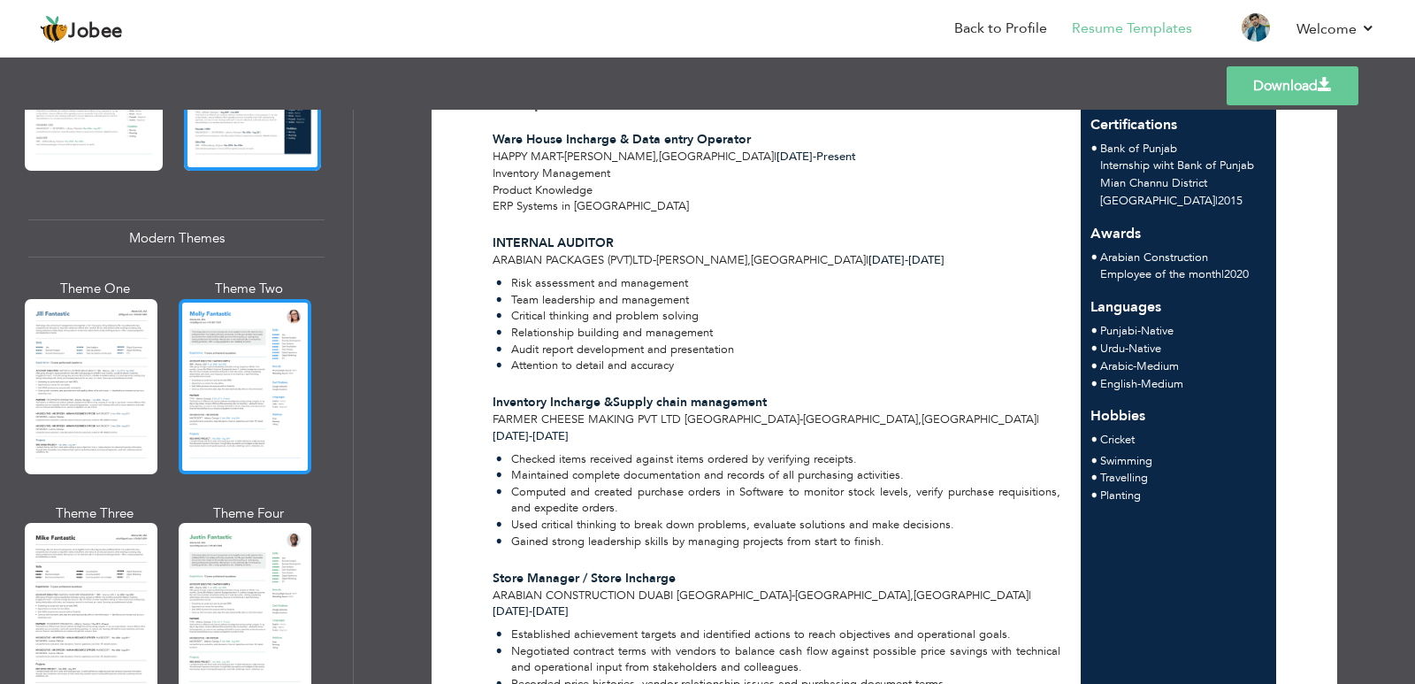
click at [243, 382] on div at bounding box center [245, 386] width 133 height 175
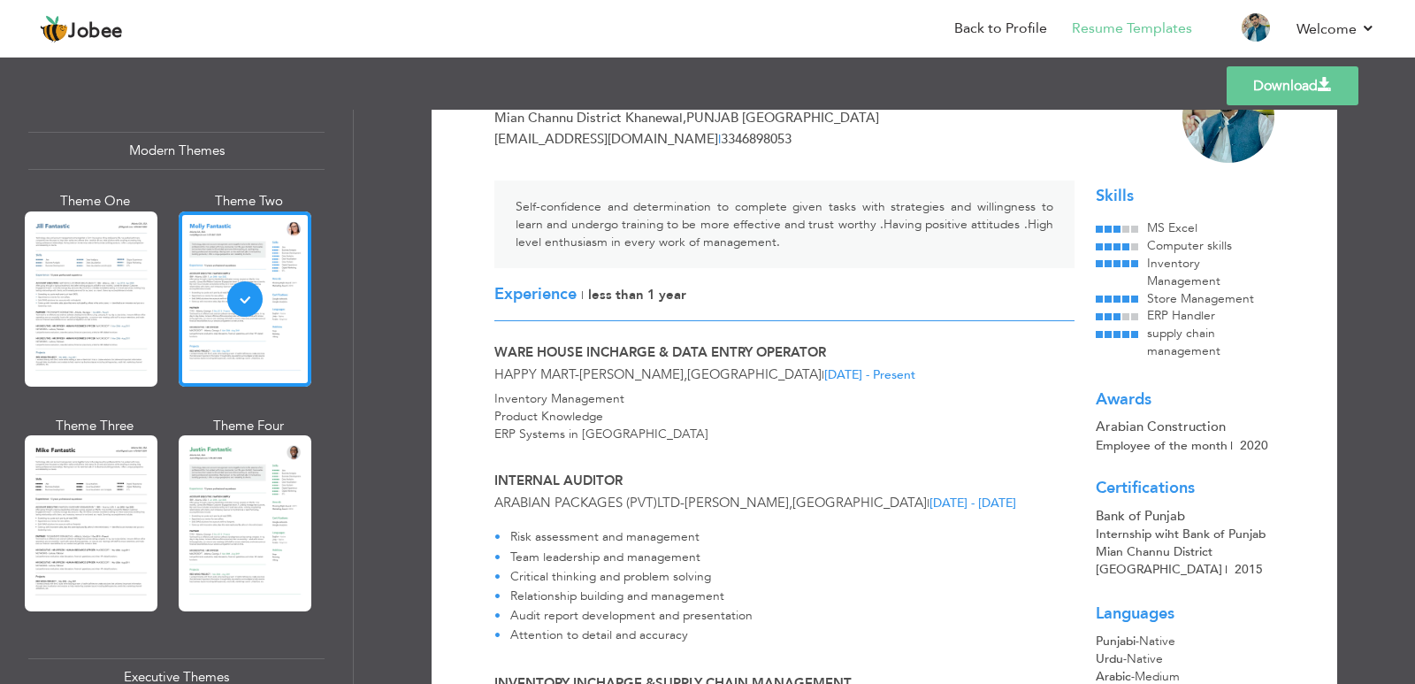
scroll to position [796, 0]
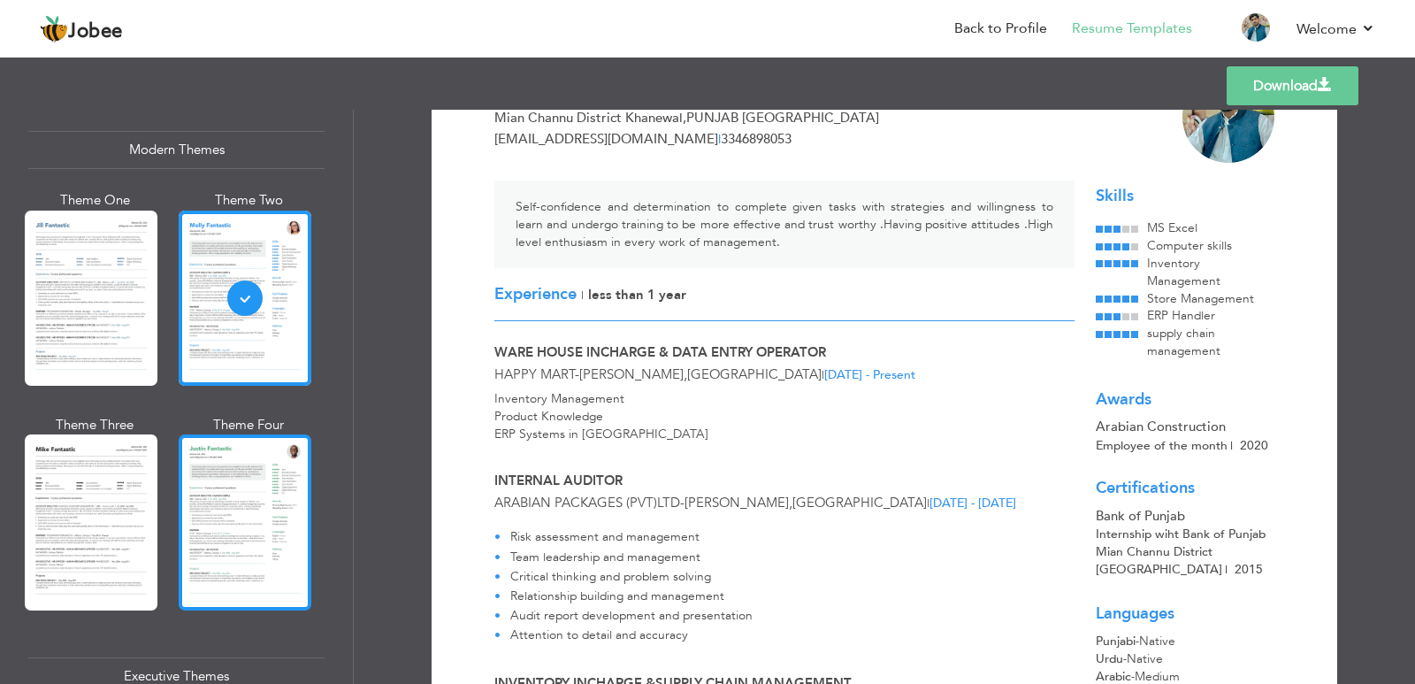
click at [285, 539] on div at bounding box center [245, 521] width 133 height 175
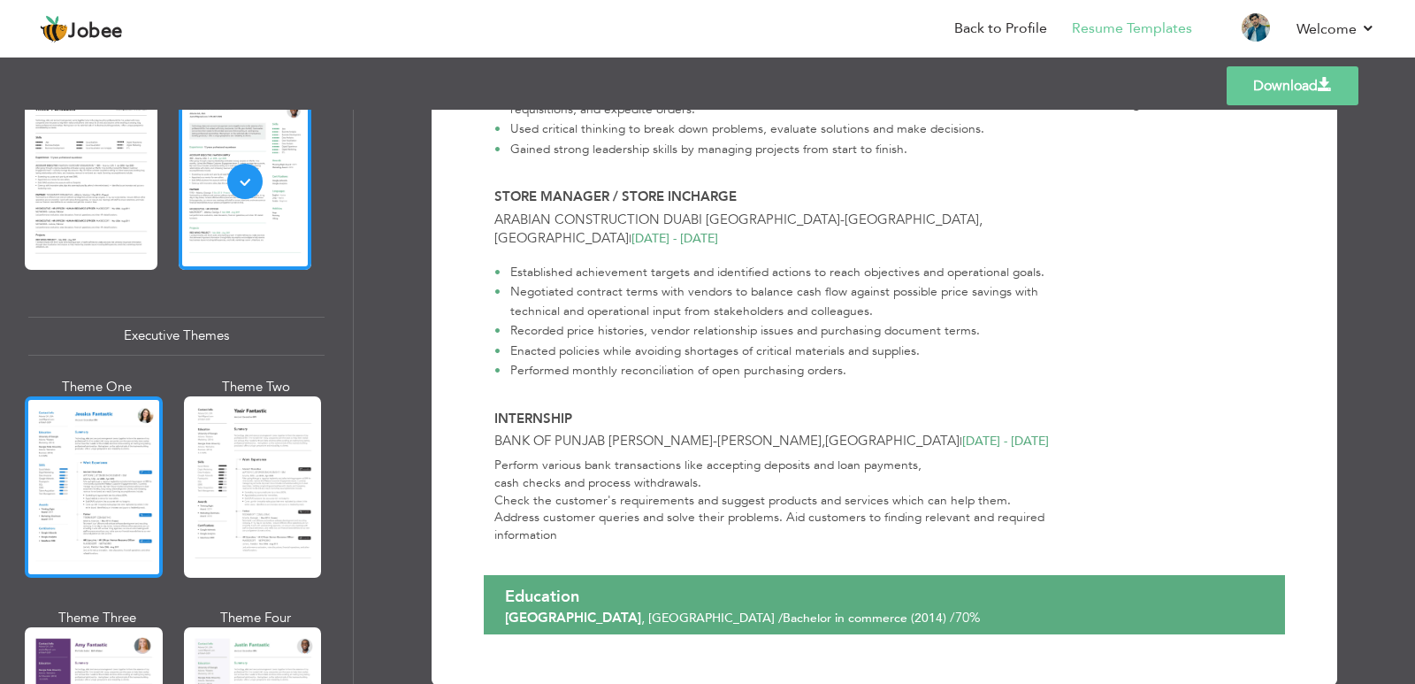
scroll to position [1149, 0]
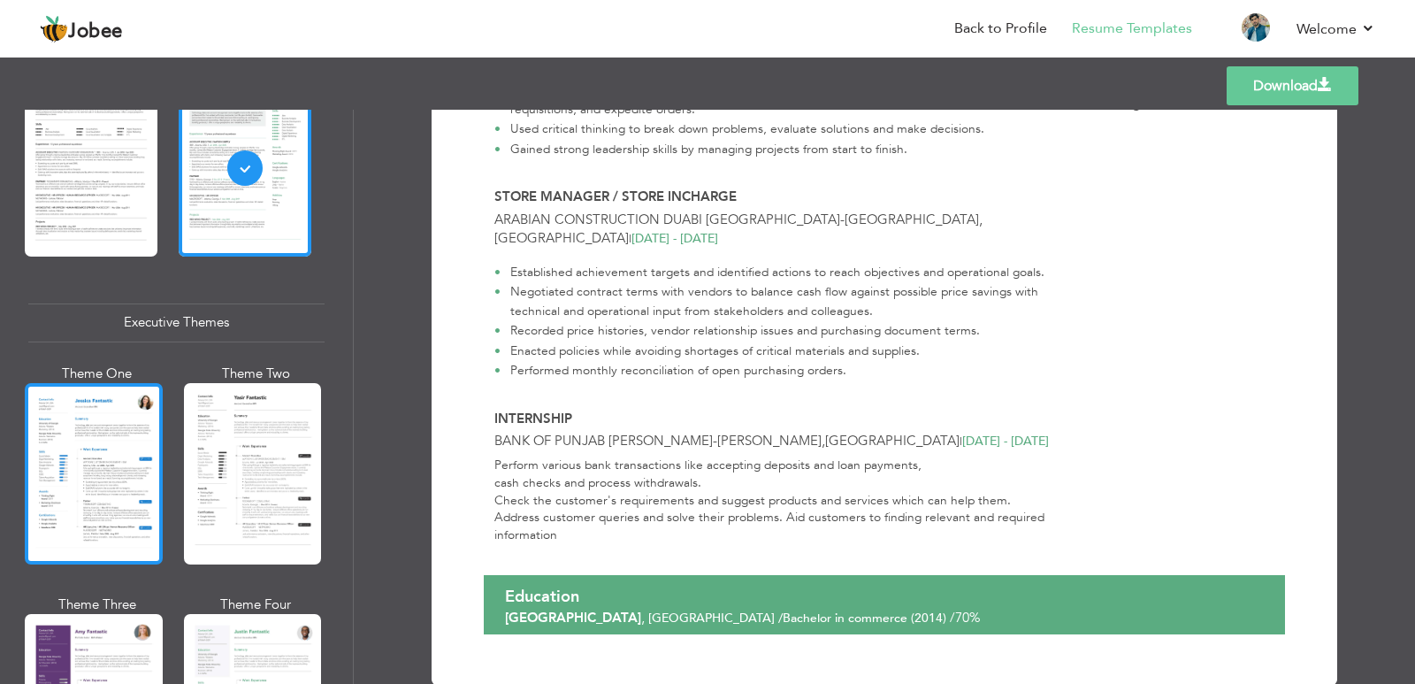
click at [110, 485] on div at bounding box center [94, 473] width 138 height 181
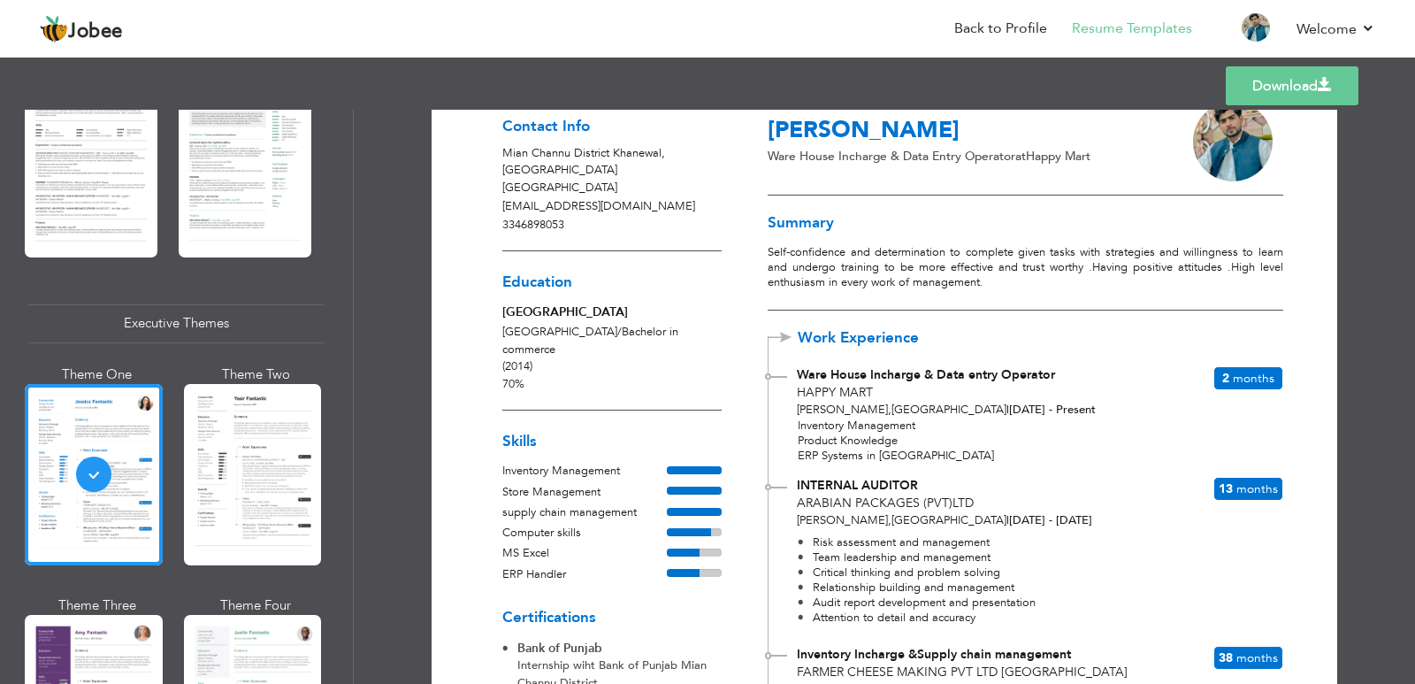
scroll to position [0, 0]
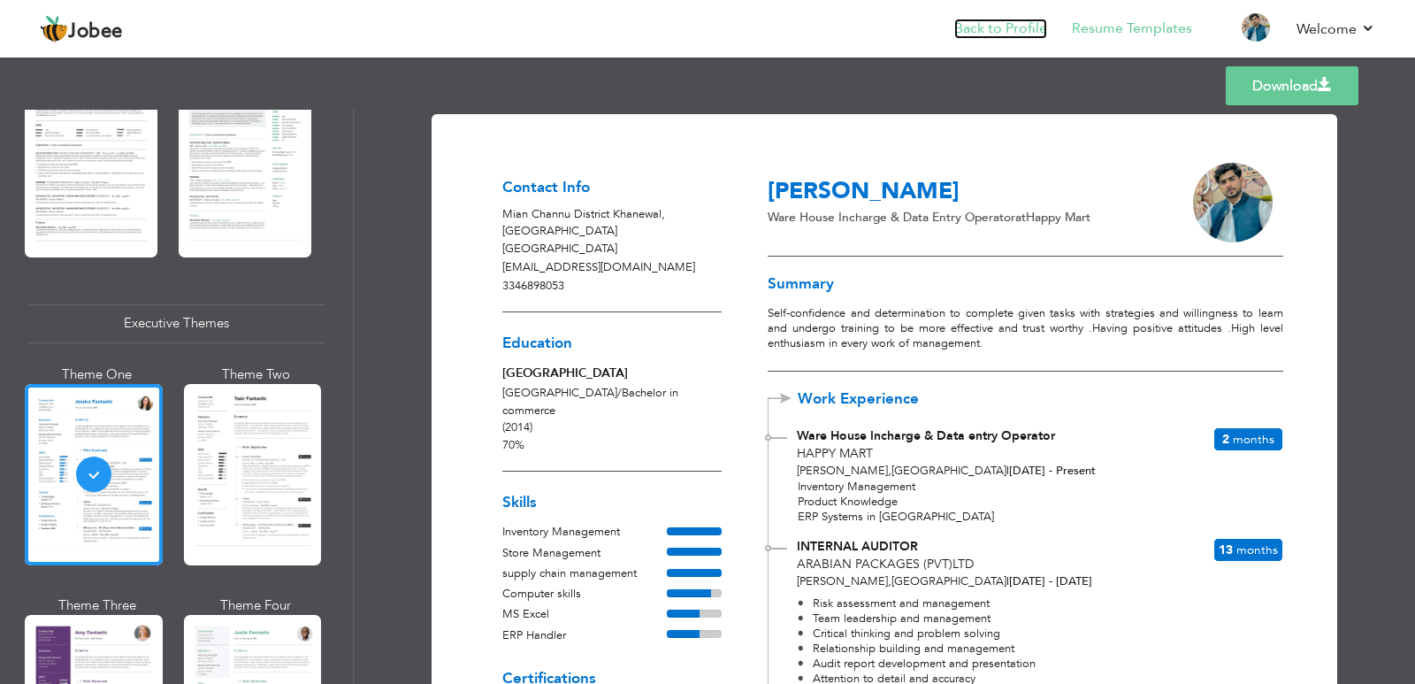
click at [991, 22] on link "Back to Profile" at bounding box center [1000, 29] width 93 height 20
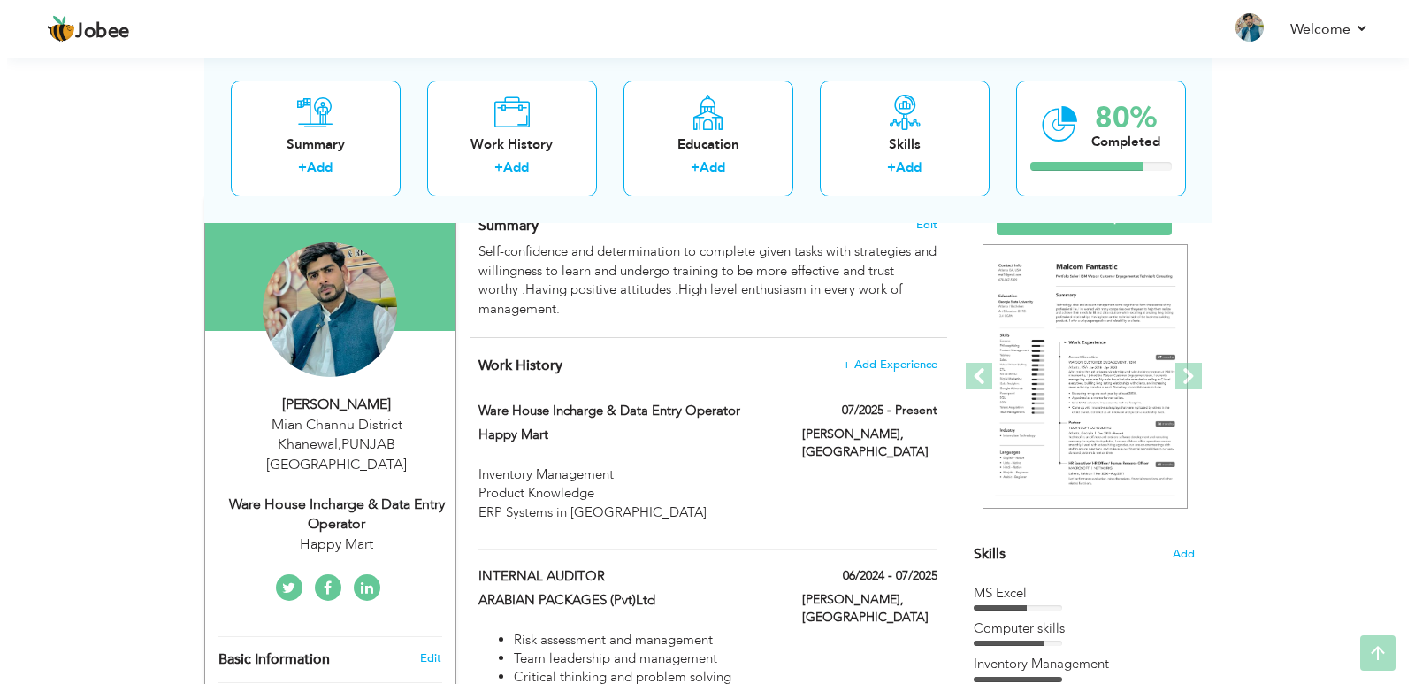
scroll to position [177, 0]
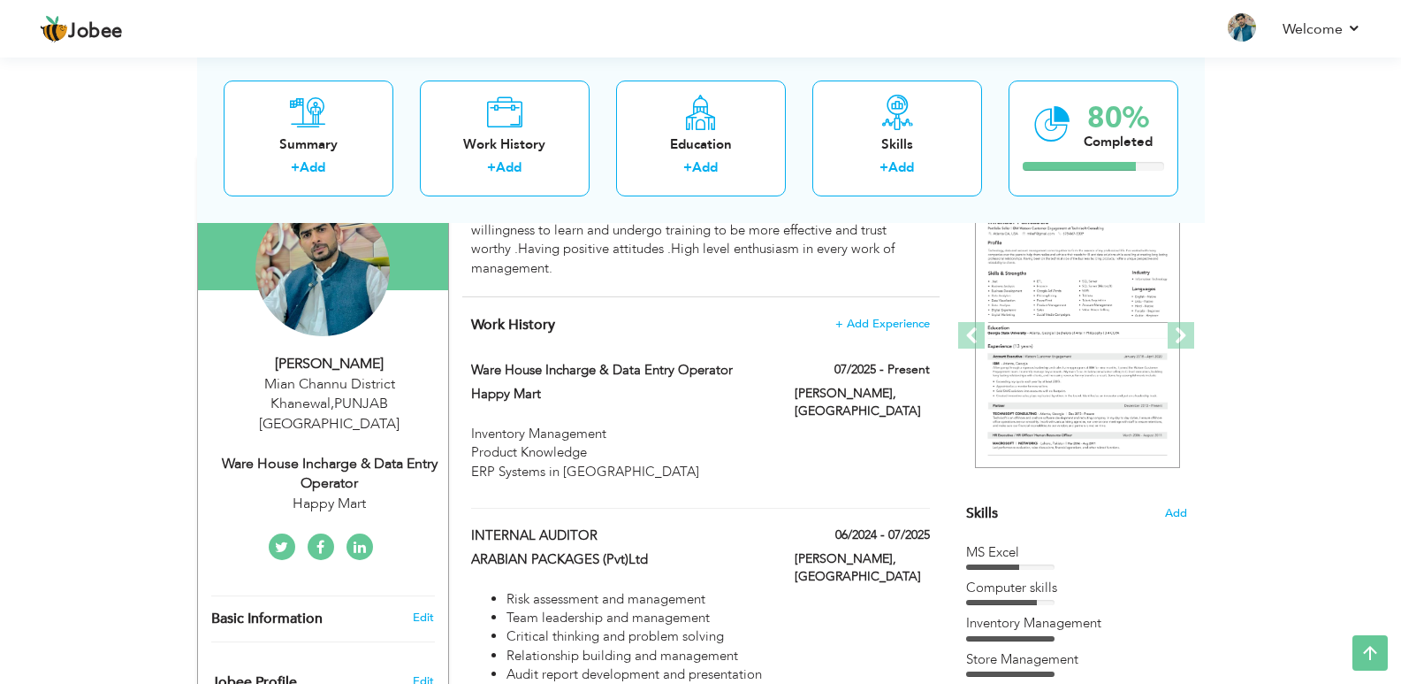
click at [378, 395] on div "Mian Channu District [GEOGRAPHIC_DATA] , [GEOGRAPHIC_DATA] [GEOGRAPHIC_DATA]" at bounding box center [329, 404] width 237 height 61
type input "Imran"
type input "Hussain"
type input "3346898053"
select select "number:166"
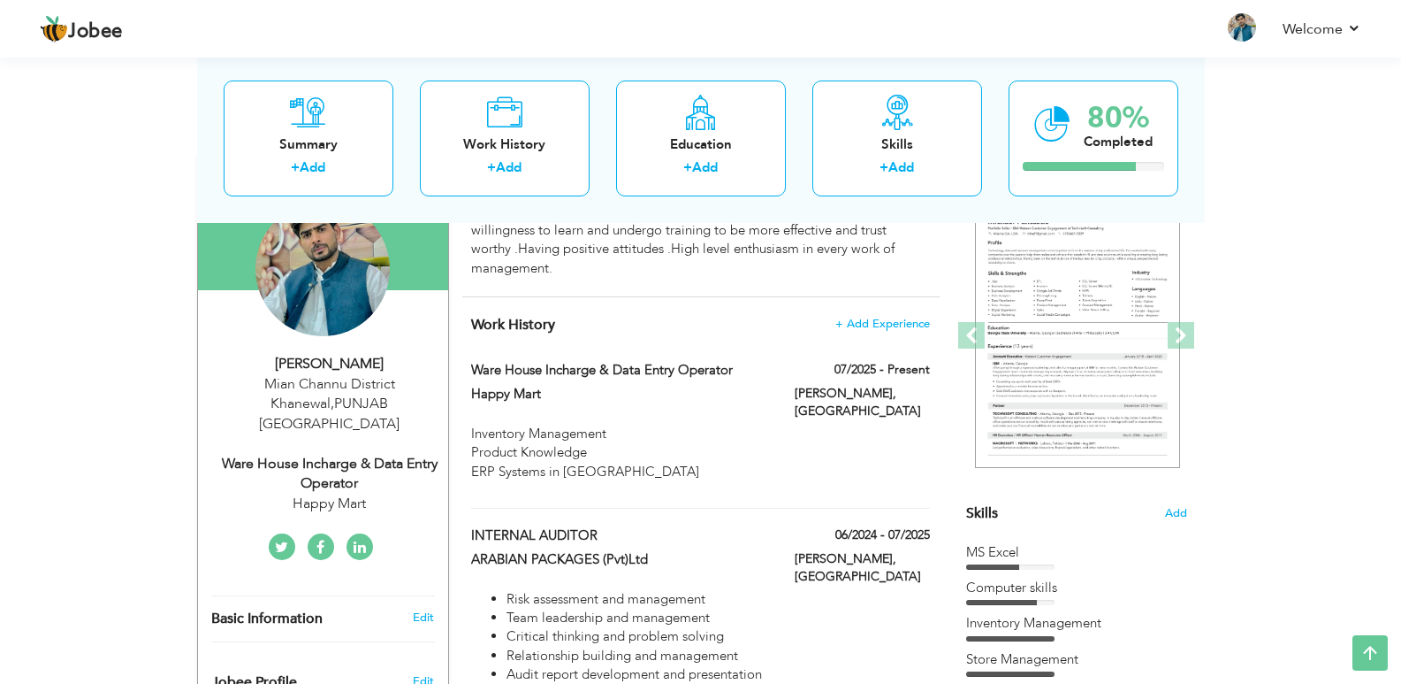
type input "[GEOGRAPHIC_DATA]"
type input "Mian Channu District Khanewal"
select select "number:2"
type input "Happy Mart"
type input "Ware House Incharge & Data entry Operator"
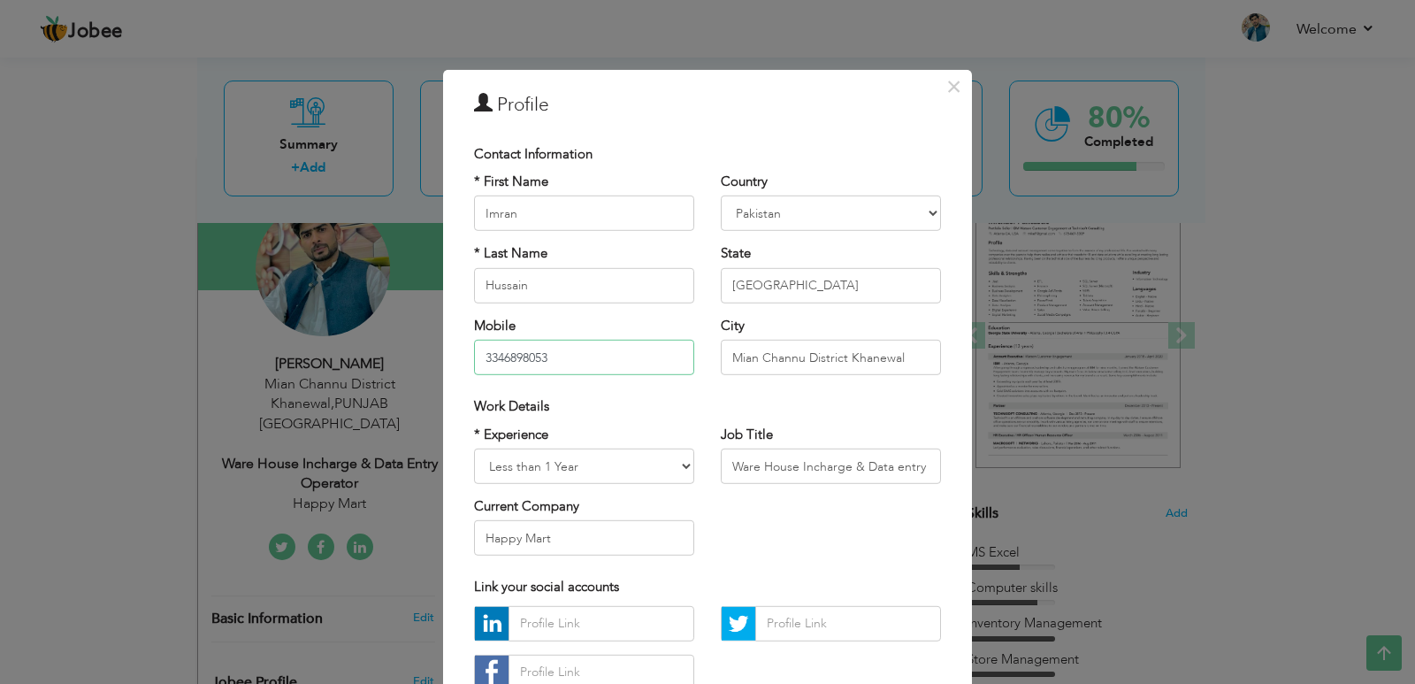
click at [477, 355] on input "3346898053" at bounding box center [584, 357] width 220 height 35
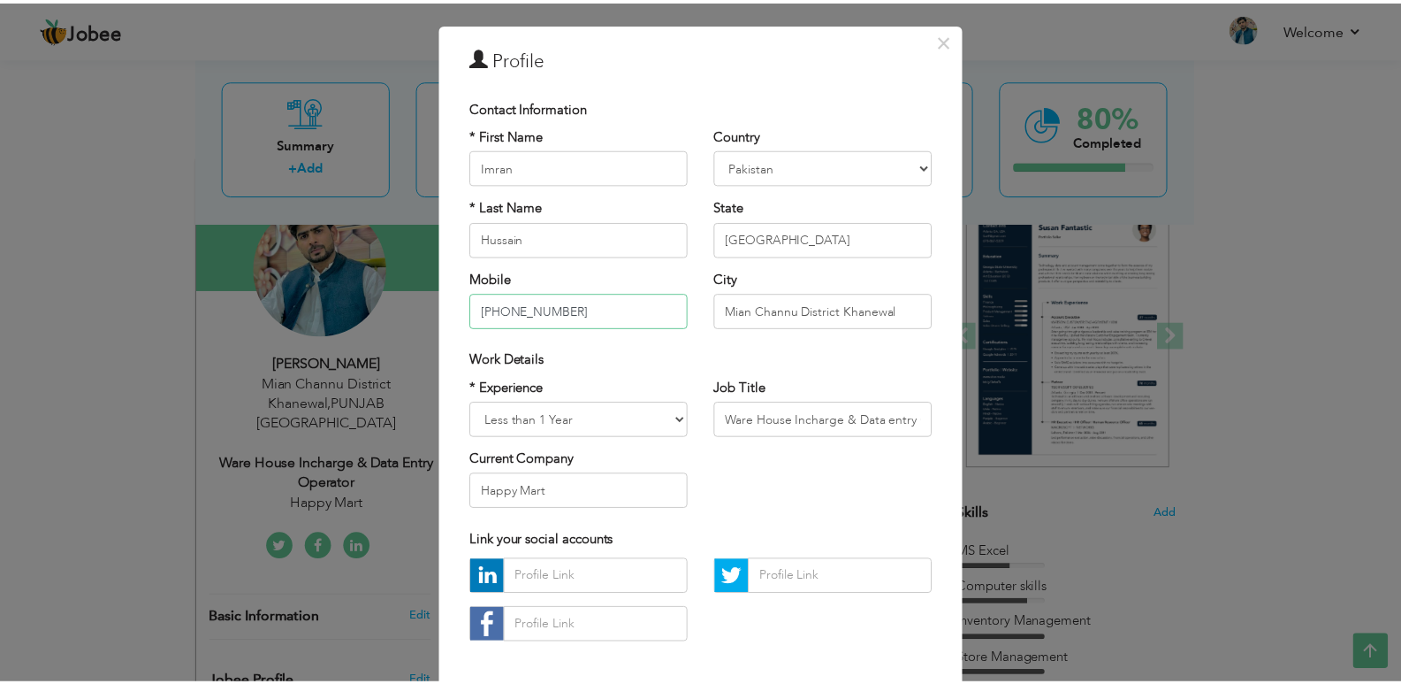
scroll to position [88, 0]
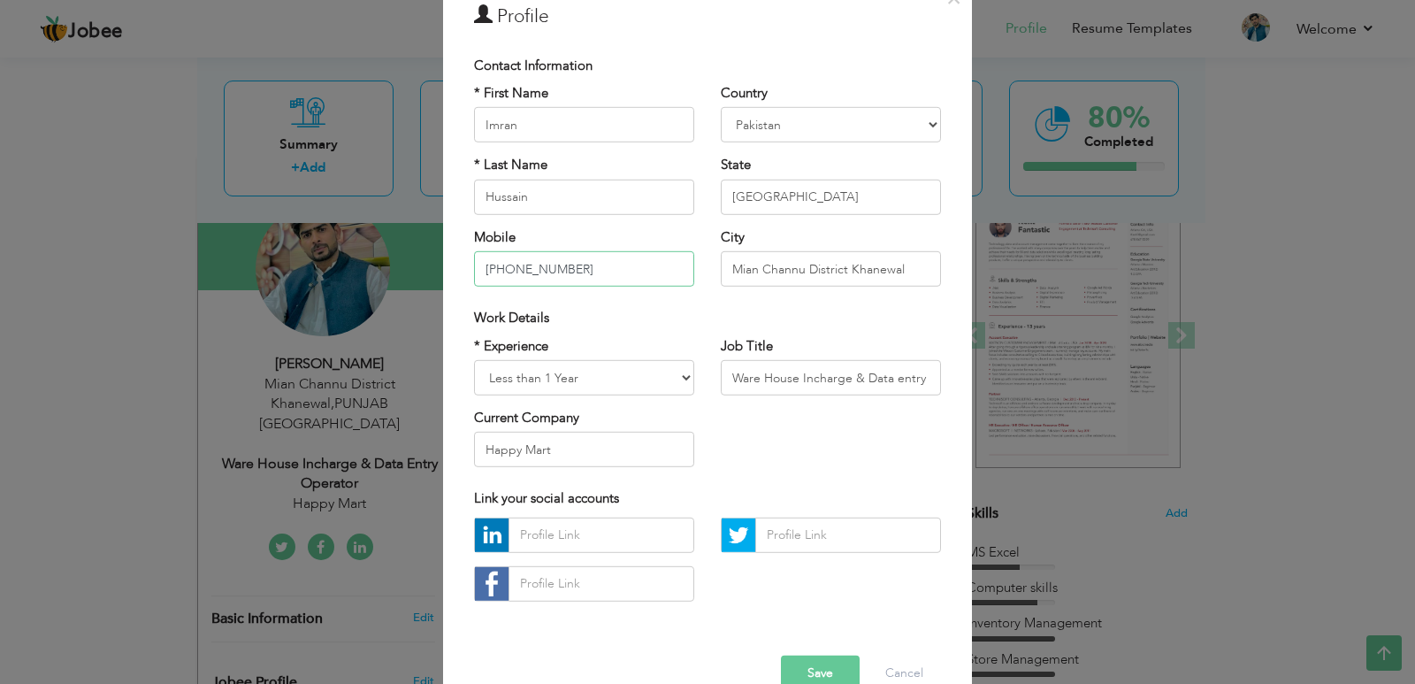
type input "[PHONE_NUMBER]"
click at [824, 681] on button "Save" at bounding box center [820, 672] width 79 height 35
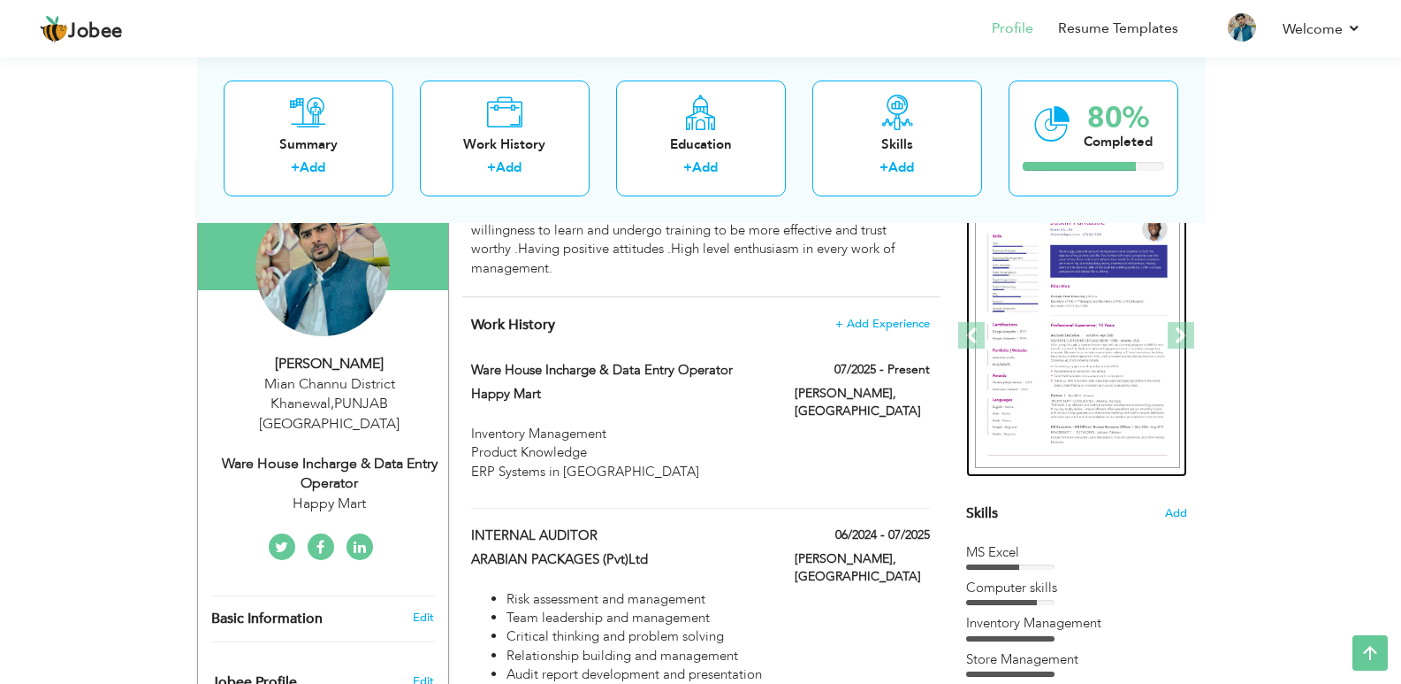
click at [1093, 309] on img at bounding box center [1077, 335] width 205 height 265
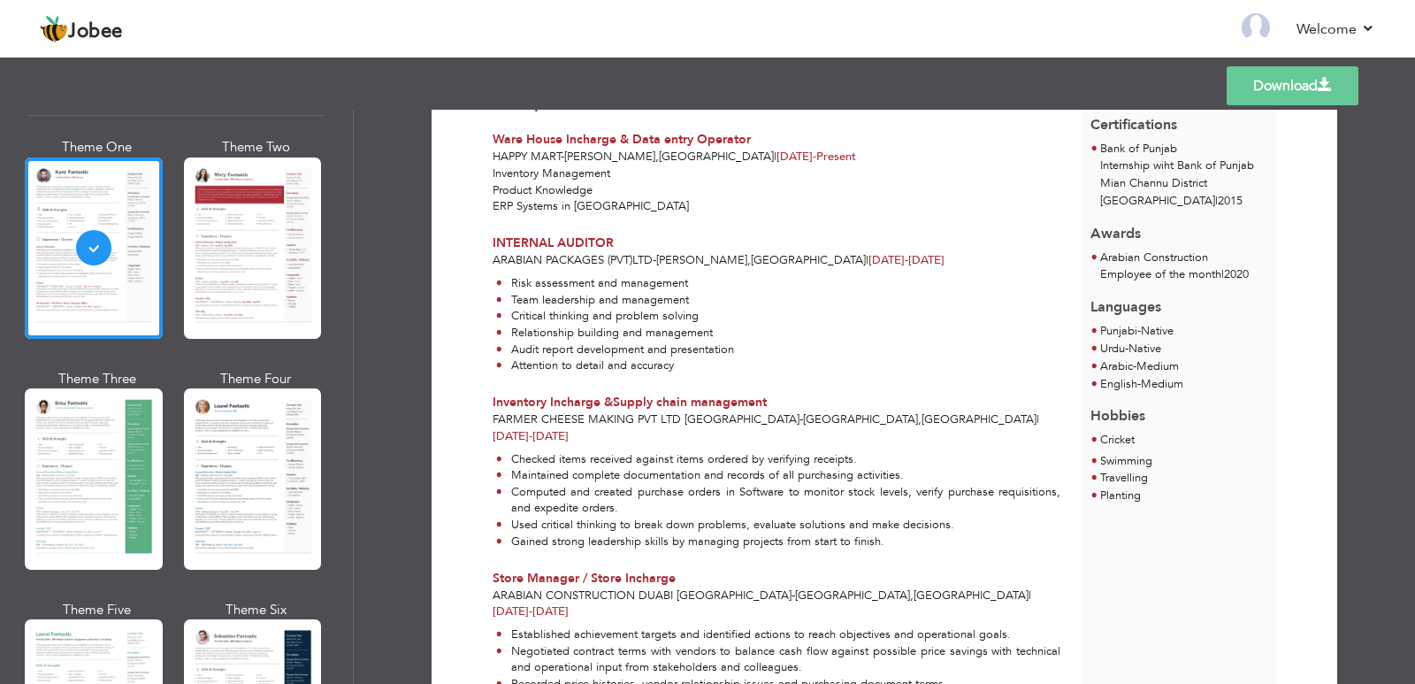
scroll to position [265, 0]
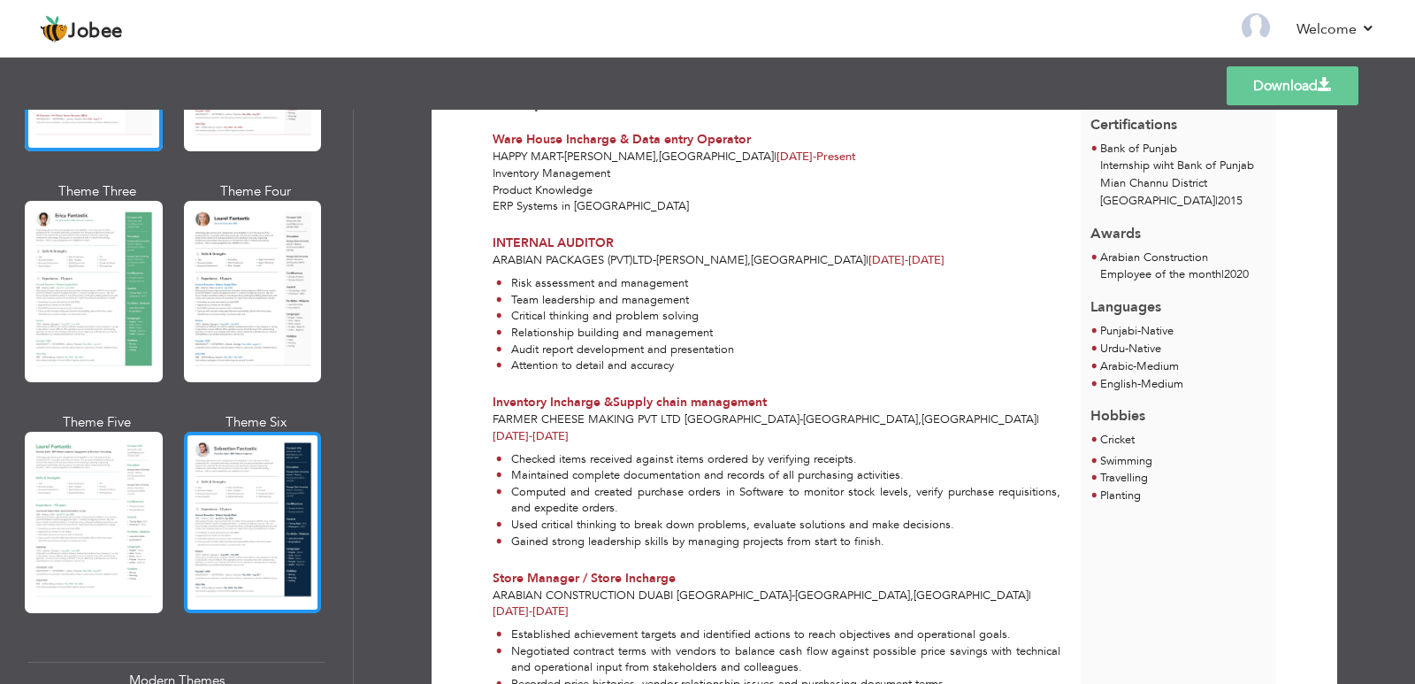
click at [254, 474] on div at bounding box center [253, 522] width 138 height 181
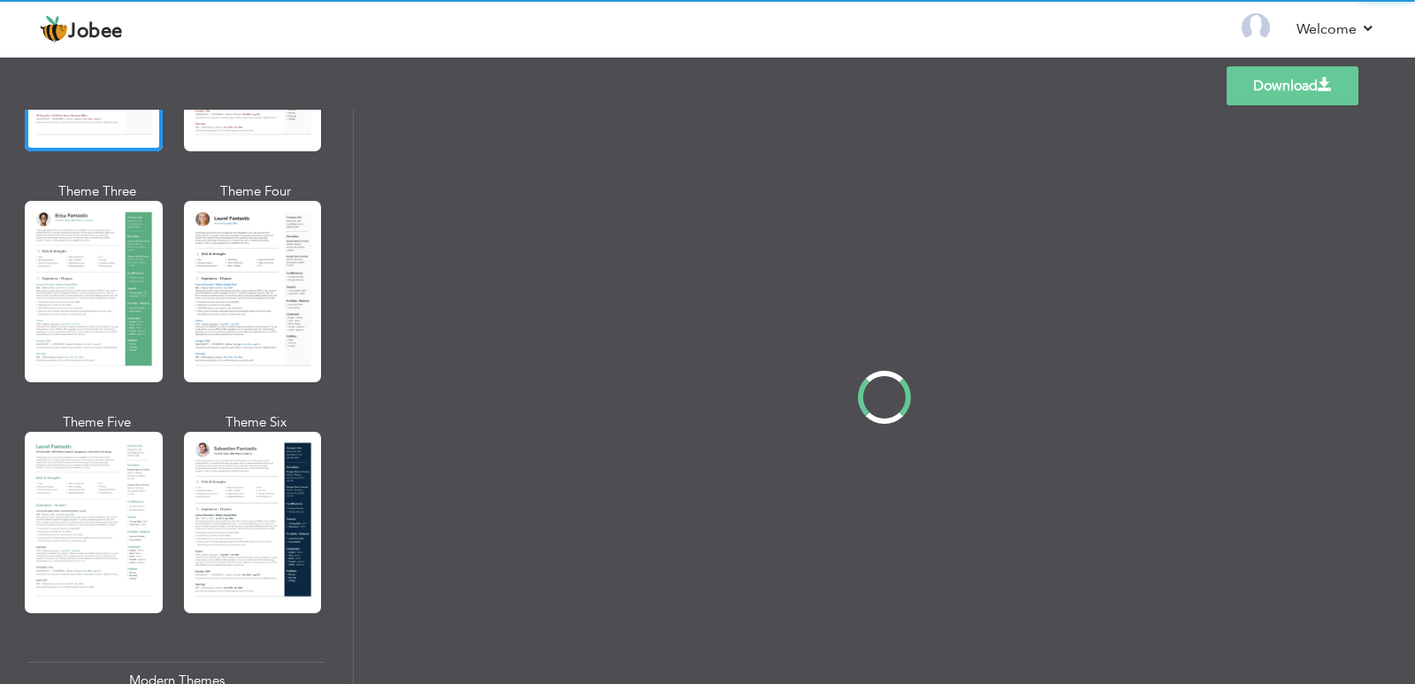
scroll to position [0, 0]
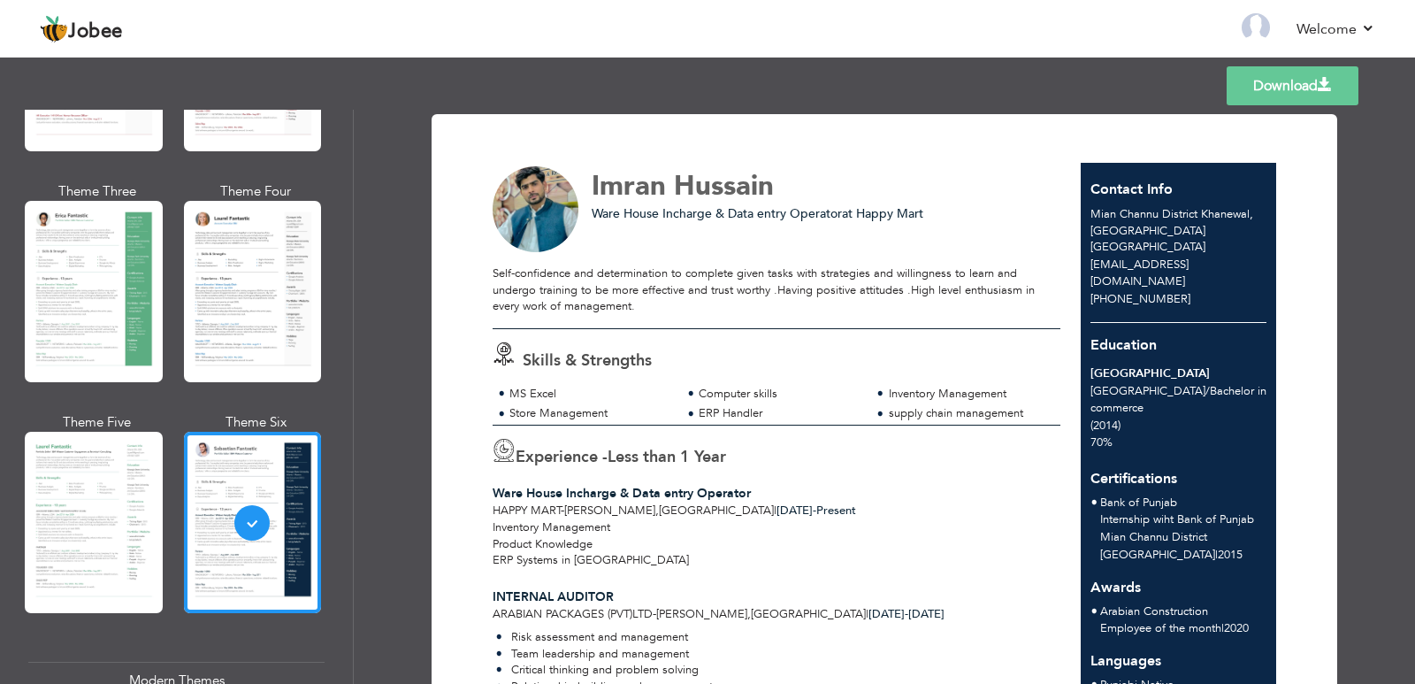
click at [1256, 84] on link "Download" at bounding box center [1292, 85] width 132 height 39
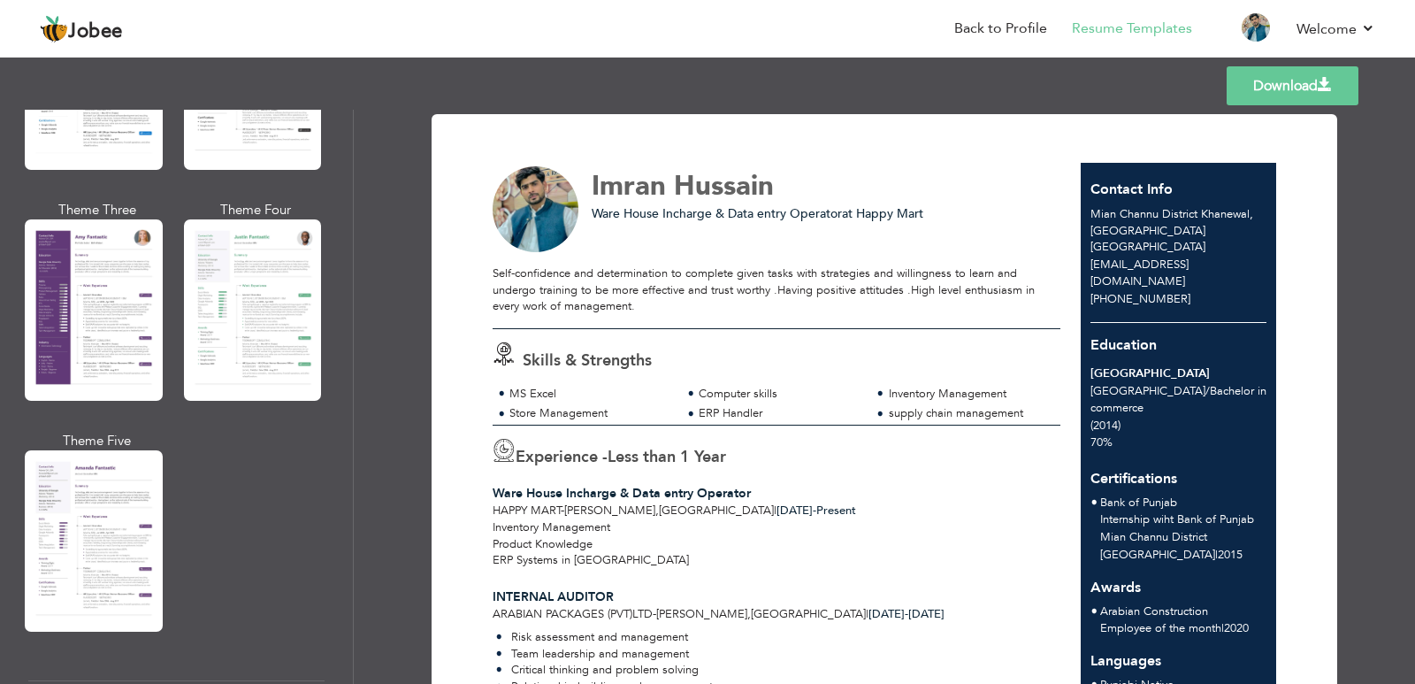
scroll to position [1554, 0]
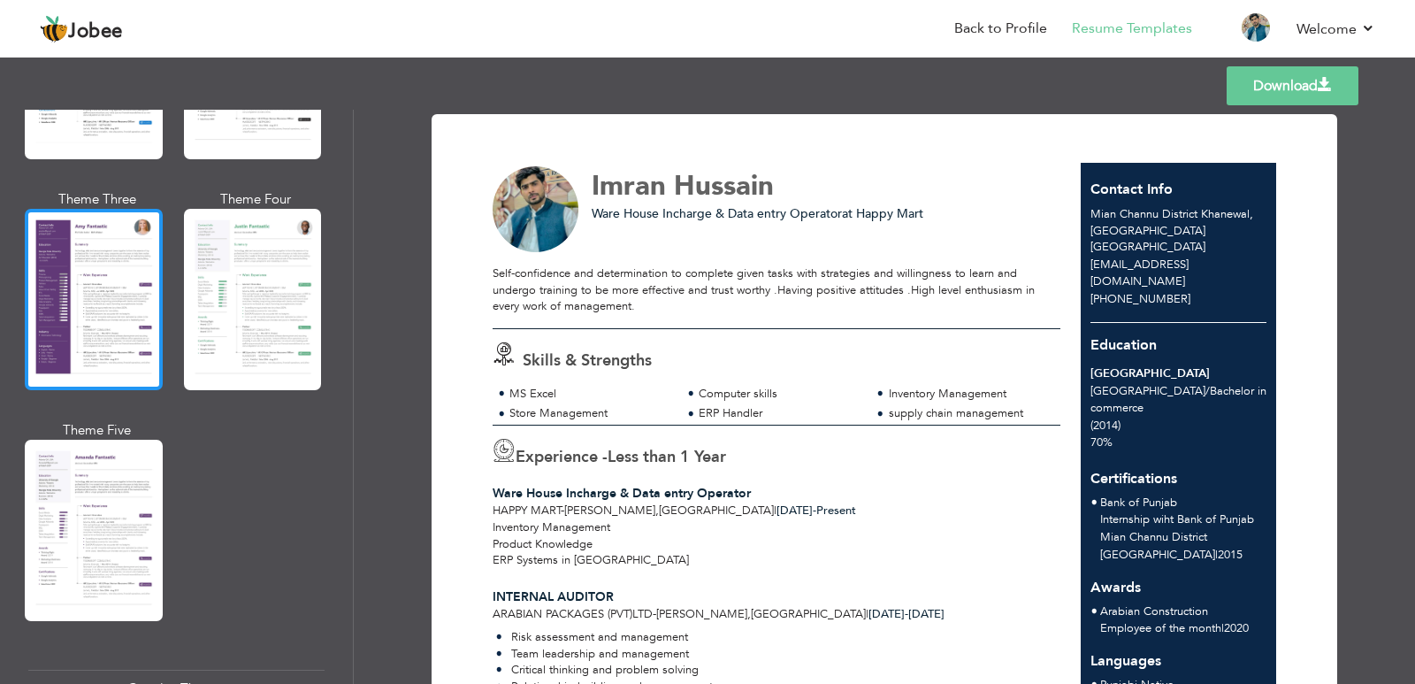
click at [133, 306] on div at bounding box center [94, 299] width 138 height 181
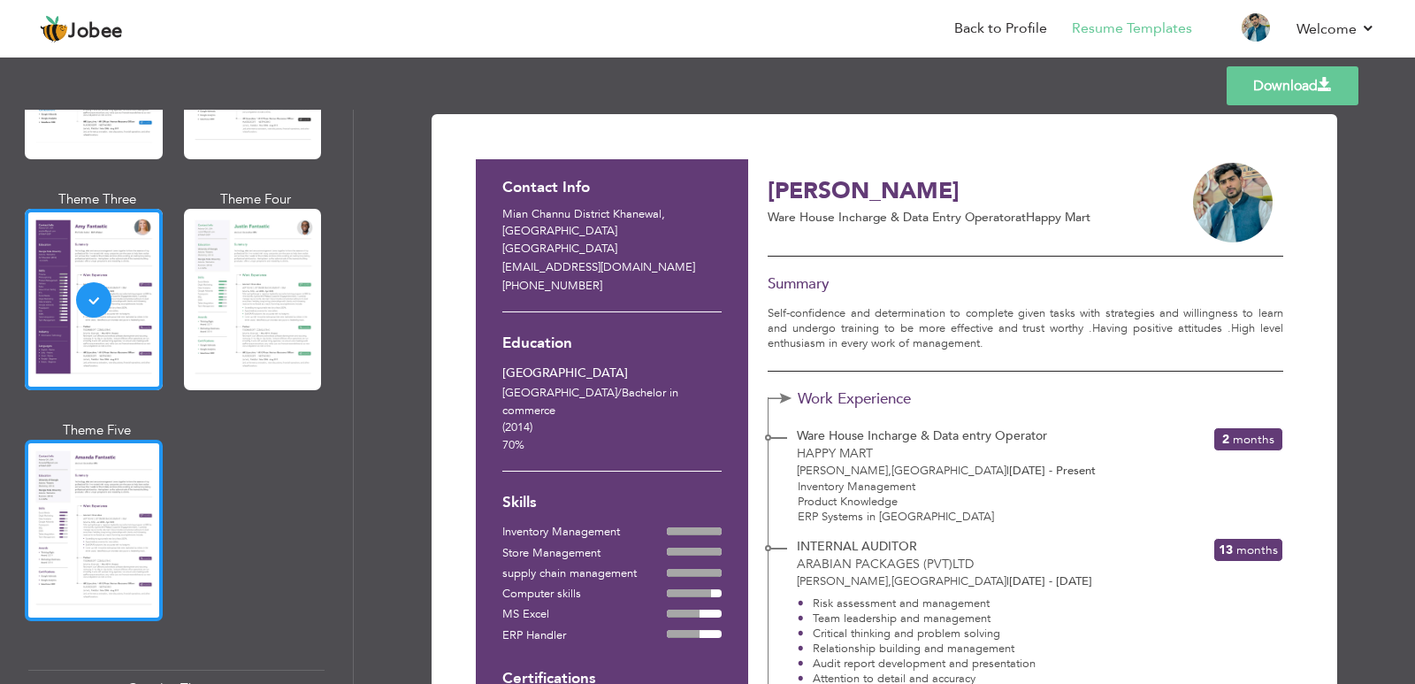
click at [125, 488] on div at bounding box center [94, 529] width 138 height 181
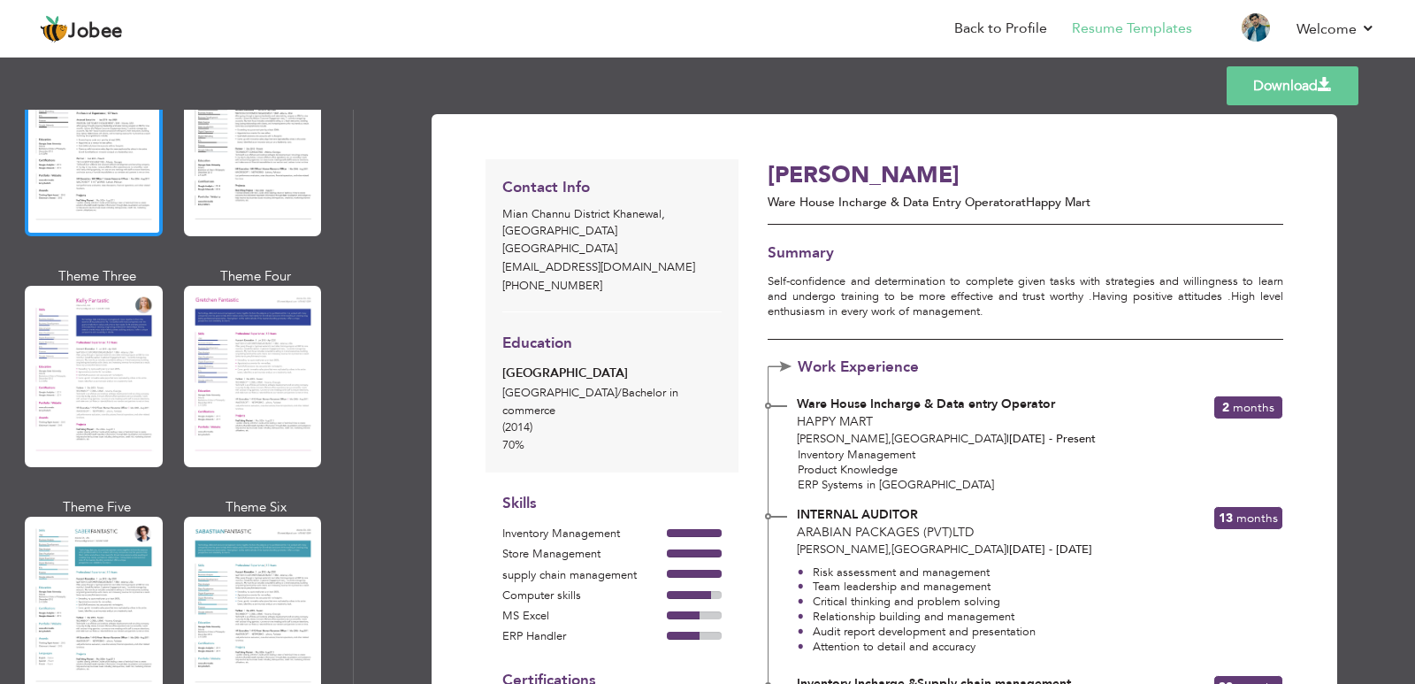
scroll to position [2262, 0]
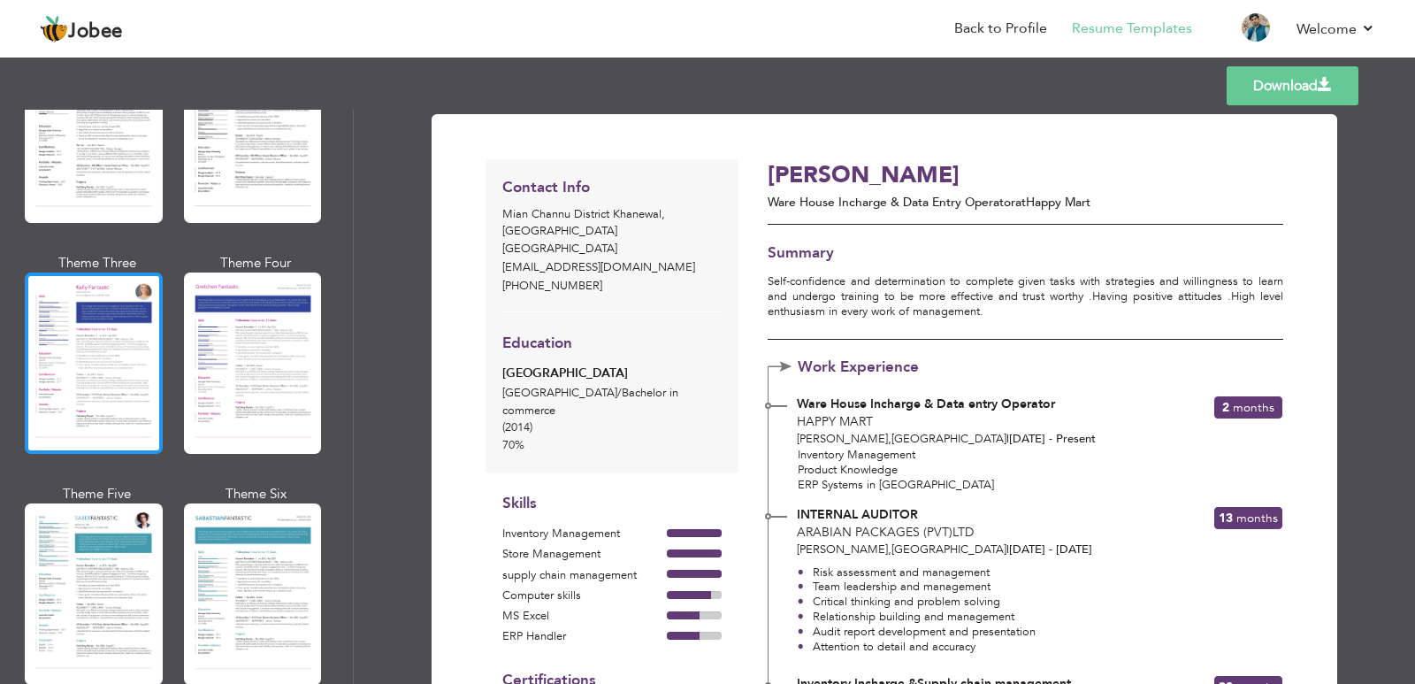
drag, startPoint x: 122, startPoint y: 320, endPoint x: 113, endPoint y: 325, distance: 10.3
click at [121, 320] on div at bounding box center [94, 362] width 138 height 181
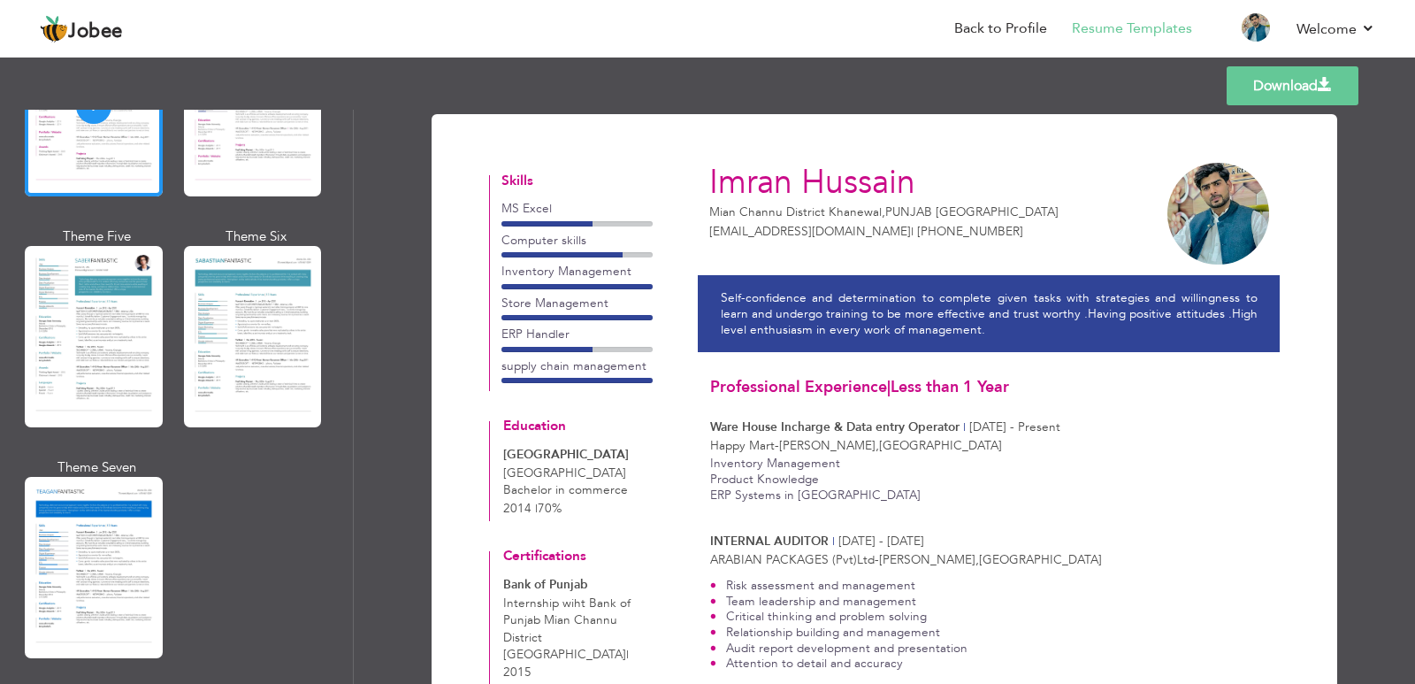
scroll to position [2527, 0]
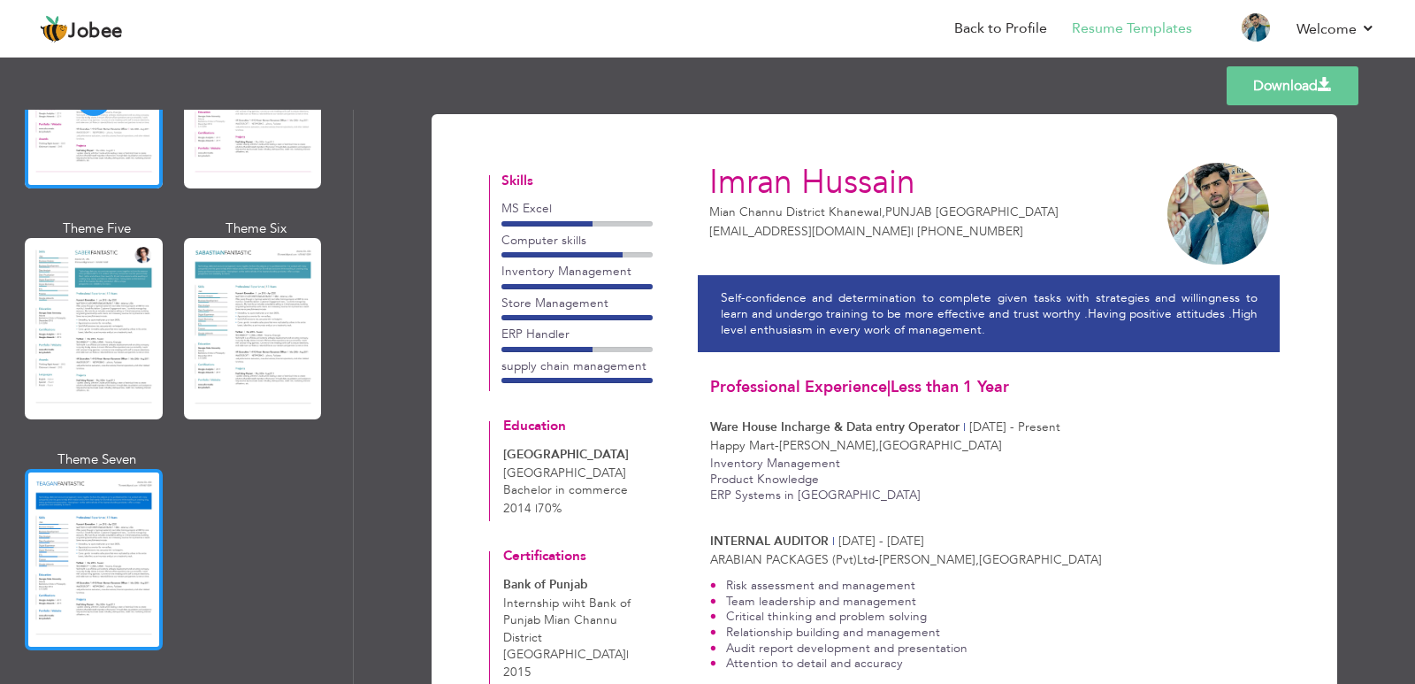
click at [134, 513] on div at bounding box center [94, 559] width 138 height 181
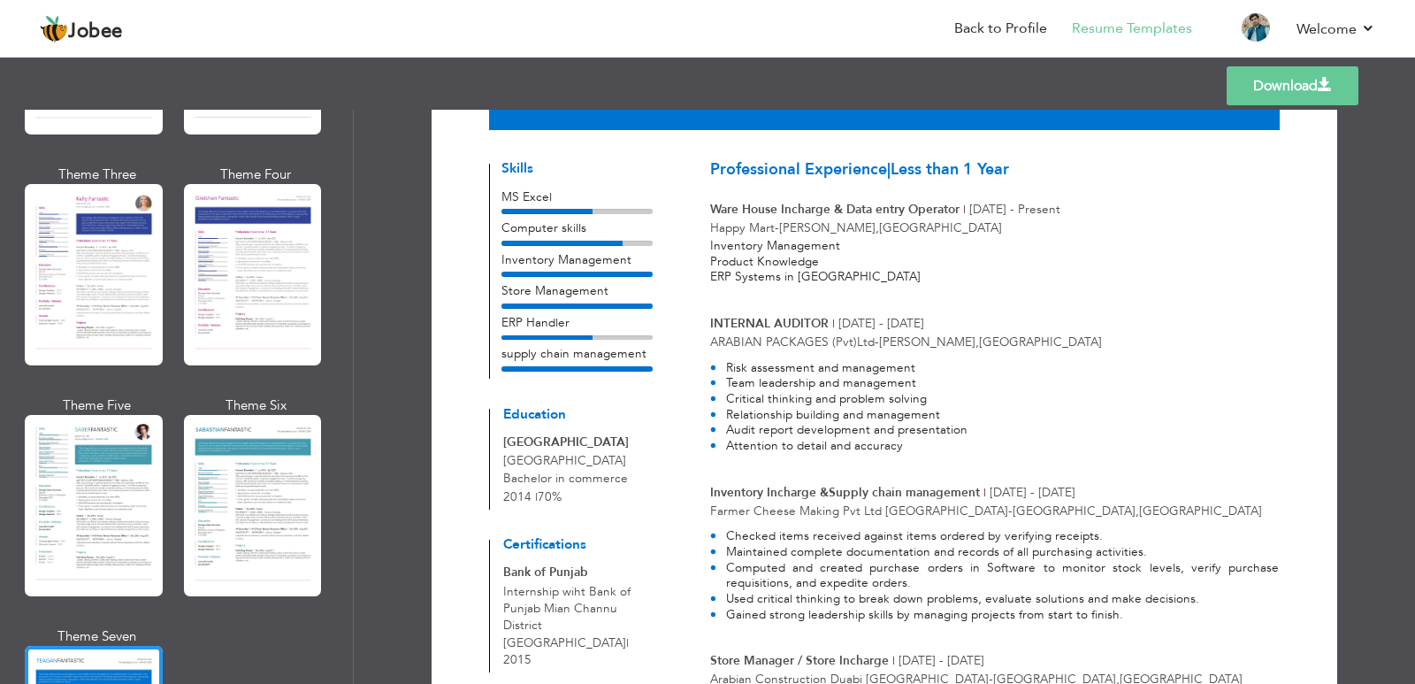
scroll to position [2262, 0]
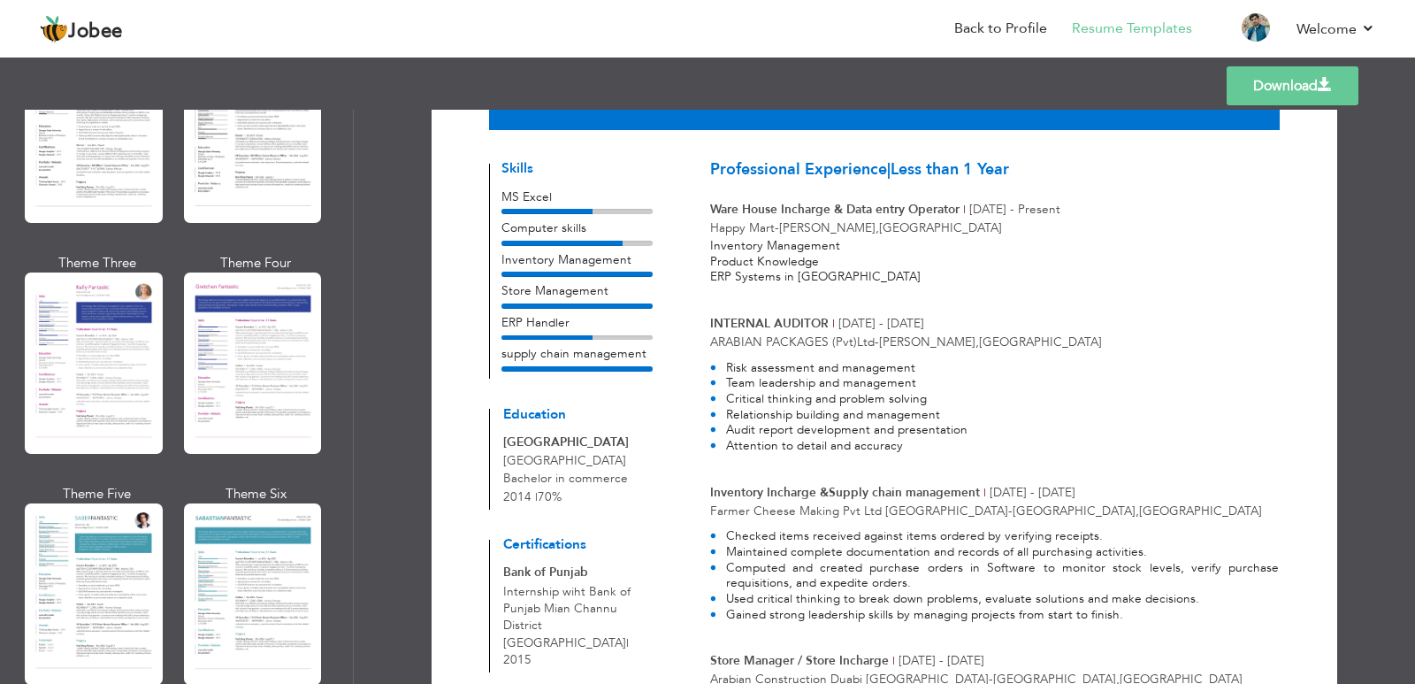
click at [101, 529] on div at bounding box center [94, 593] width 138 height 181
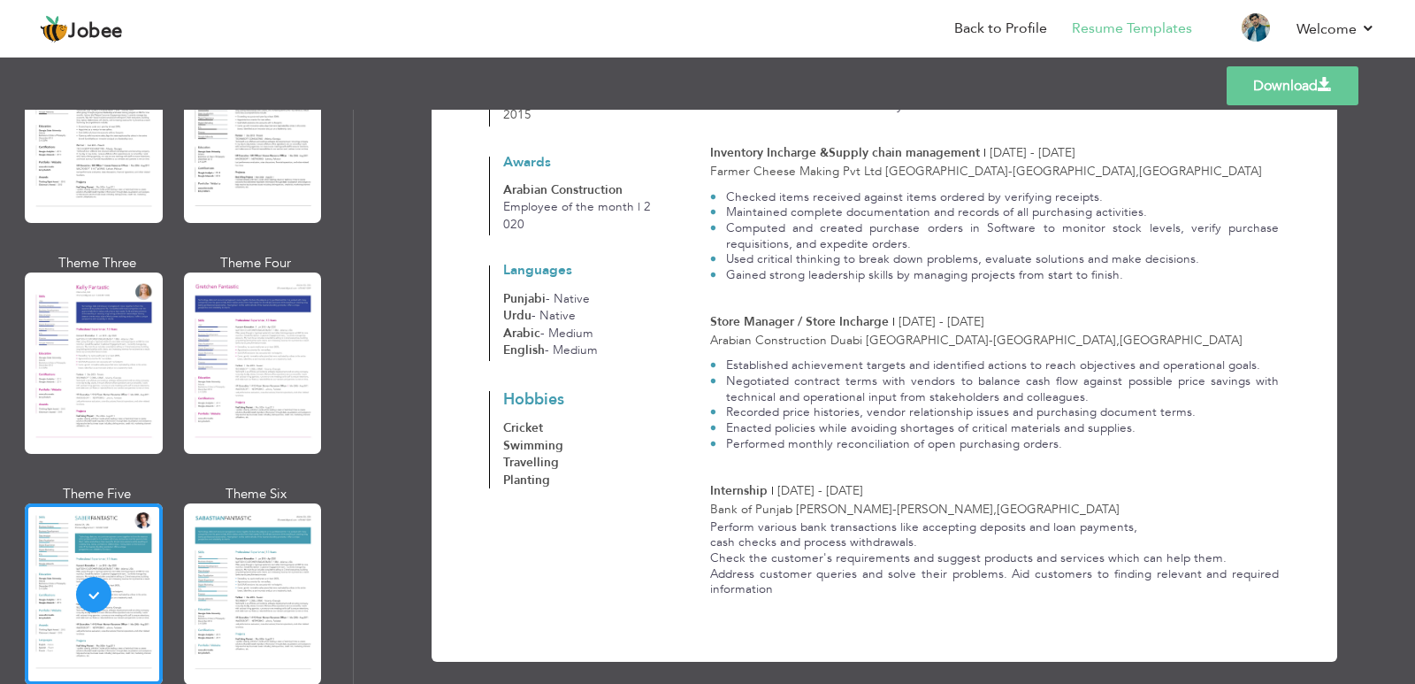
scroll to position [572, 0]
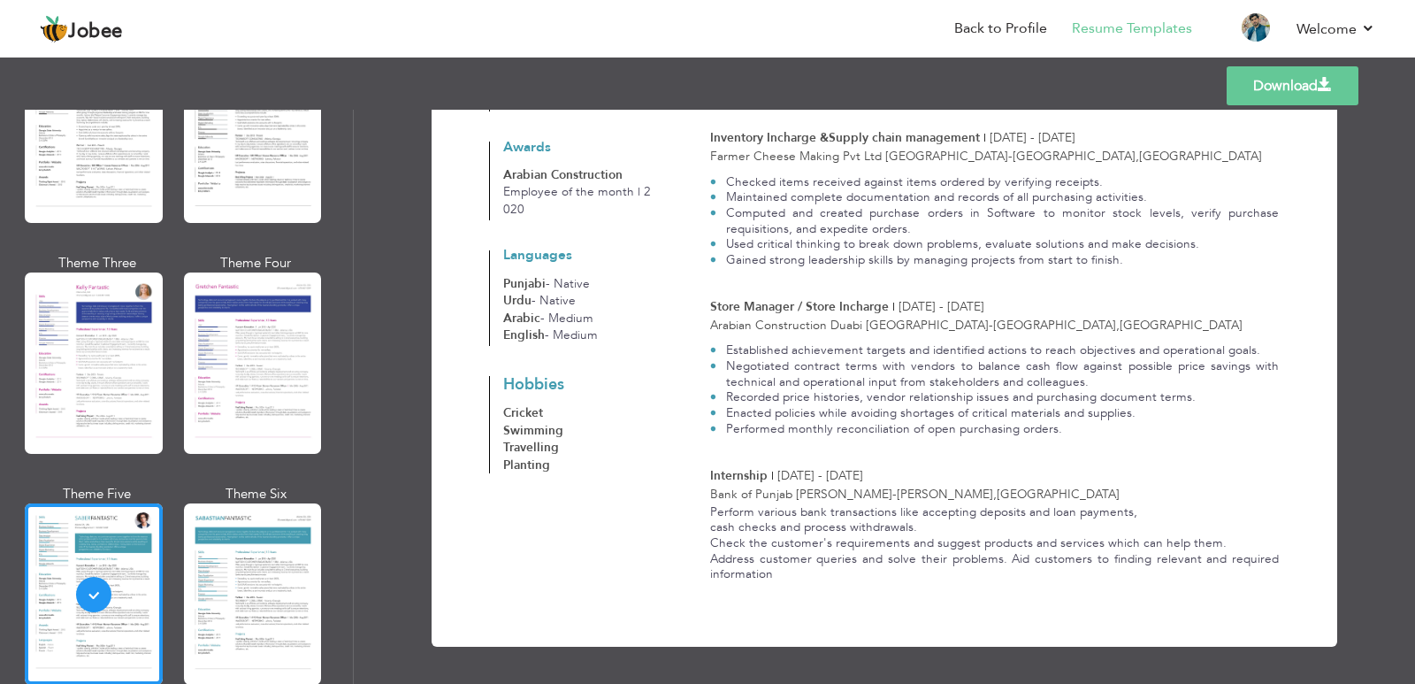
click at [1017, 93] on div "Templates Download" at bounding box center [707, 85] width 1415 height 57
click at [1343, 79] on link "Download" at bounding box center [1292, 85] width 132 height 39
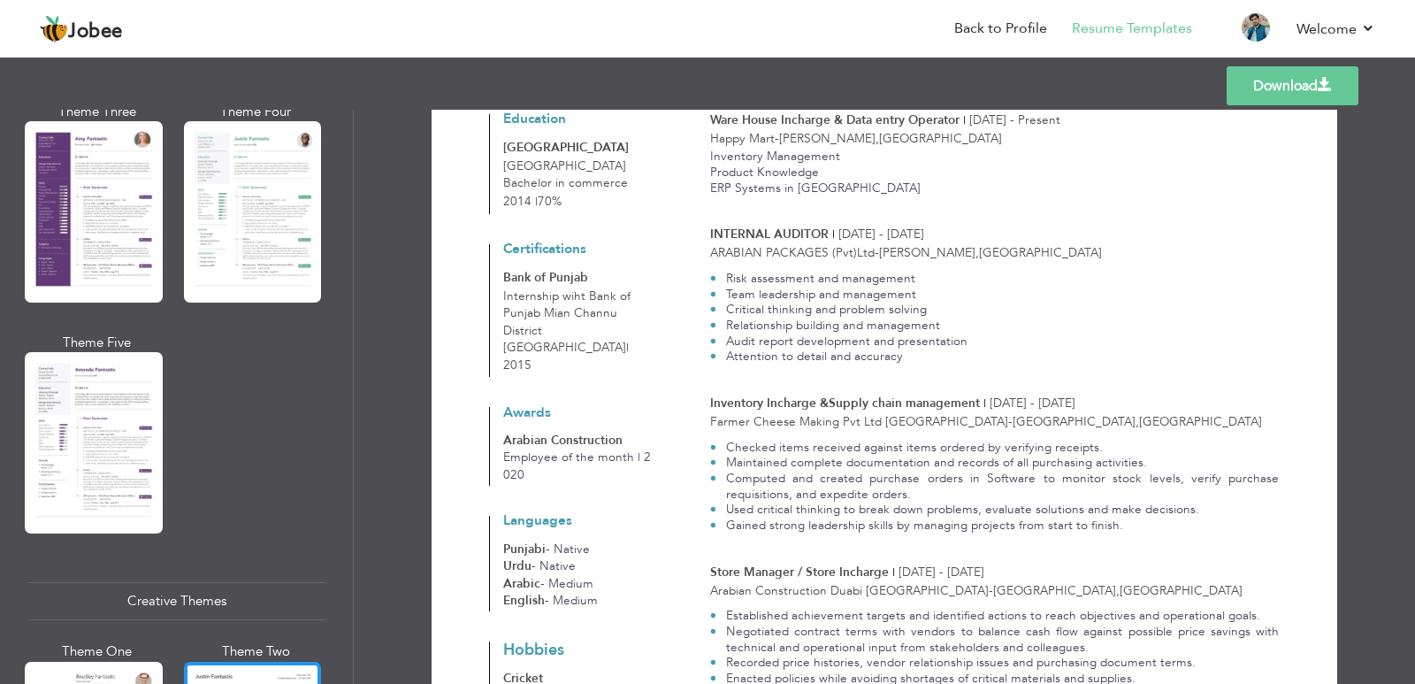
scroll to position [1554, 0]
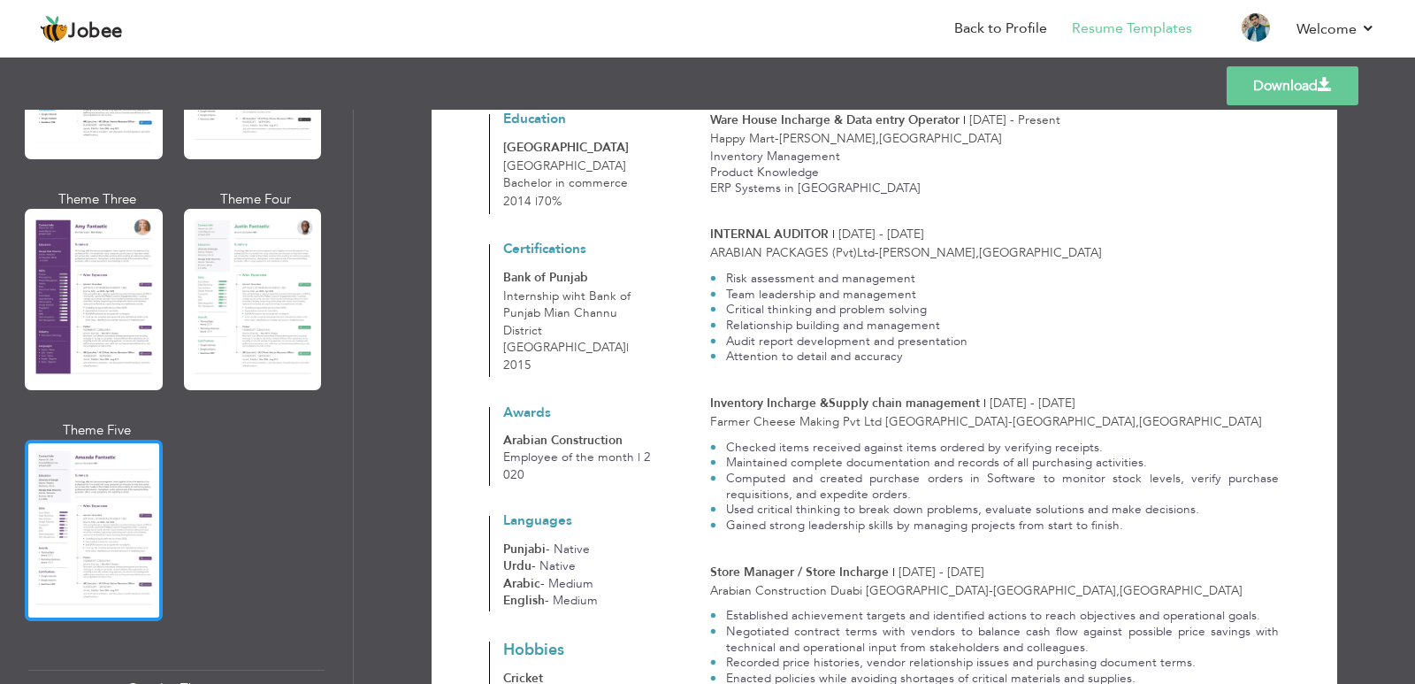
click at [106, 496] on div at bounding box center [94, 529] width 138 height 181
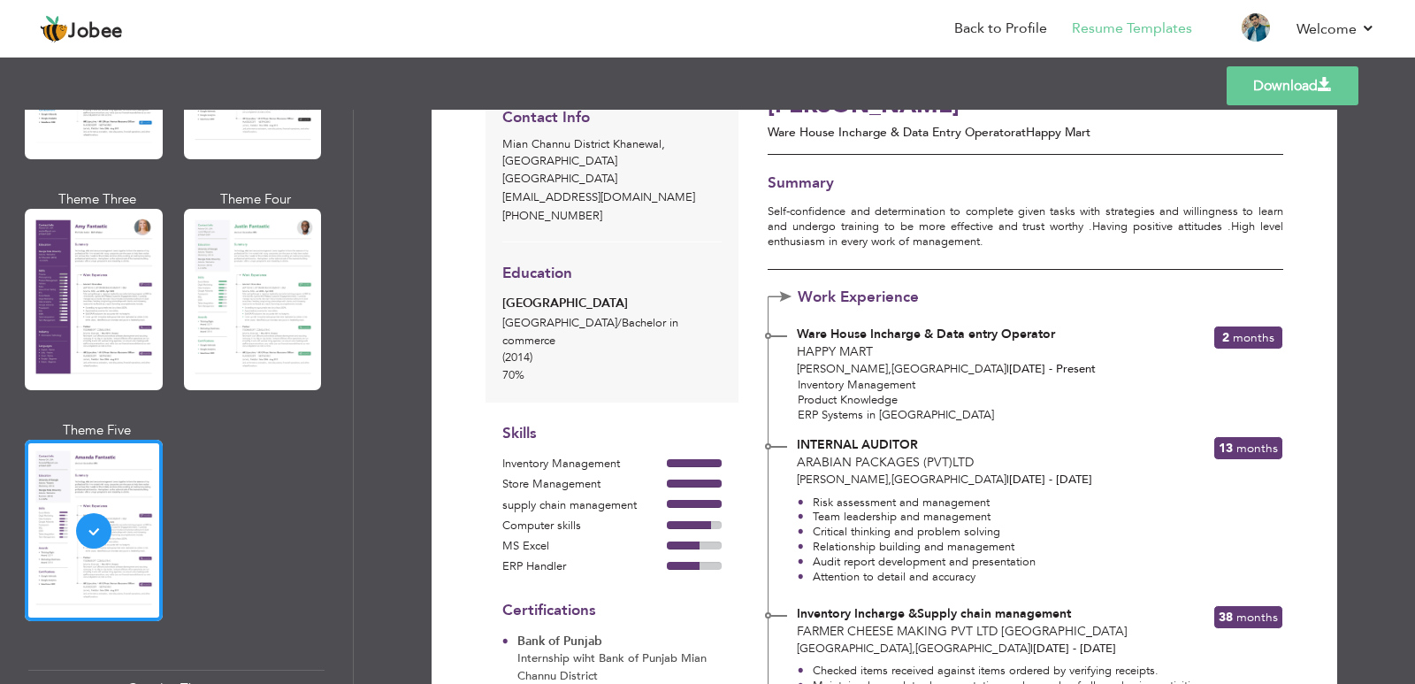
scroll to position [0, 0]
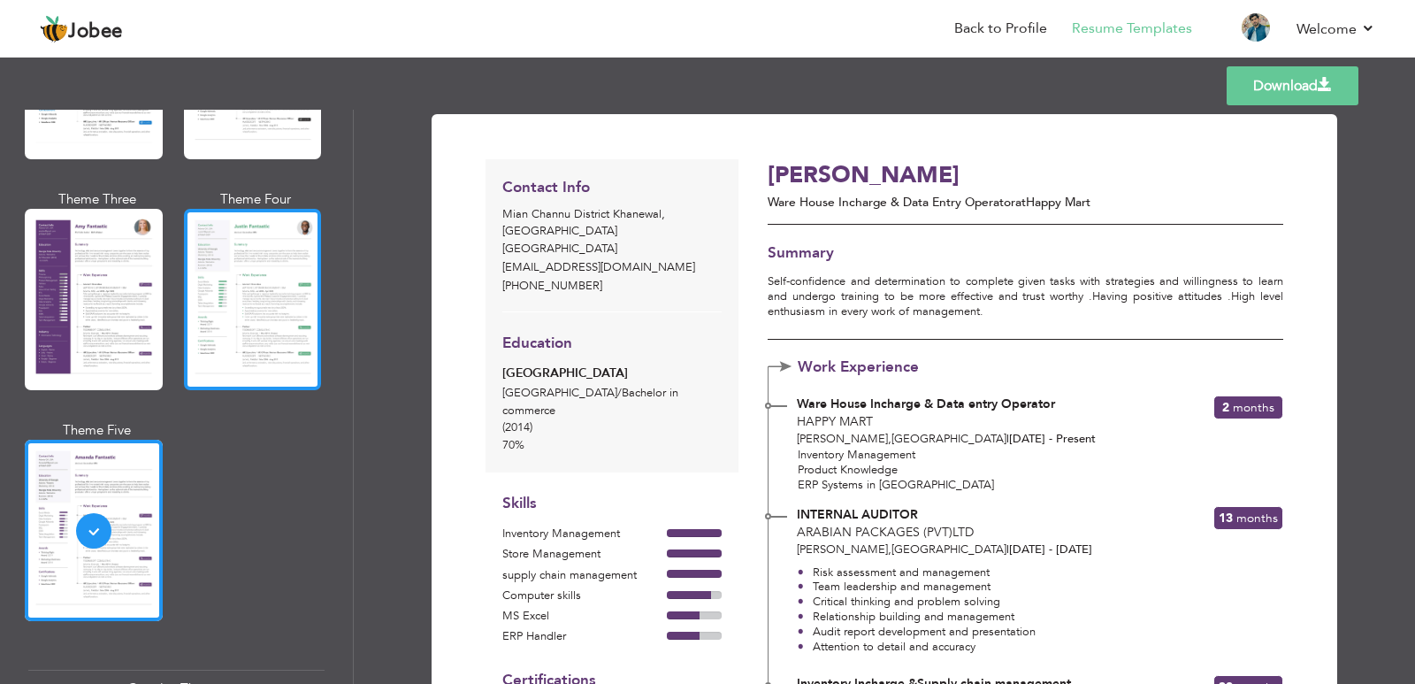
click at [227, 246] on div at bounding box center [253, 299] width 138 height 181
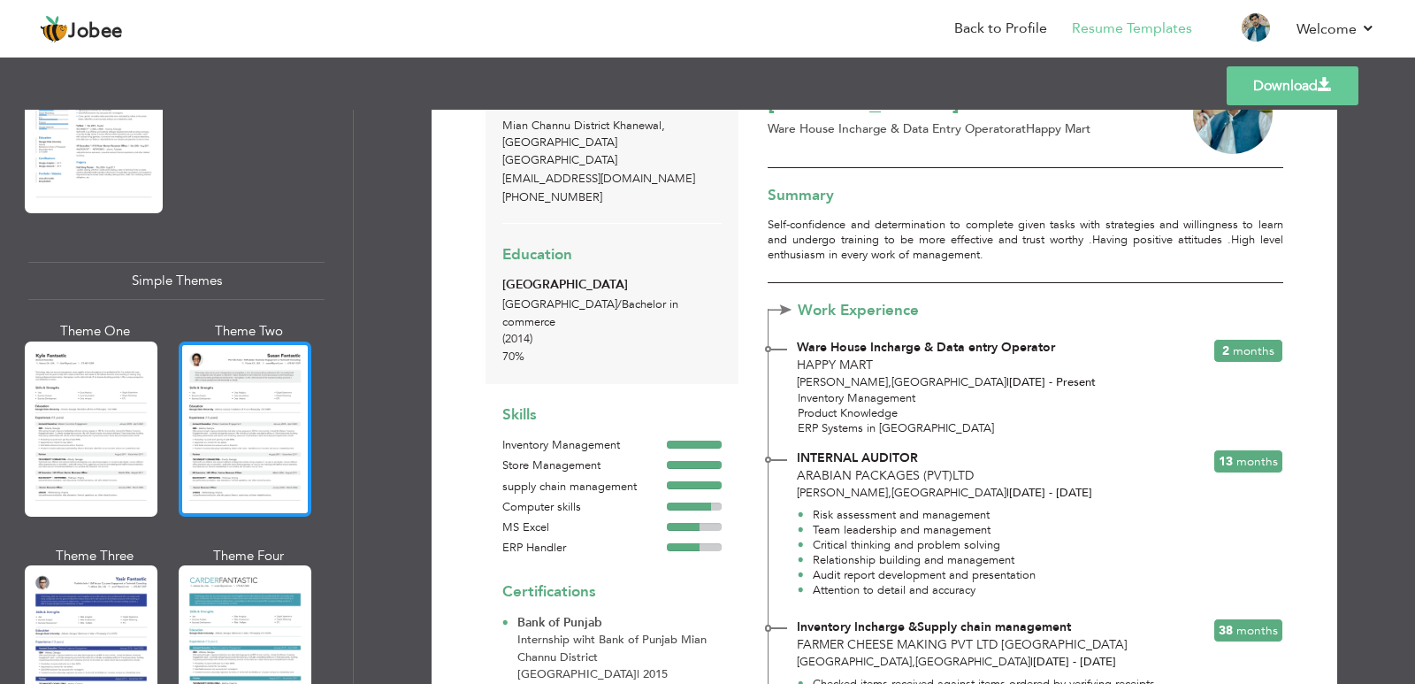
scroll to position [3031, 0]
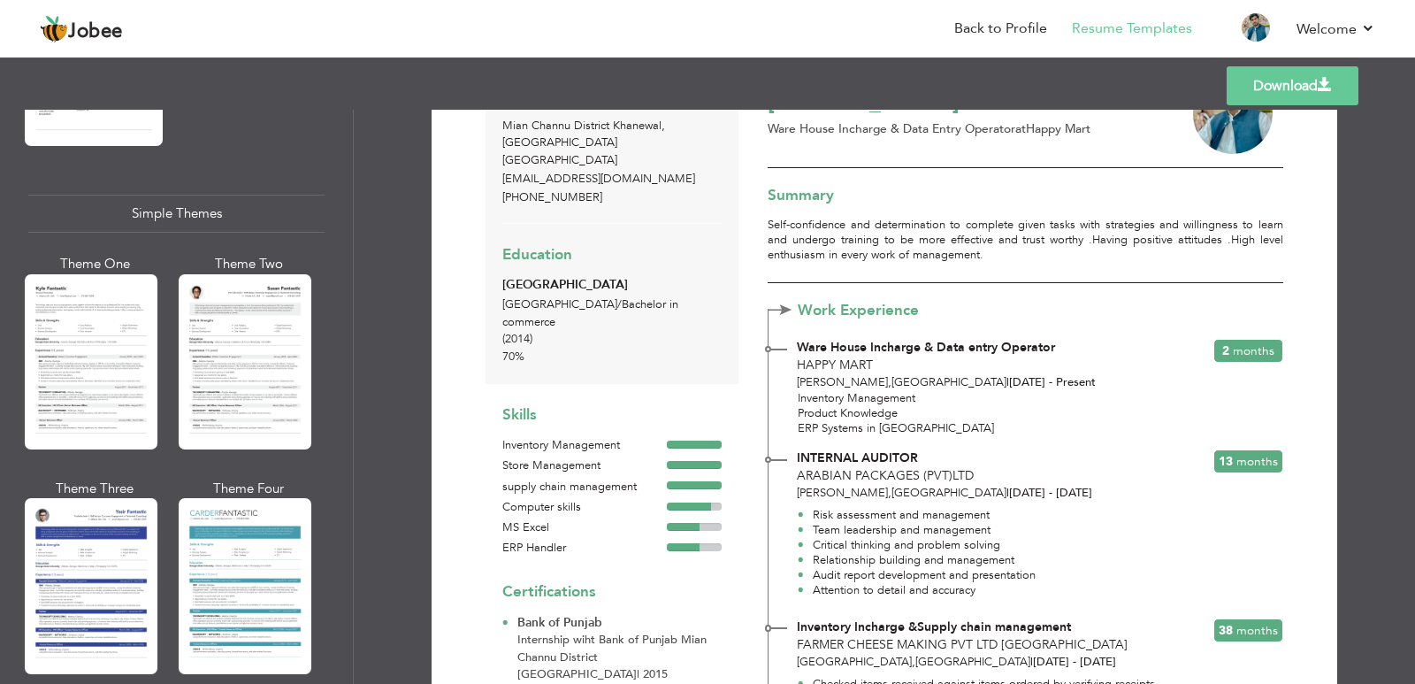
click at [275, 505] on div at bounding box center [245, 585] width 133 height 175
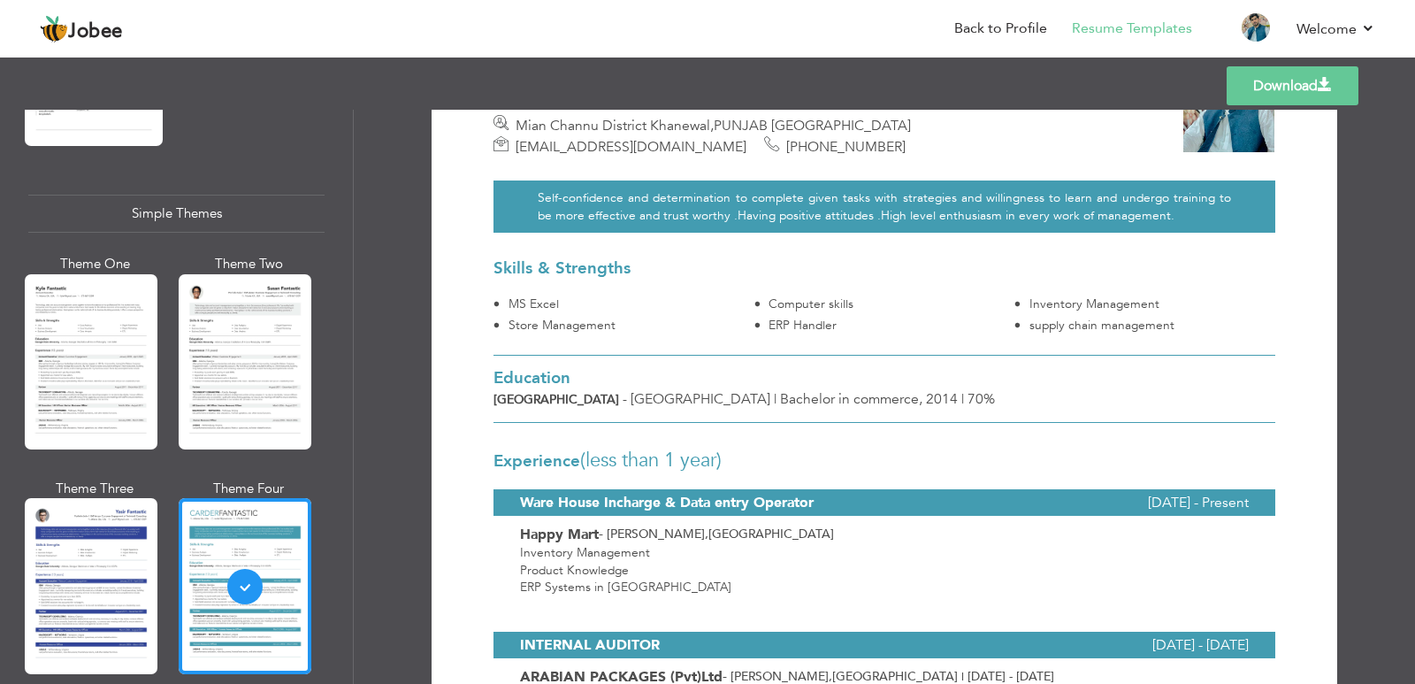
scroll to position [0, 0]
